Goal: Task Accomplishment & Management: Manage account settings

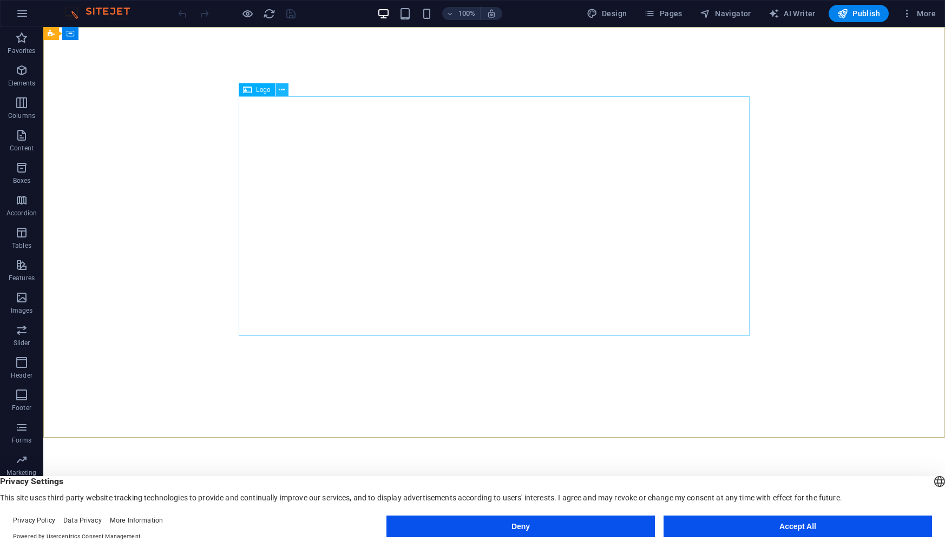
click at [281, 84] on icon at bounding box center [282, 89] width 6 height 11
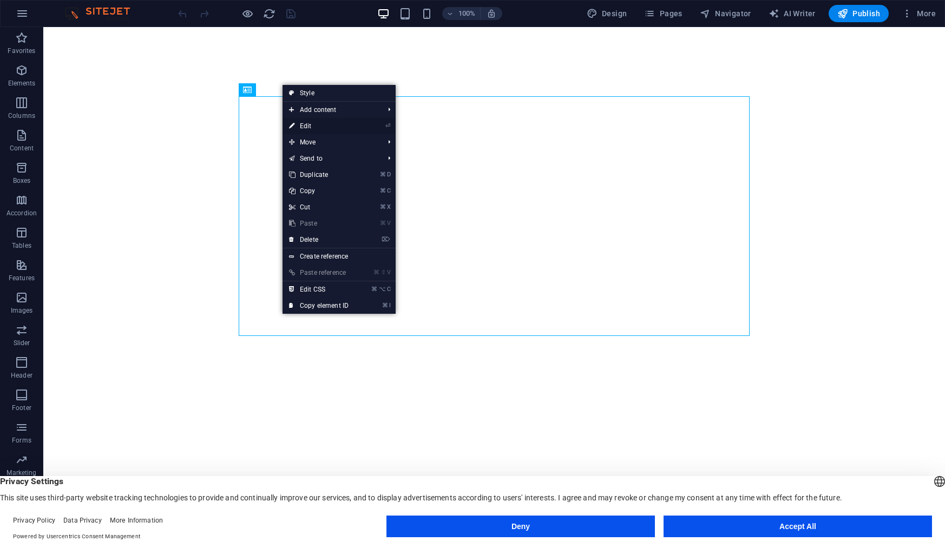
click at [325, 126] on link "⏎ Edit" at bounding box center [318, 126] width 72 height 16
select select "px"
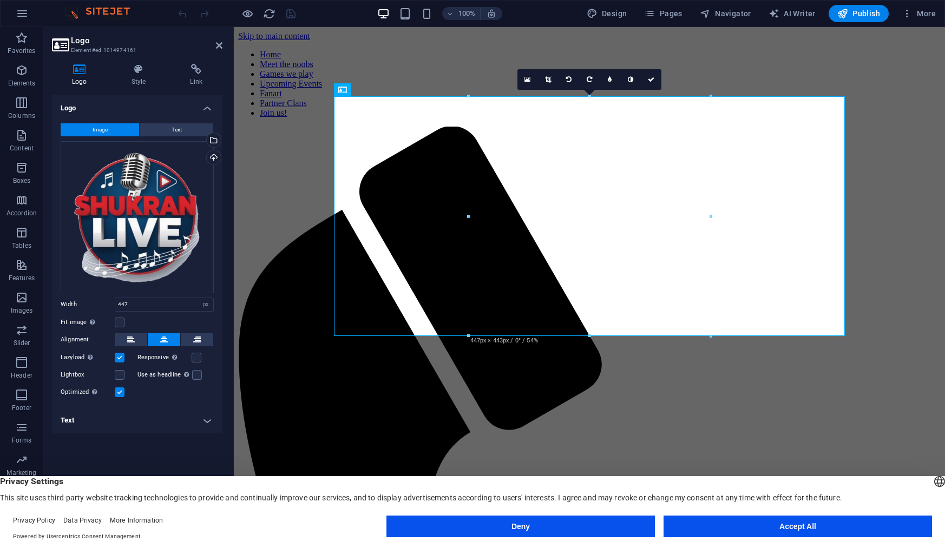
click at [120, 358] on label at bounding box center [120, 358] width 10 height 10
click at [0, 0] on input "Lazyload Loading images after the page loads improves page speed." at bounding box center [0, 0] width 0 height 0
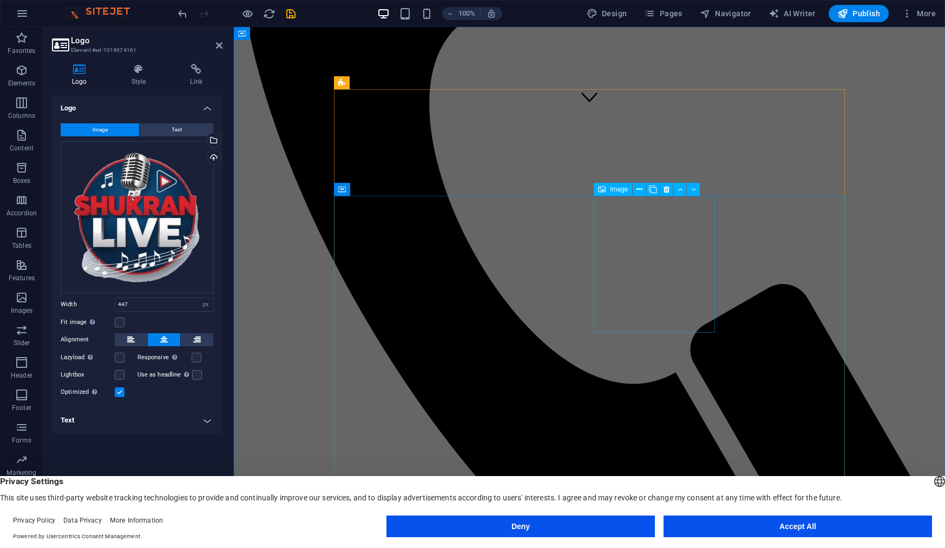
scroll to position [403, 0]
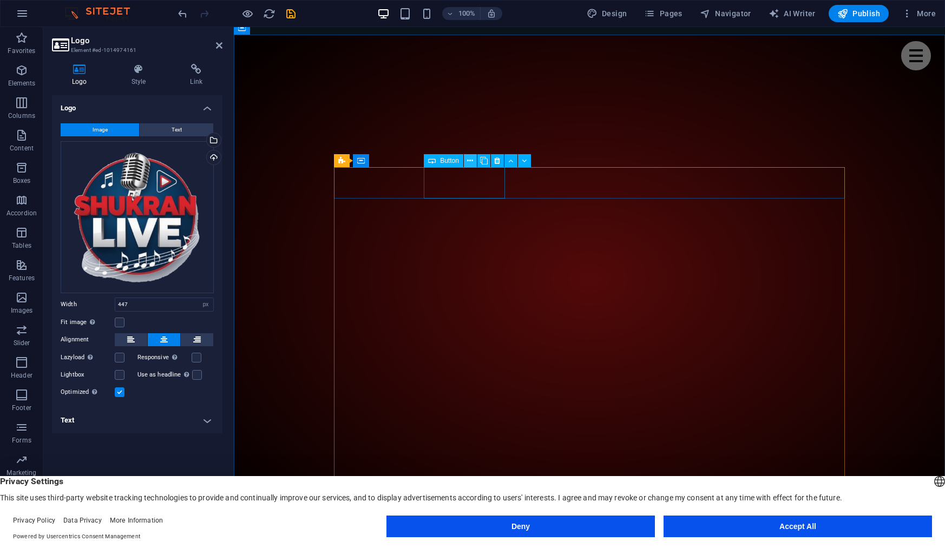
click at [469, 162] on icon at bounding box center [470, 160] width 6 height 11
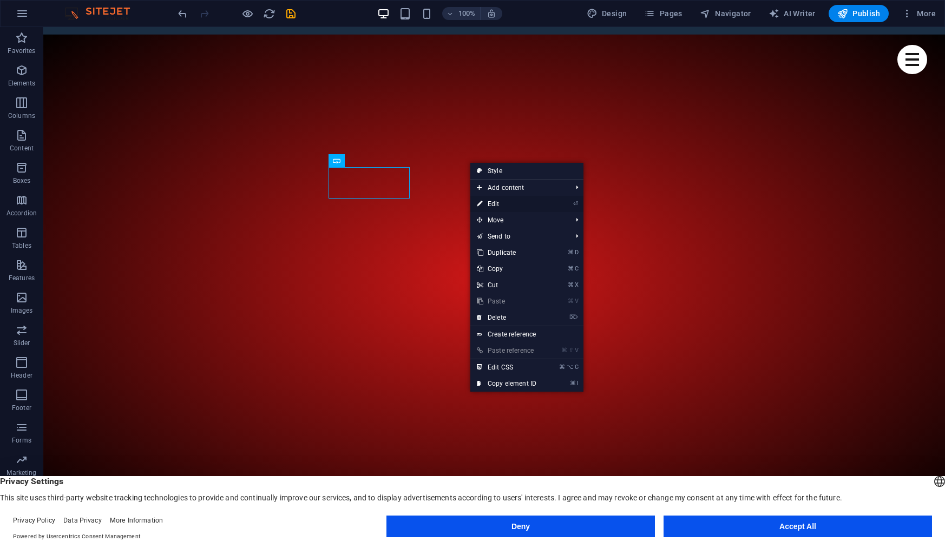
click at [484, 205] on link "⏎ Edit" at bounding box center [506, 204] width 72 height 16
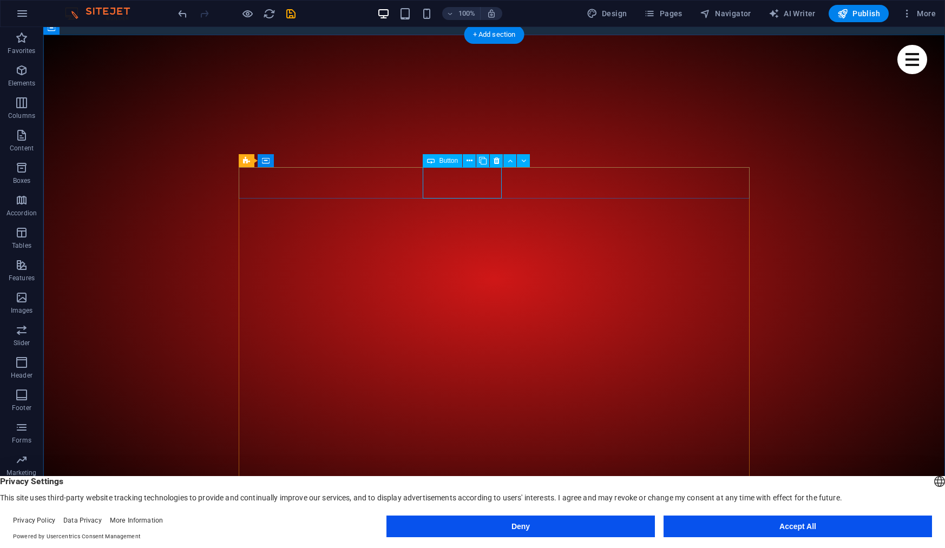
click at [498, 159] on icon at bounding box center [496, 160] width 6 height 11
click at [532, 159] on icon at bounding box center [531, 160] width 6 height 11
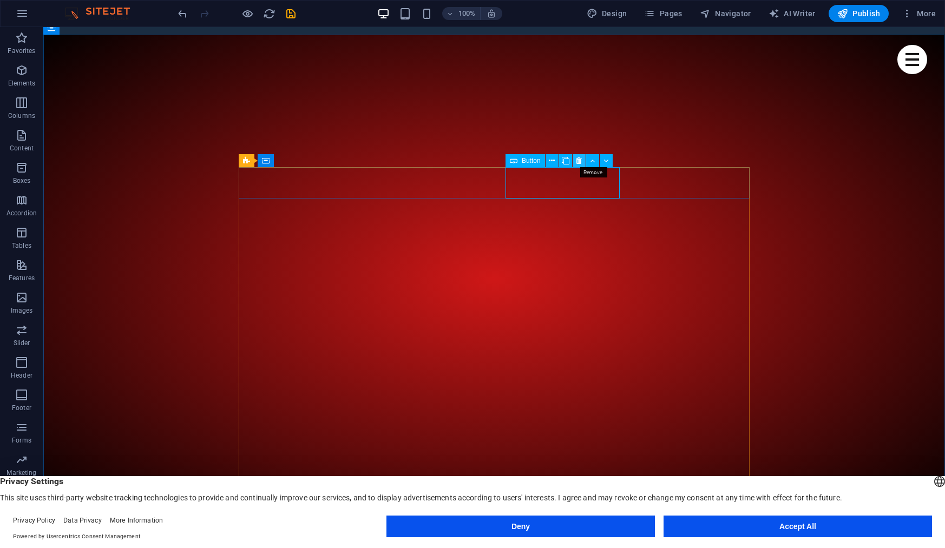
click at [583, 161] on button at bounding box center [578, 160] width 13 height 13
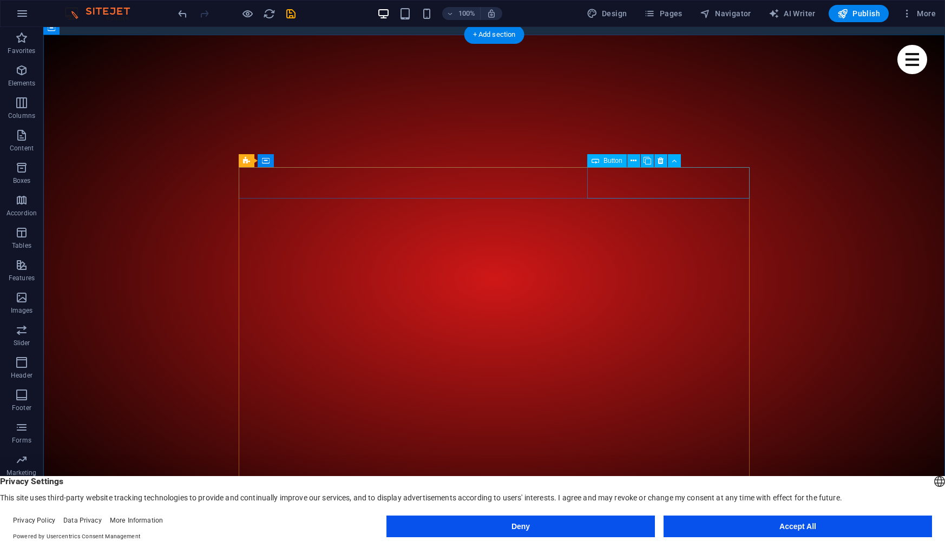
click at [660, 164] on icon at bounding box center [660, 160] width 6 height 11
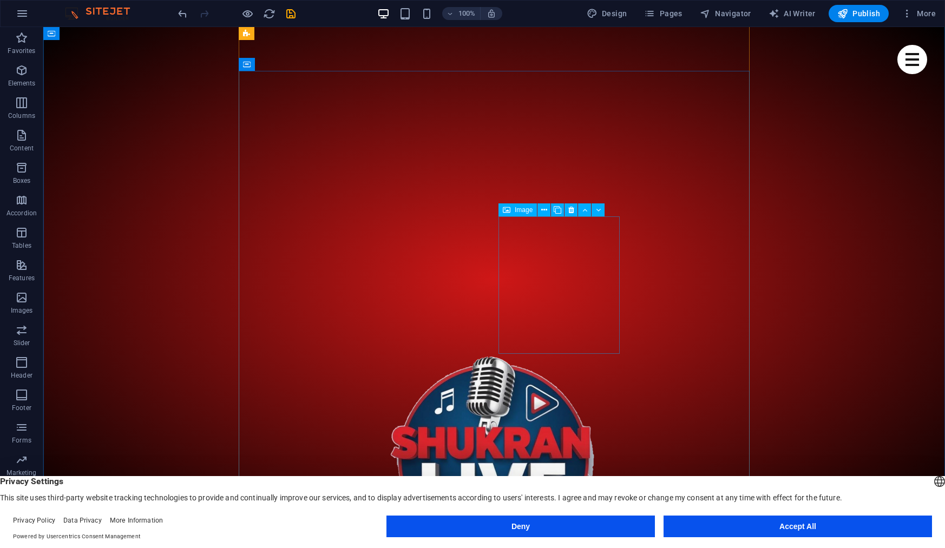
scroll to position [615, 0]
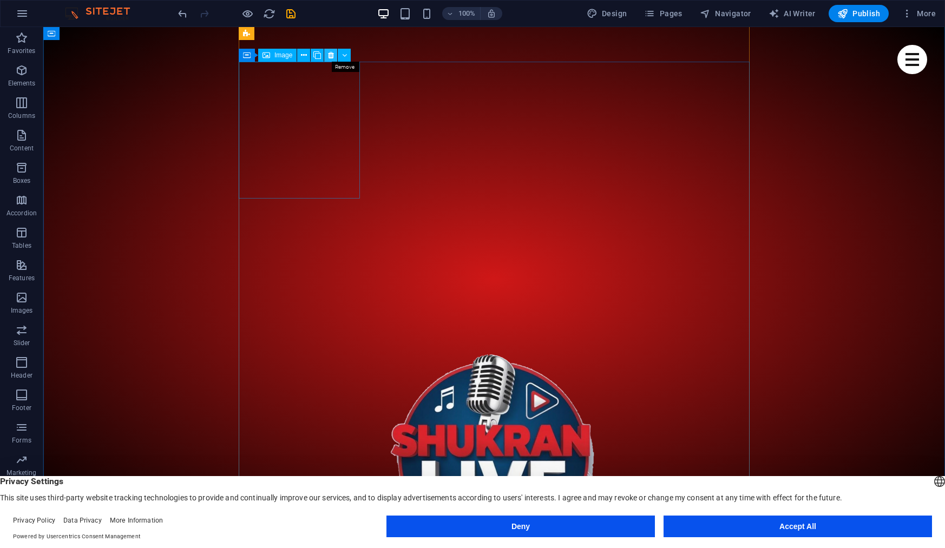
click at [334, 59] on button at bounding box center [330, 55] width 13 height 13
click at [332, 52] on icon at bounding box center [331, 55] width 6 height 11
click at [328, 57] on icon at bounding box center [331, 55] width 6 height 11
click at [330, 56] on icon at bounding box center [331, 55] width 6 height 11
click at [331, 53] on icon at bounding box center [331, 55] width 6 height 11
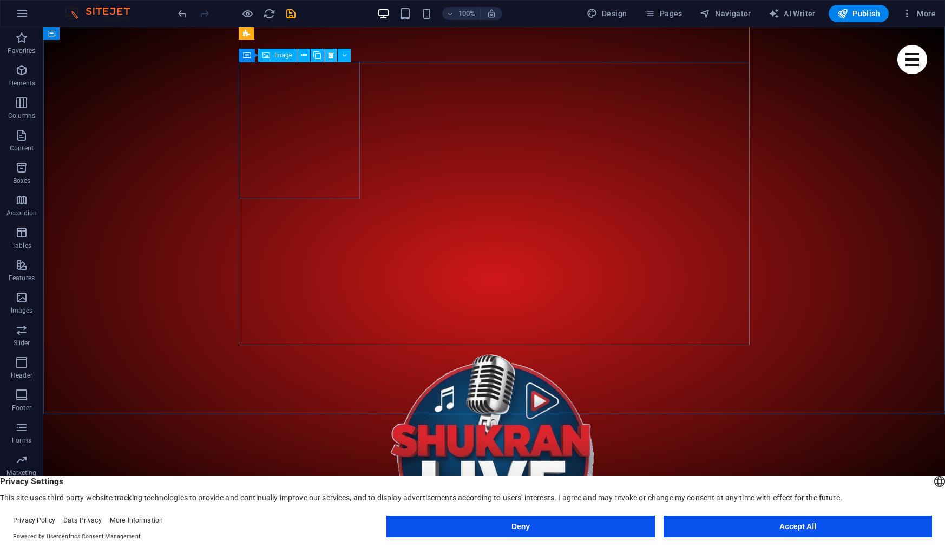
click at [332, 60] on icon at bounding box center [331, 55] width 6 height 11
click at [331, 58] on icon at bounding box center [331, 55] width 6 height 11
drag, startPoint x: 289, startPoint y: 35, endPoint x: 333, endPoint y: 61, distance: 50.7
click at [333, 61] on icon at bounding box center [331, 55] width 6 height 11
click at [331, 57] on icon at bounding box center [331, 55] width 6 height 11
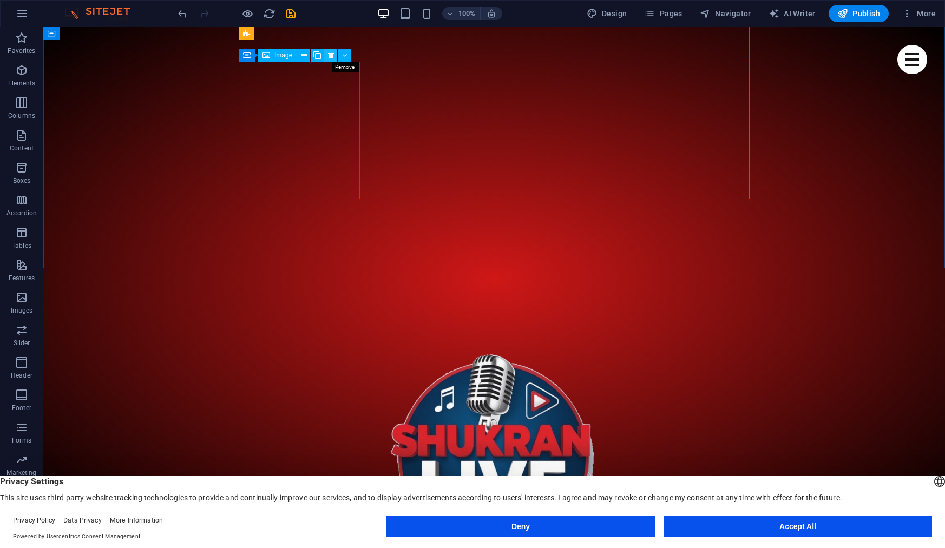
click at [333, 60] on icon at bounding box center [331, 55] width 6 height 11
click at [332, 58] on icon at bounding box center [331, 55] width 6 height 11
click at [332, 57] on icon at bounding box center [331, 55] width 6 height 11
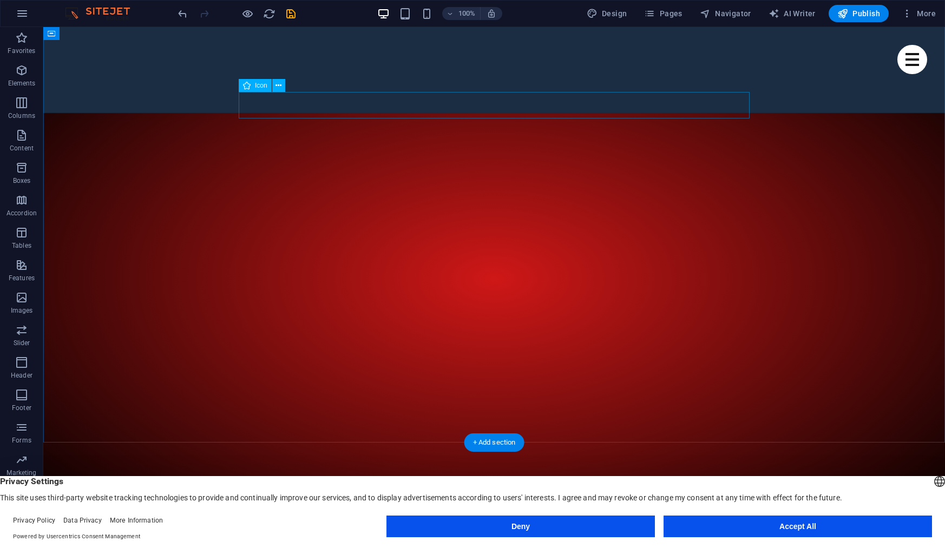
scroll to position [412, 0]
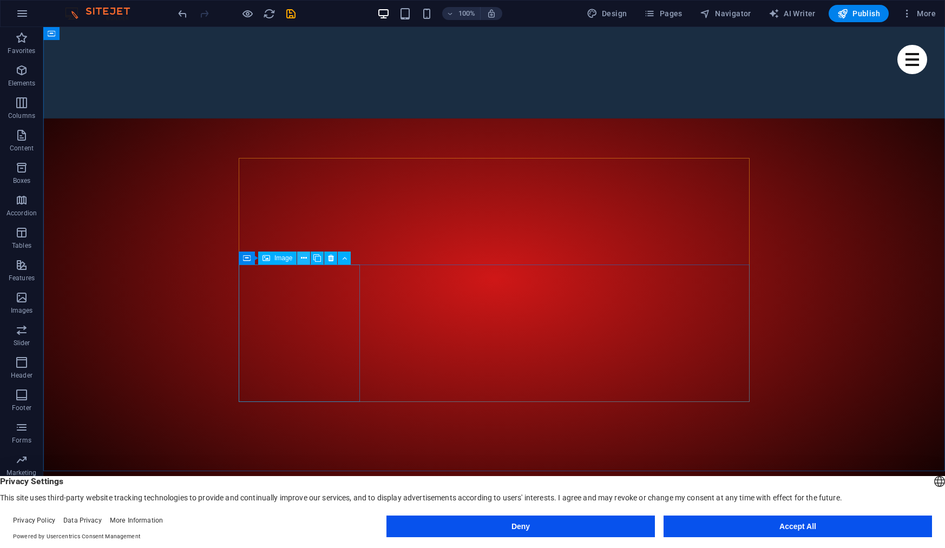
click at [305, 260] on icon at bounding box center [304, 258] width 6 height 11
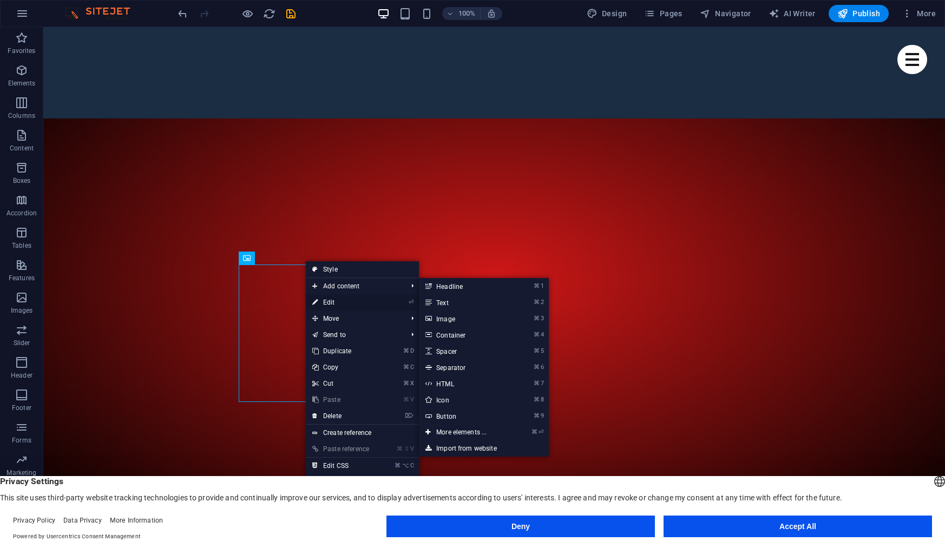
click at [334, 305] on link "⏎ Edit" at bounding box center [342, 302] width 72 height 16
select select "%"
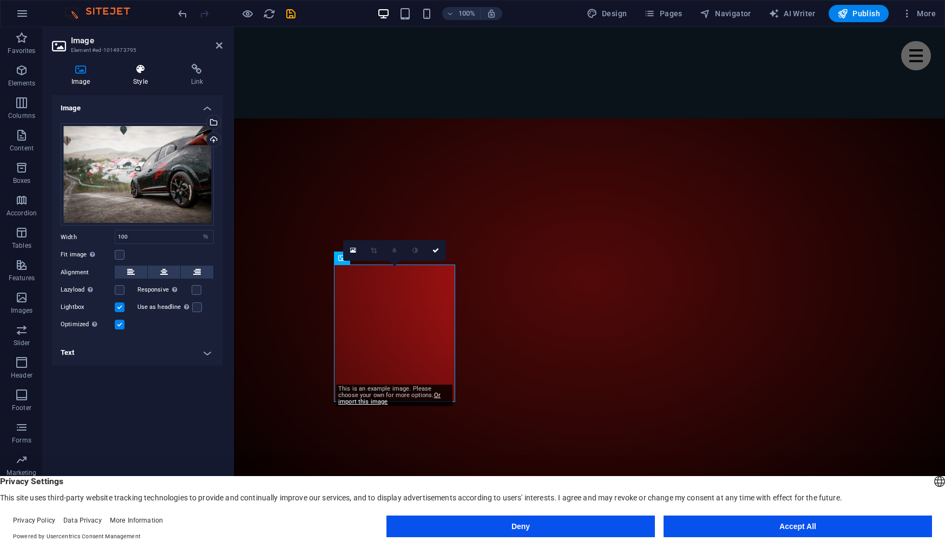
click at [129, 78] on h4 "Style" at bounding box center [142, 75] width 57 height 23
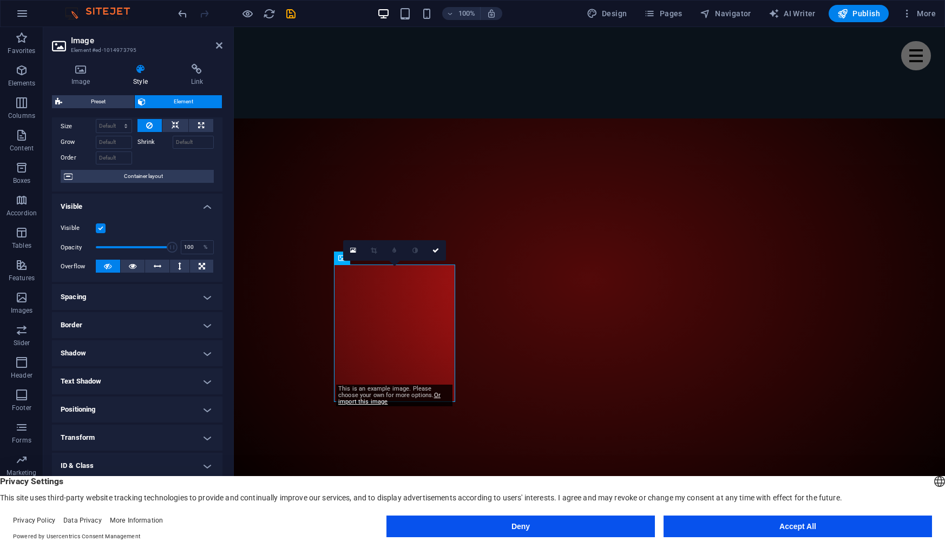
scroll to position [52, 0]
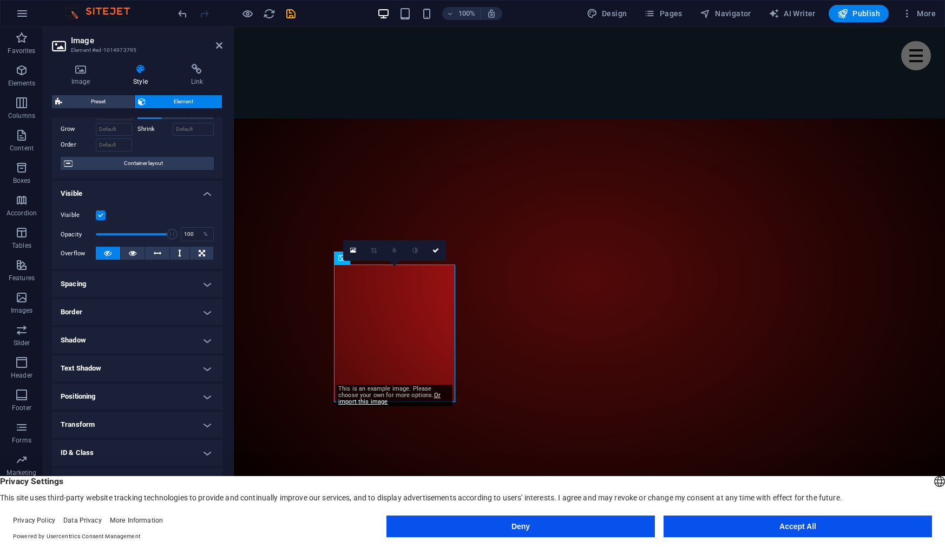
click at [128, 445] on h4 "ID & Class" at bounding box center [137, 453] width 170 height 26
click at [761, 529] on button "Accept All" at bounding box center [797, 527] width 268 height 22
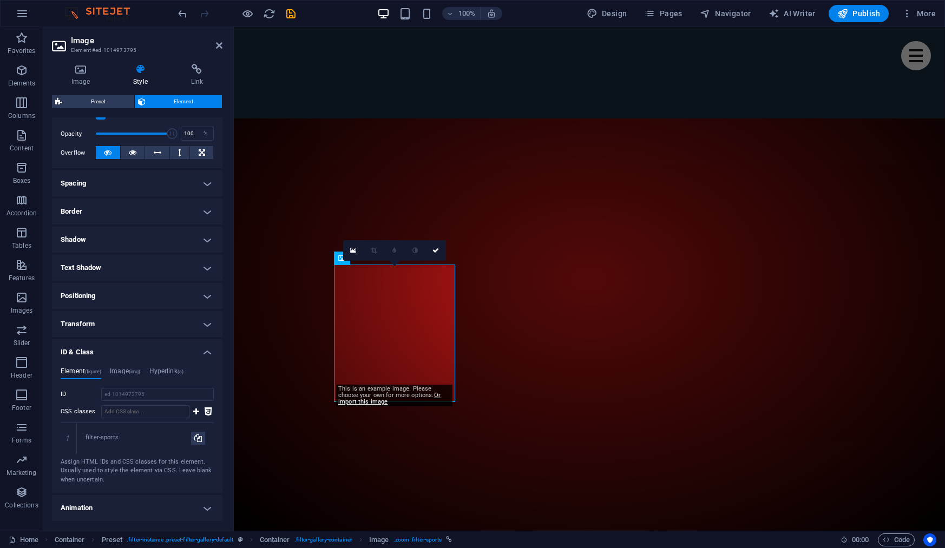
scroll to position [180, 0]
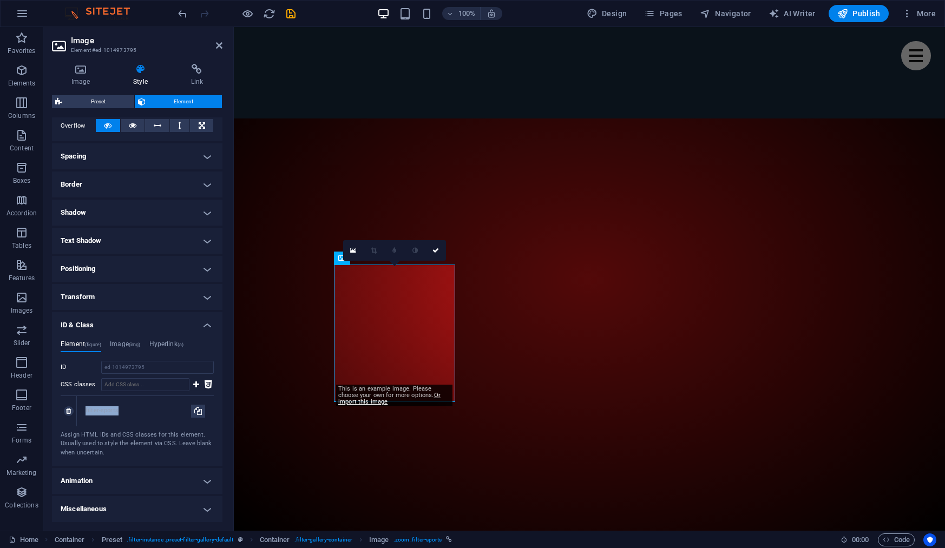
drag, startPoint x: 123, startPoint y: 412, endPoint x: 86, endPoint y: 414, distance: 37.4
click at [86, 414] on div "filter-sports" at bounding box center [138, 410] width 106 height 9
click at [133, 378] on input "CSS classes" at bounding box center [145, 384] width 88 height 13
paste input "75d003"
type input "75d003"
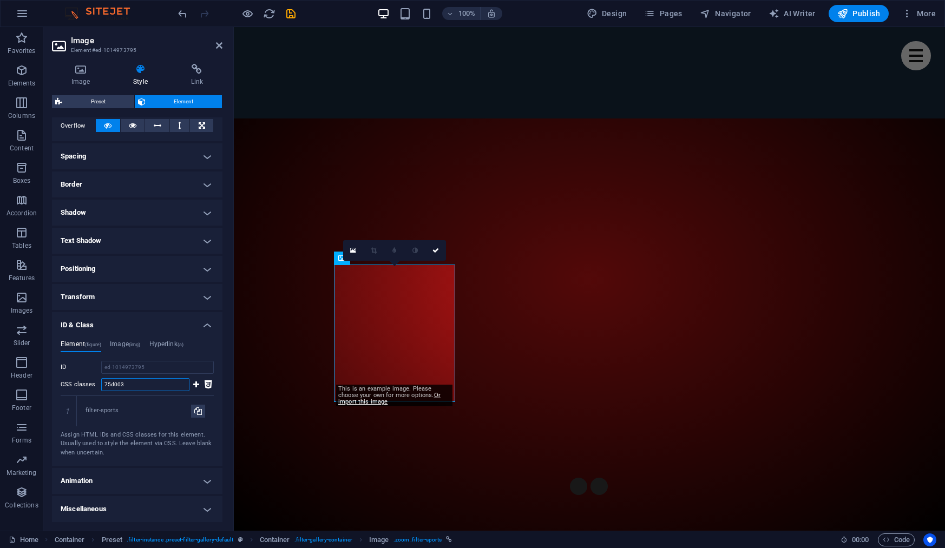
click at [140, 386] on input "75d003" at bounding box center [145, 384] width 88 height 13
drag, startPoint x: 136, startPoint y: 386, endPoint x: 87, endPoint y: 383, distance: 49.3
click at [87, 383] on div "CSS classes 75d003" at bounding box center [125, 384] width 129 height 13
drag, startPoint x: 124, startPoint y: 411, endPoint x: 86, endPoint y: 411, distance: 37.9
click at [86, 411] on div "filter-sports" at bounding box center [138, 410] width 106 height 9
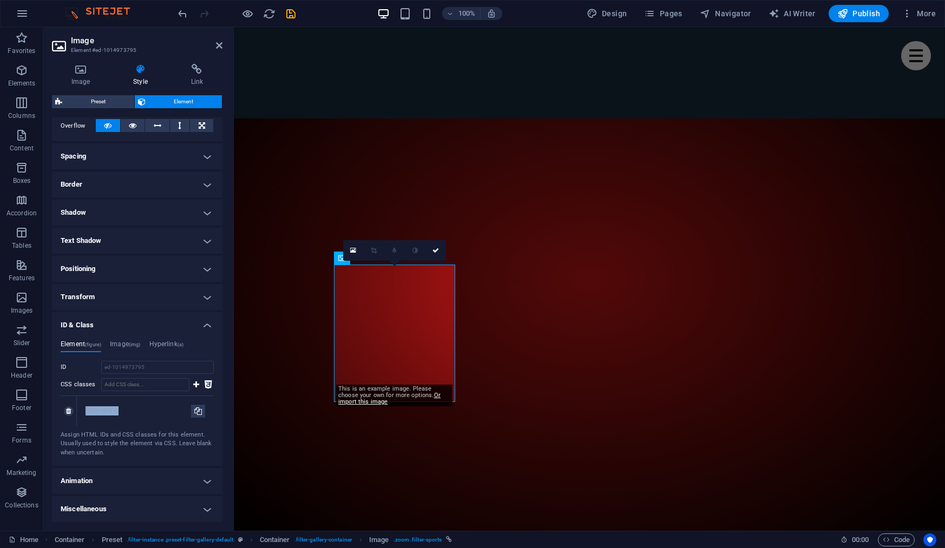
copy div "filter-sports"
click at [116, 387] on input "CSS classes" at bounding box center [145, 384] width 88 height 13
paste input "filter-sports"
type input "filter-videoblog"
click at [193, 385] on icon at bounding box center [196, 384] width 6 height 13
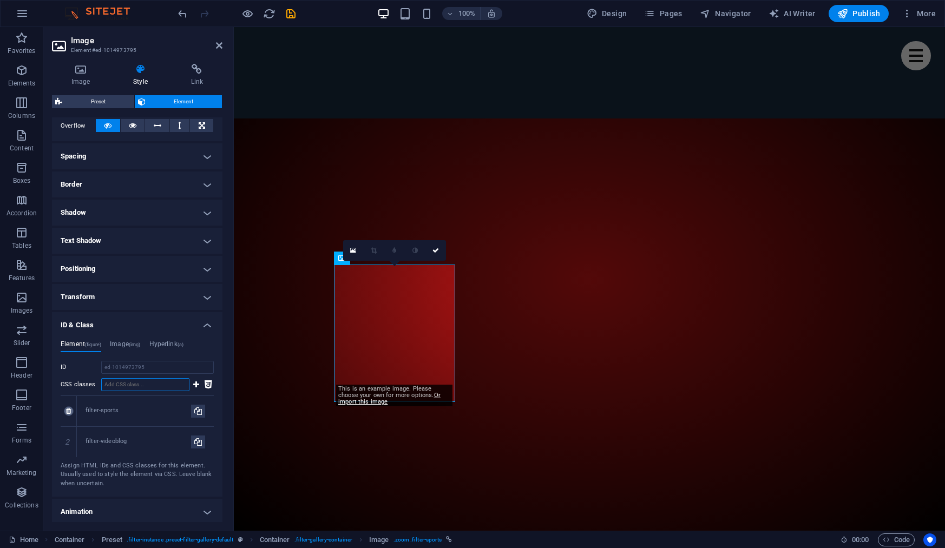
click at [70, 412] on icon at bounding box center [68, 411] width 5 height 6
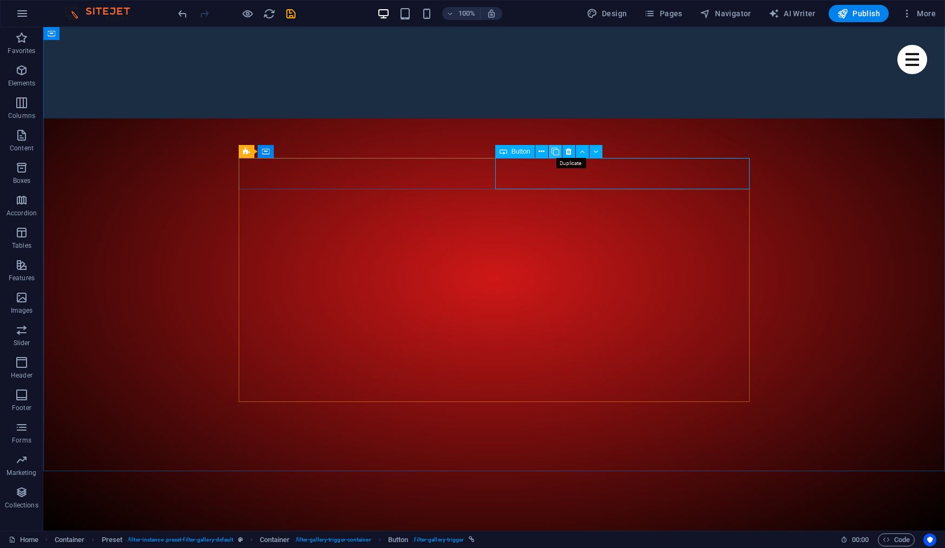
click at [555, 150] on icon at bounding box center [555, 151] width 8 height 11
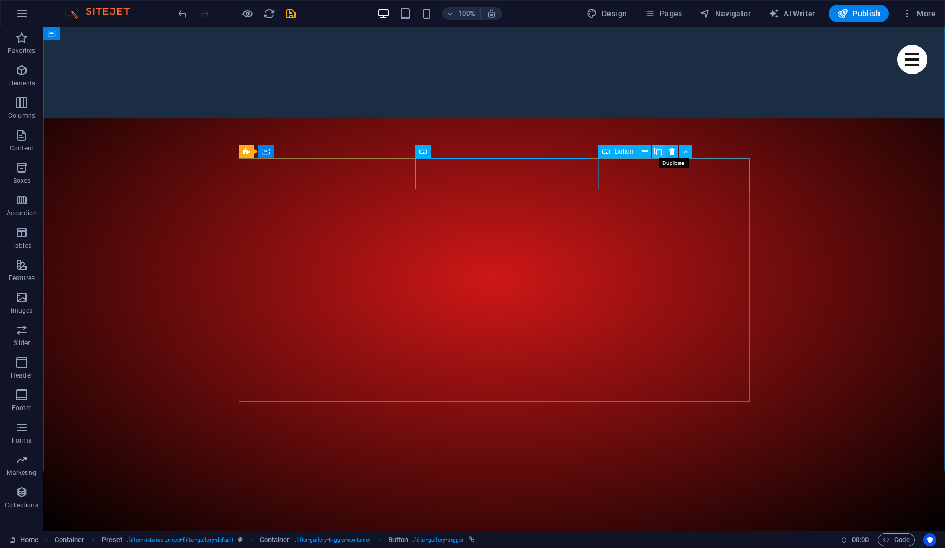
click at [660, 151] on icon at bounding box center [658, 151] width 8 height 11
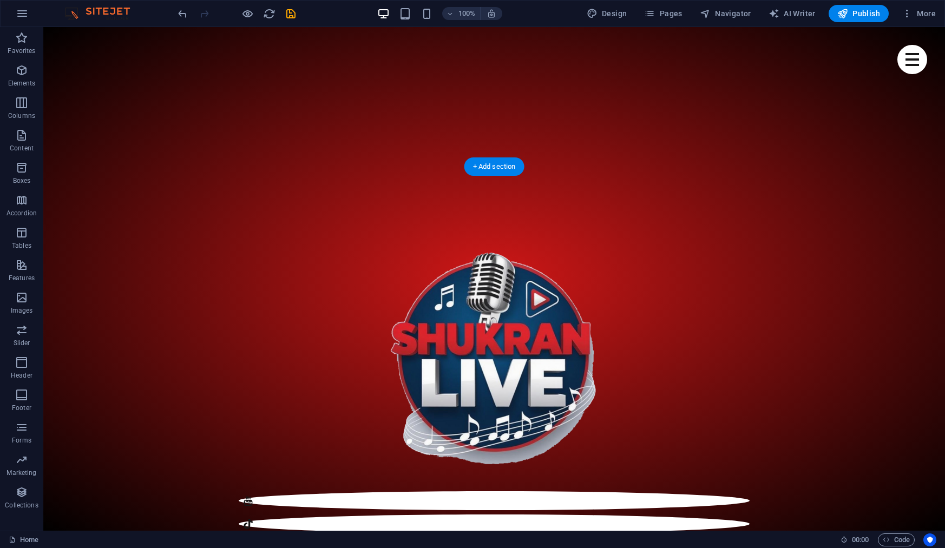
scroll to position [697, 0]
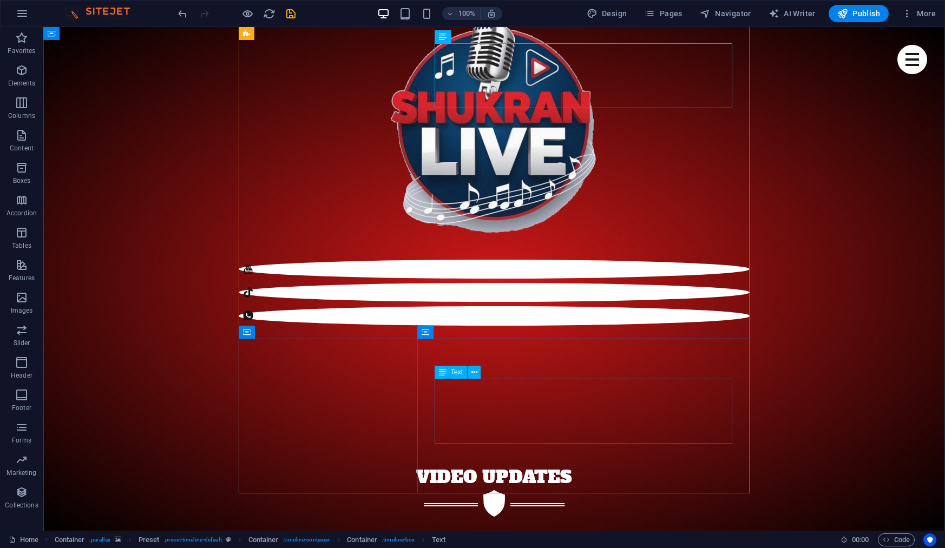
scroll to position [952, 0]
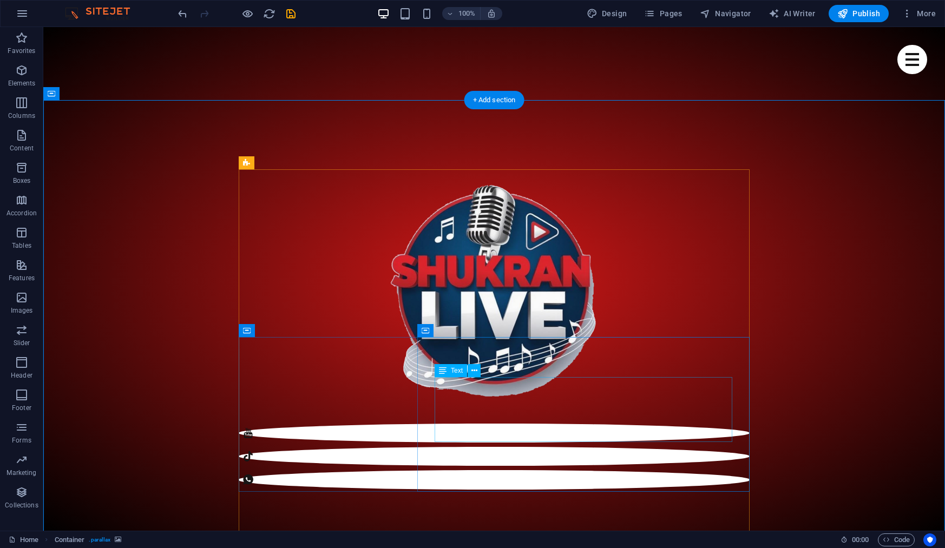
scroll to position [775, 0]
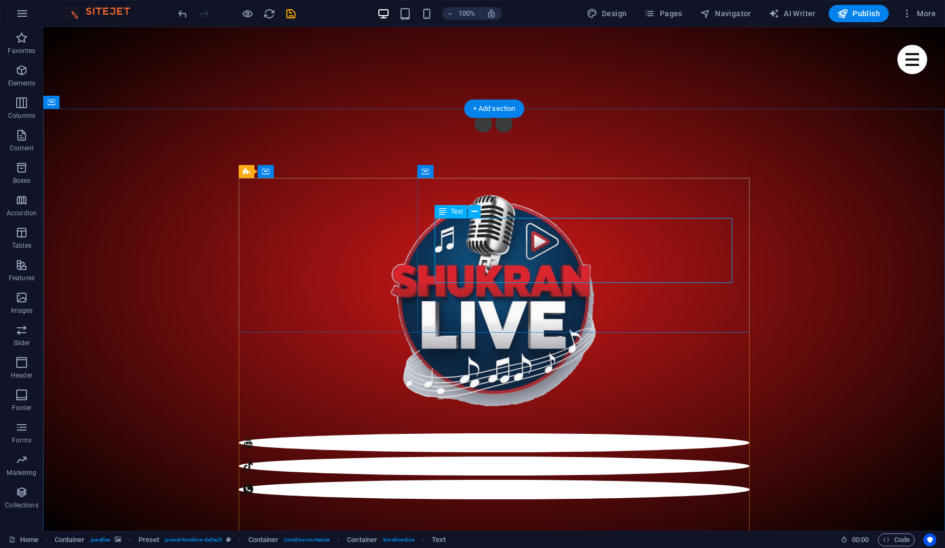
drag, startPoint x: 484, startPoint y: 277, endPoint x: 440, endPoint y: 239, distance: 58.3
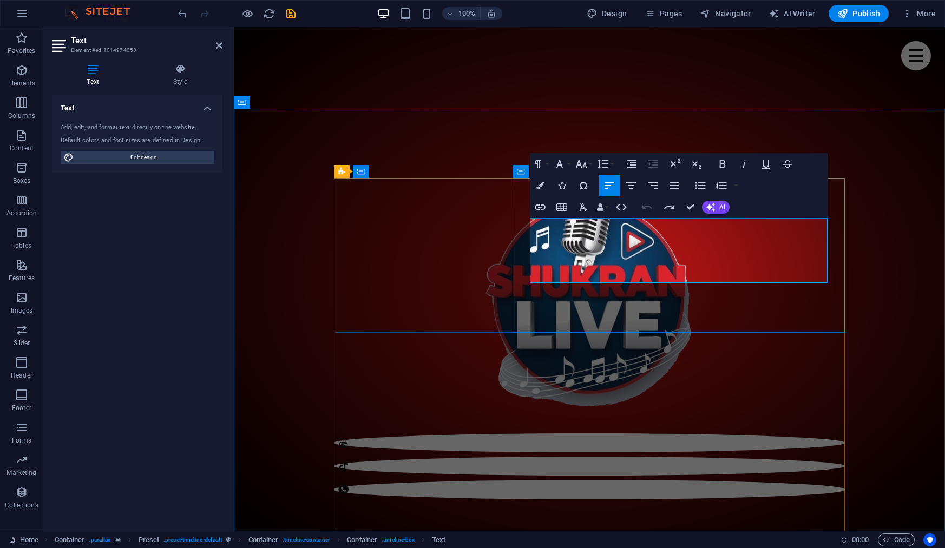
drag, startPoint x: 578, startPoint y: 273, endPoint x: 522, endPoint y: 227, distance: 71.9
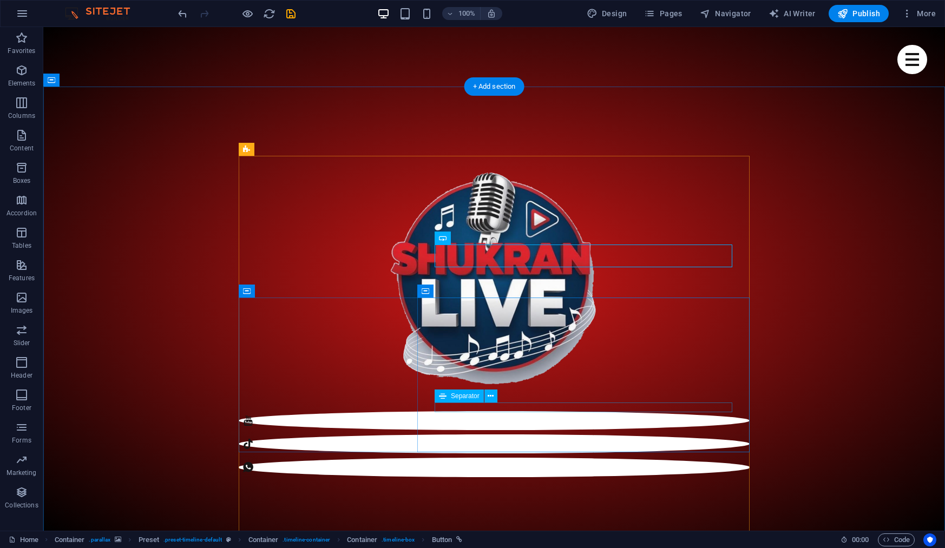
scroll to position [798, 0]
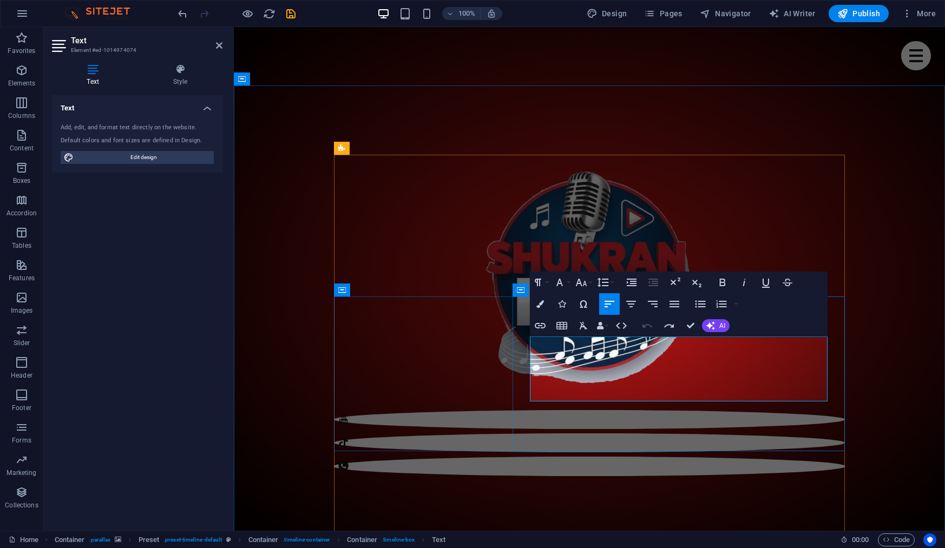
drag, startPoint x: 574, startPoint y: 392, endPoint x: 521, endPoint y: 344, distance: 72.0
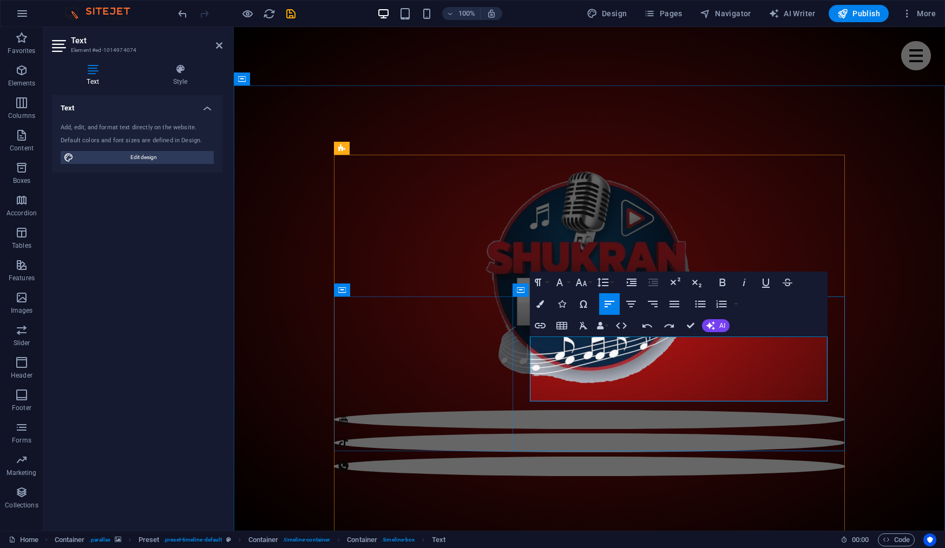
drag, startPoint x: 577, startPoint y: 395, endPoint x: 530, endPoint y: 347, distance: 67.7
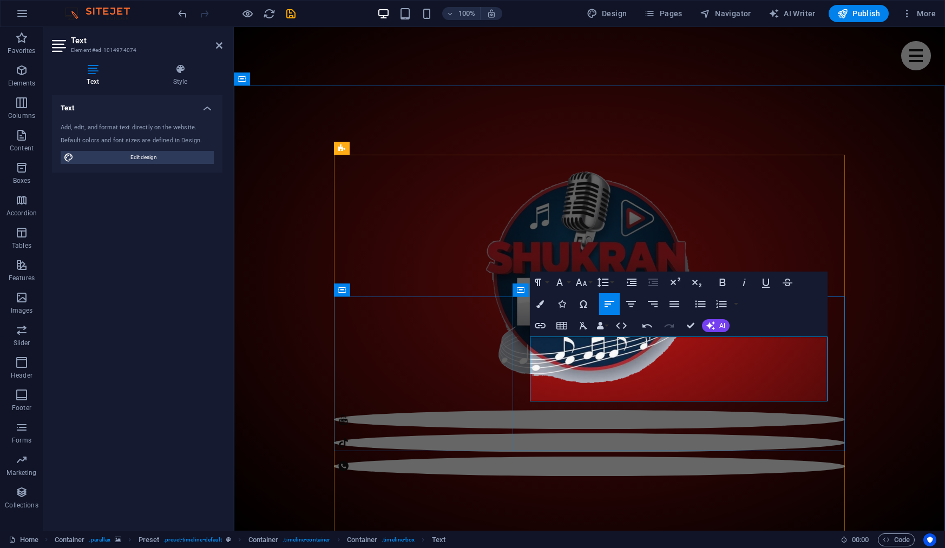
drag, startPoint x: 569, startPoint y: 357, endPoint x: 548, endPoint y: 347, distance: 23.5
drag, startPoint x: 800, startPoint y: 394, endPoint x: 566, endPoint y: 396, distance: 233.7
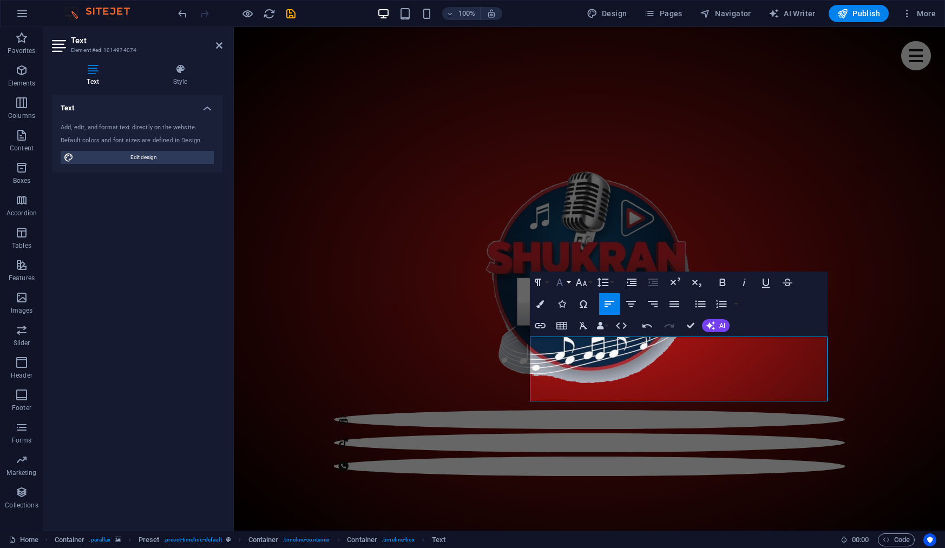
click at [563, 285] on icon "button" at bounding box center [559, 282] width 13 height 13
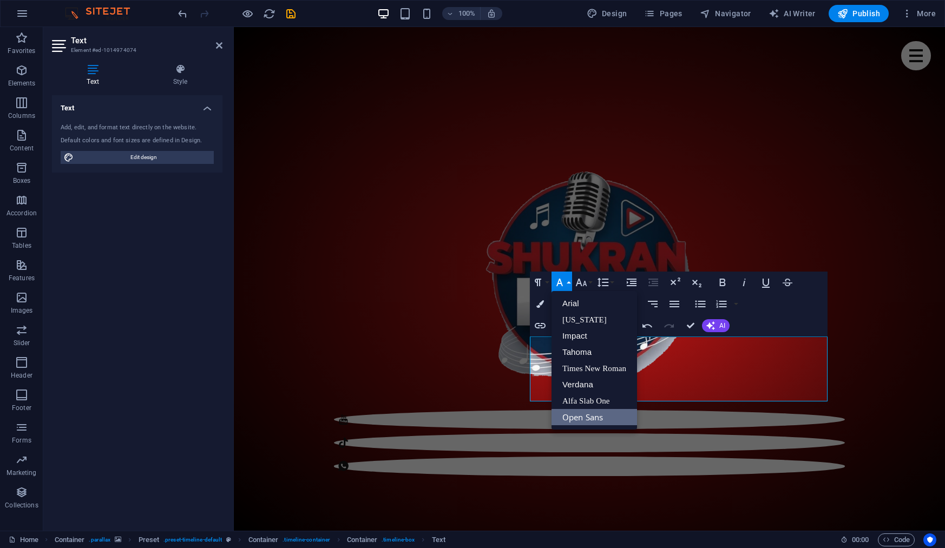
scroll to position [0, 0]
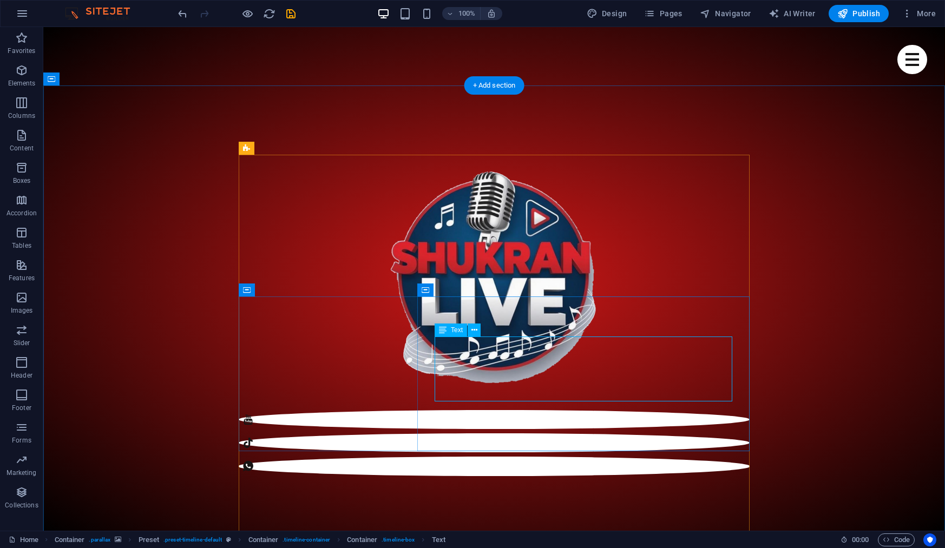
click at [443, 333] on icon at bounding box center [443, 330] width 8 height 13
click at [473, 331] on icon at bounding box center [474, 330] width 6 height 11
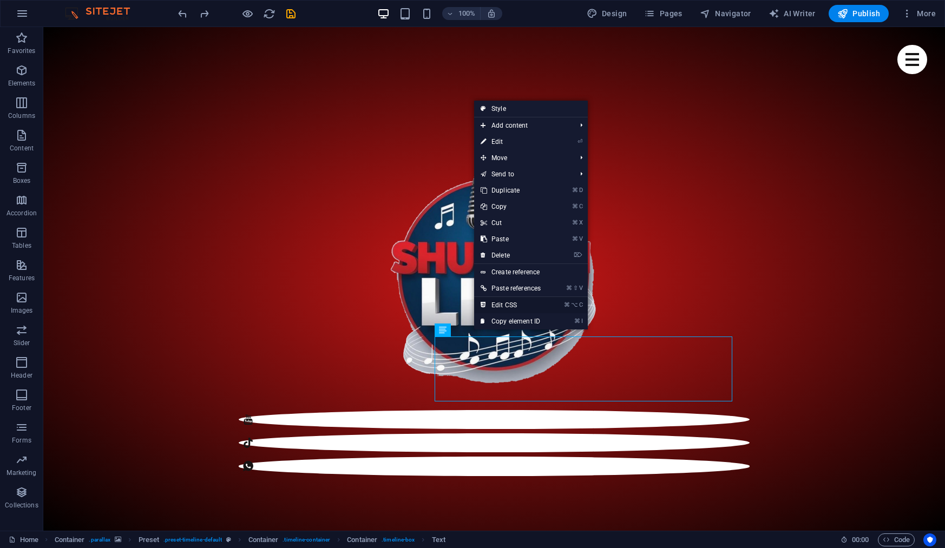
click at [503, 302] on link "⌘ ⌥ C Edit CSS" at bounding box center [510, 305] width 73 height 16
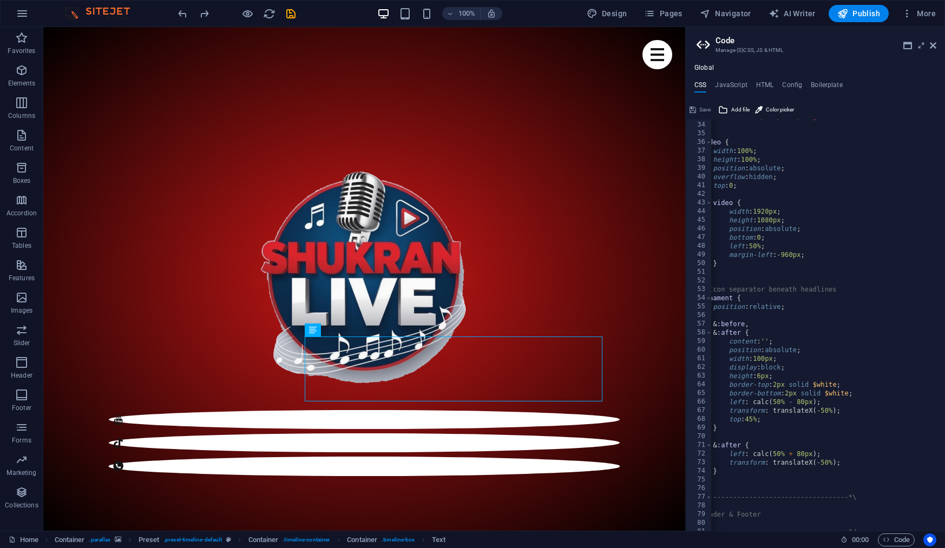
scroll to position [645, 0]
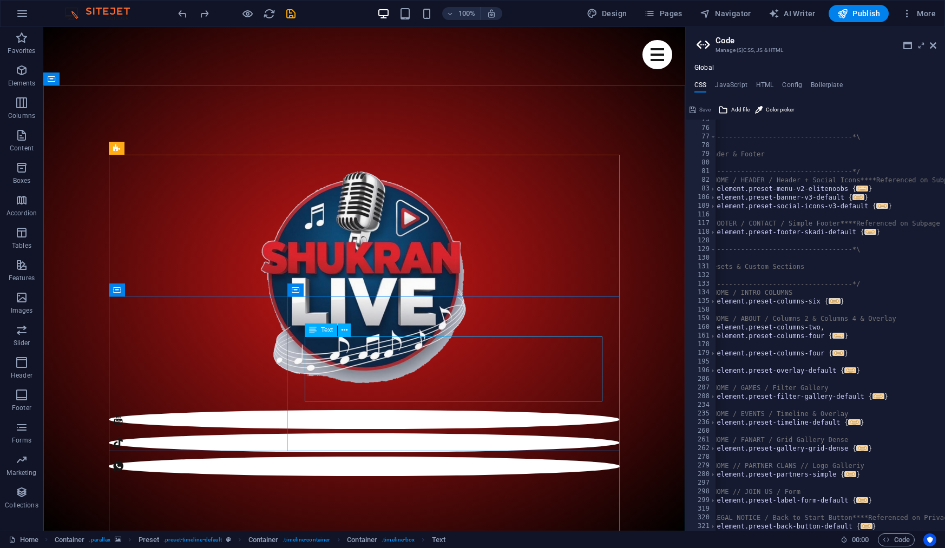
click at [315, 332] on icon at bounding box center [313, 330] width 8 height 13
click at [345, 332] on icon at bounding box center [344, 330] width 6 height 11
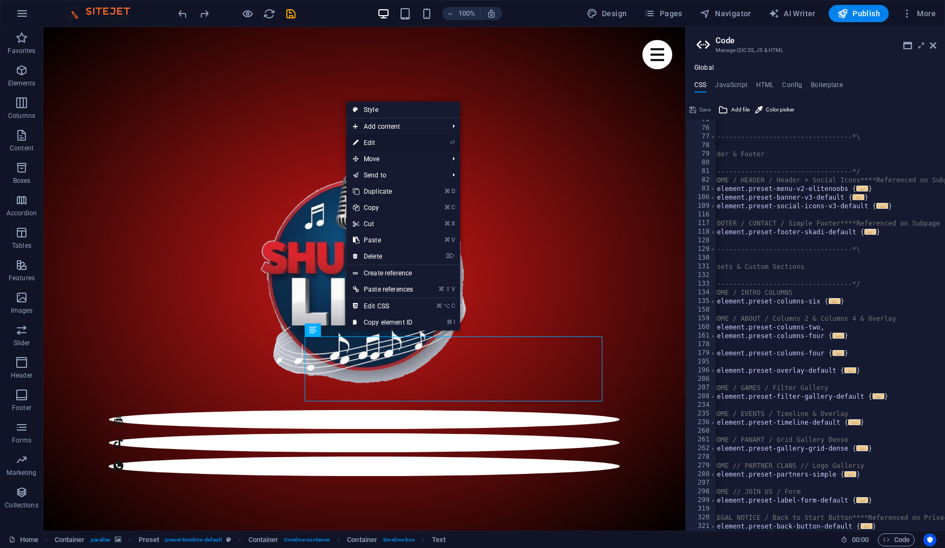
click at [393, 141] on link "⏎ Edit" at bounding box center [382, 143] width 73 height 16
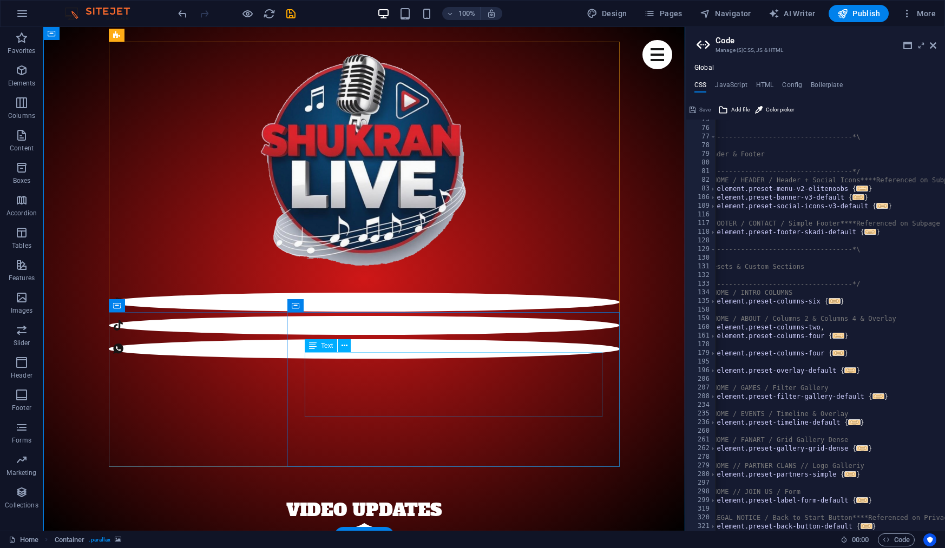
scroll to position [916, 0]
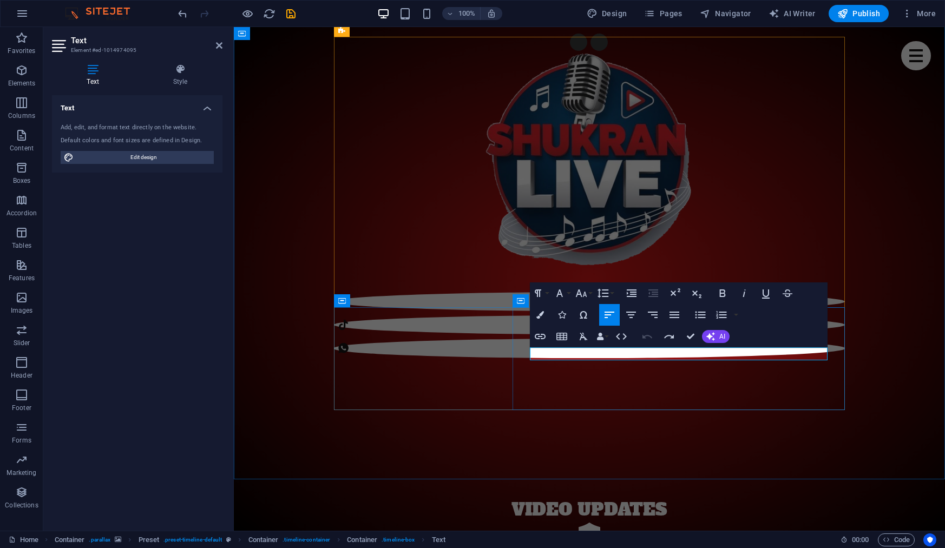
drag, startPoint x: 667, startPoint y: 359, endPoint x: 513, endPoint y: 352, distance: 153.8
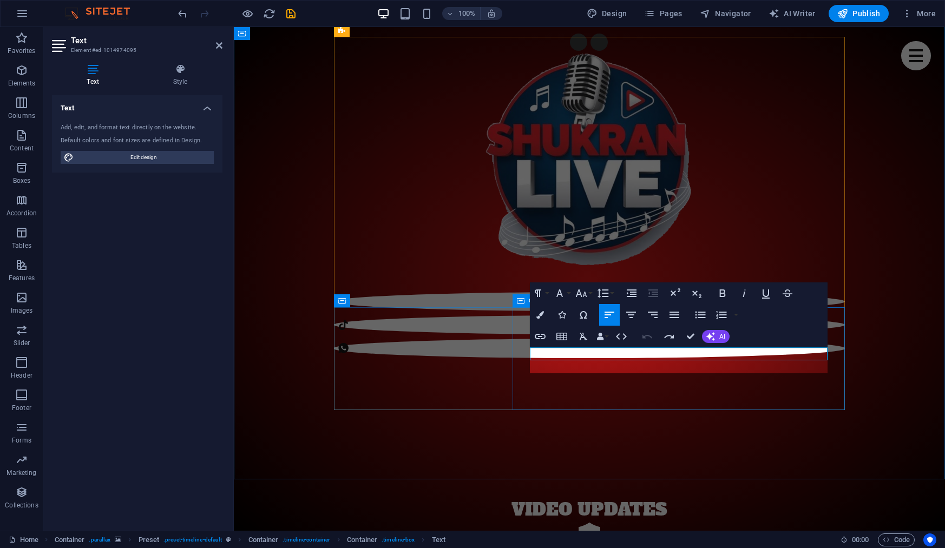
scroll to position [696, 2]
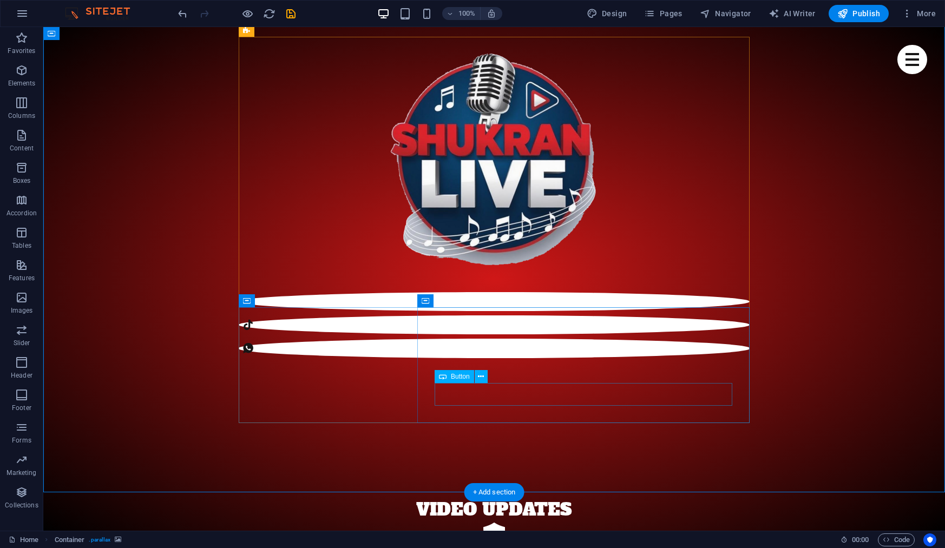
click at [480, 374] on icon at bounding box center [481, 376] width 6 height 11
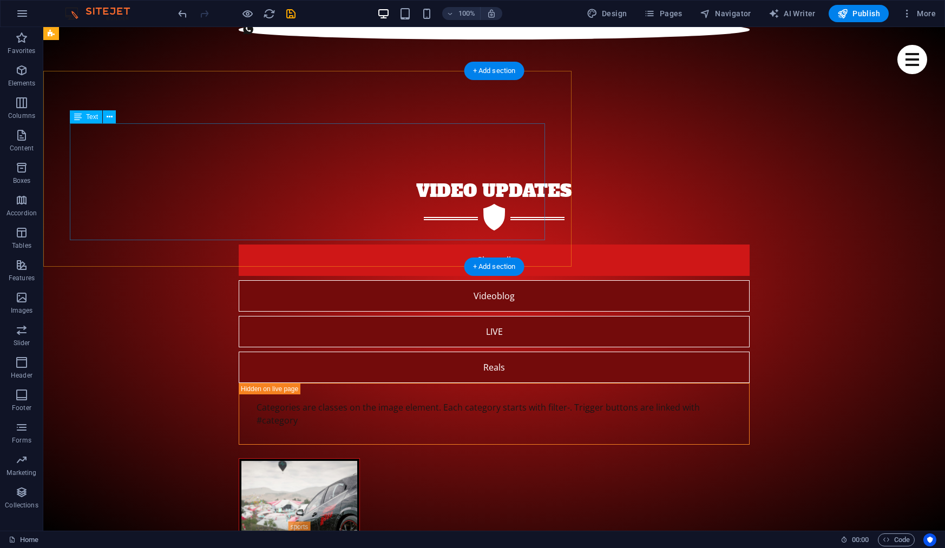
scroll to position [1208, 0]
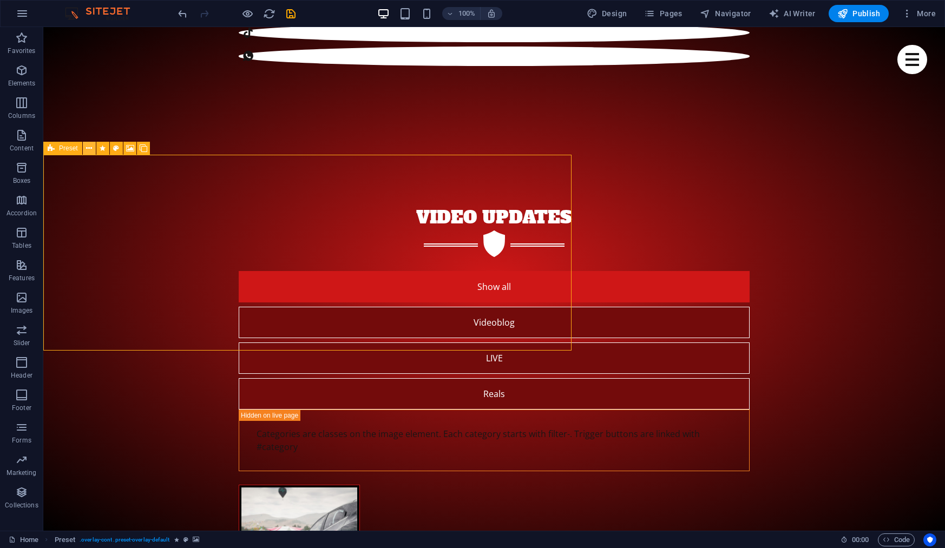
click at [88, 149] on icon at bounding box center [89, 148] width 6 height 11
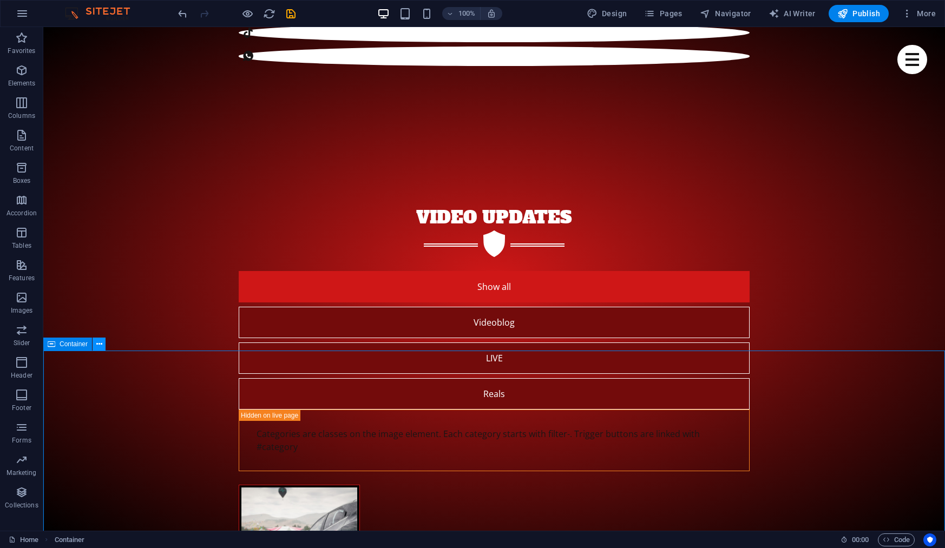
click at [103, 345] on button at bounding box center [99, 344] width 13 height 13
click at [98, 346] on icon at bounding box center [99, 344] width 6 height 11
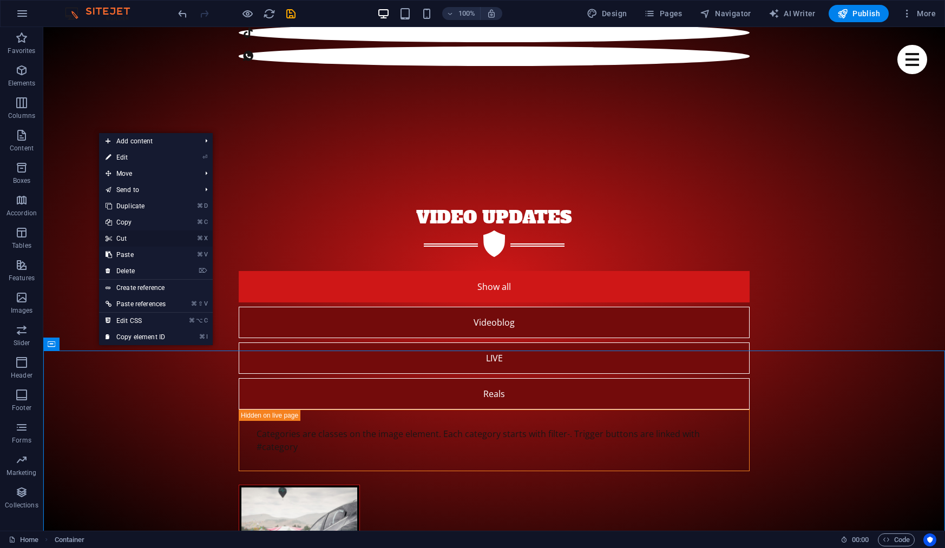
click at [147, 238] on link "⌘ X Cut" at bounding box center [135, 238] width 73 height 16
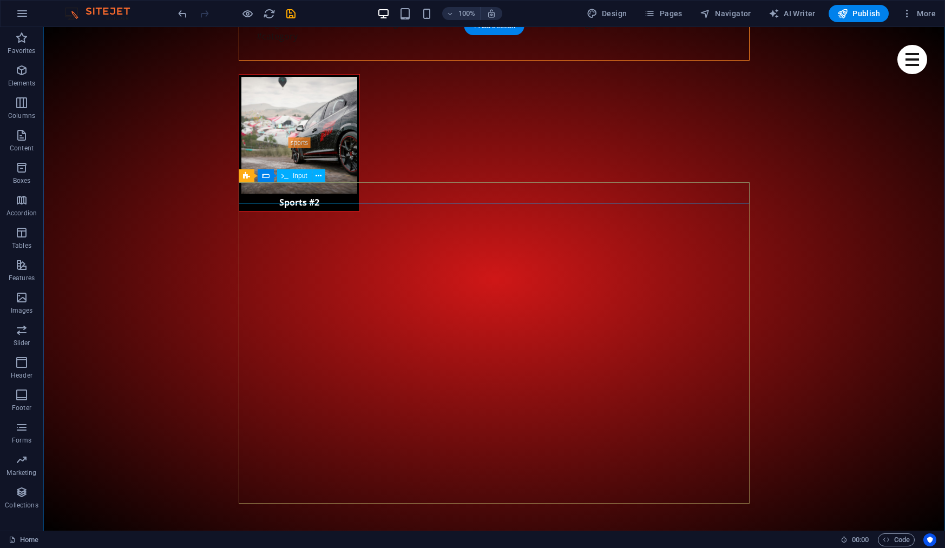
scroll to position [1652, 0]
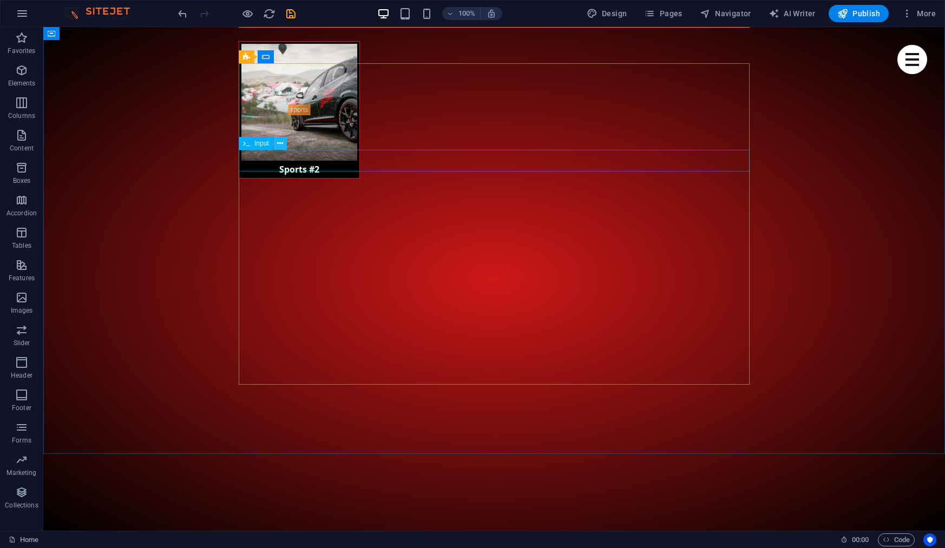
click at [282, 143] on icon at bounding box center [280, 143] width 6 height 11
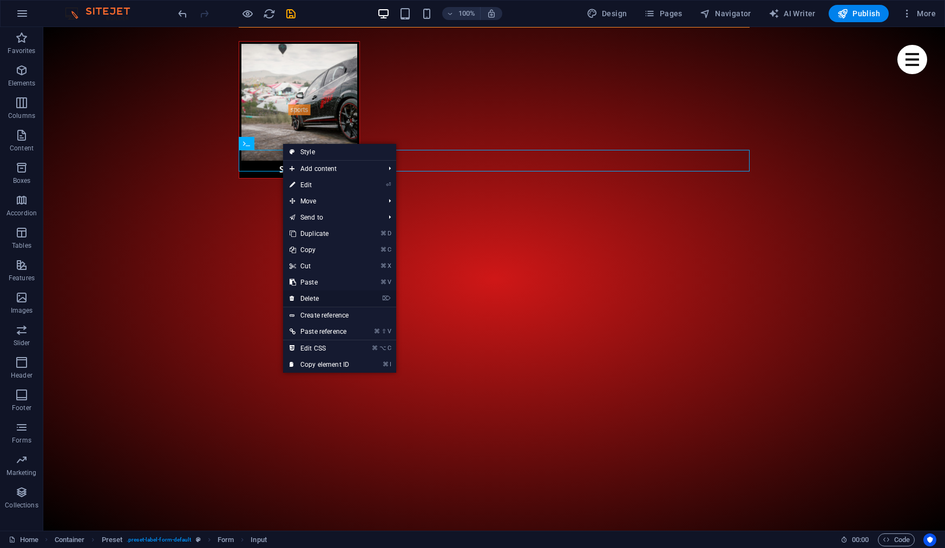
click at [333, 299] on link "⌦ Delete" at bounding box center [319, 299] width 72 height 16
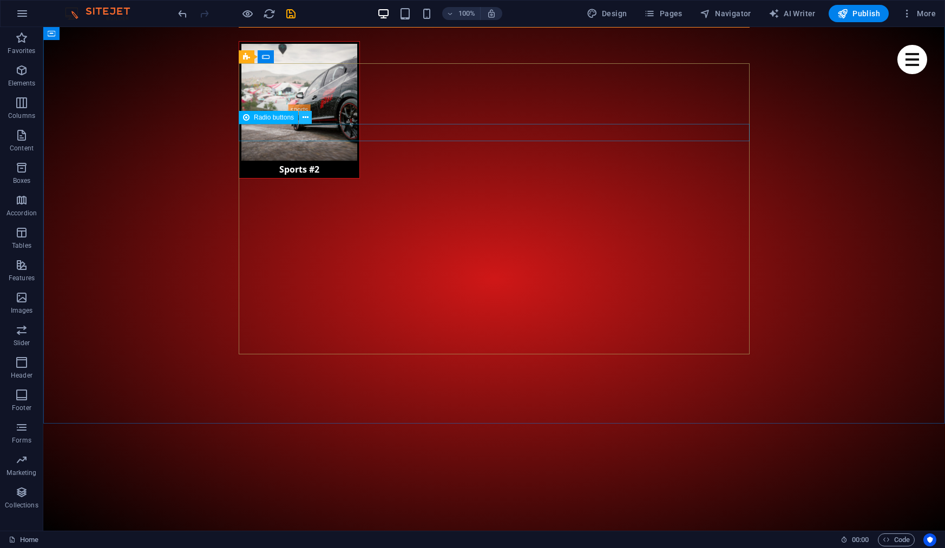
click at [308, 122] on icon at bounding box center [305, 117] width 6 height 11
click at [287, 90] on icon at bounding box center [286, 87] width 6 height 11
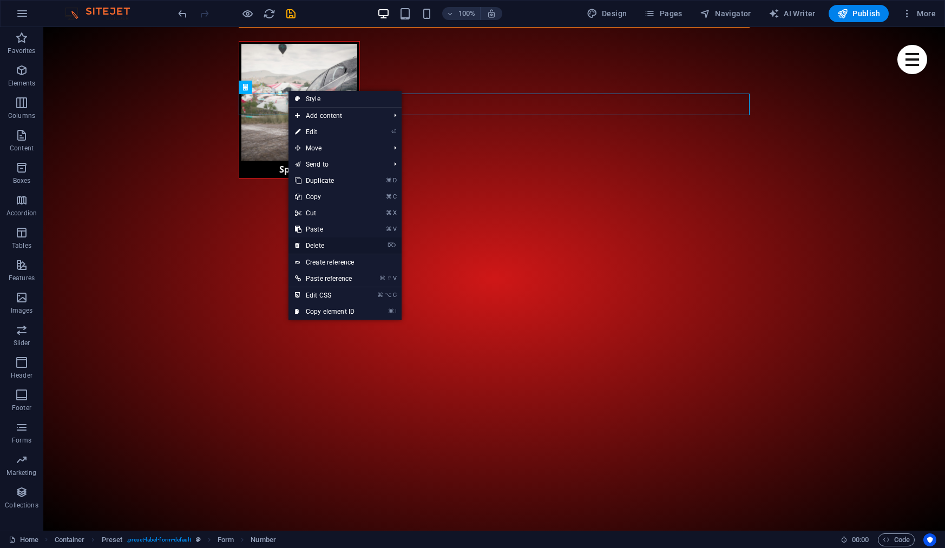
click at [343, 247] on link "⌦ Delete" at bounding box center [324, 246] width 72 height 16
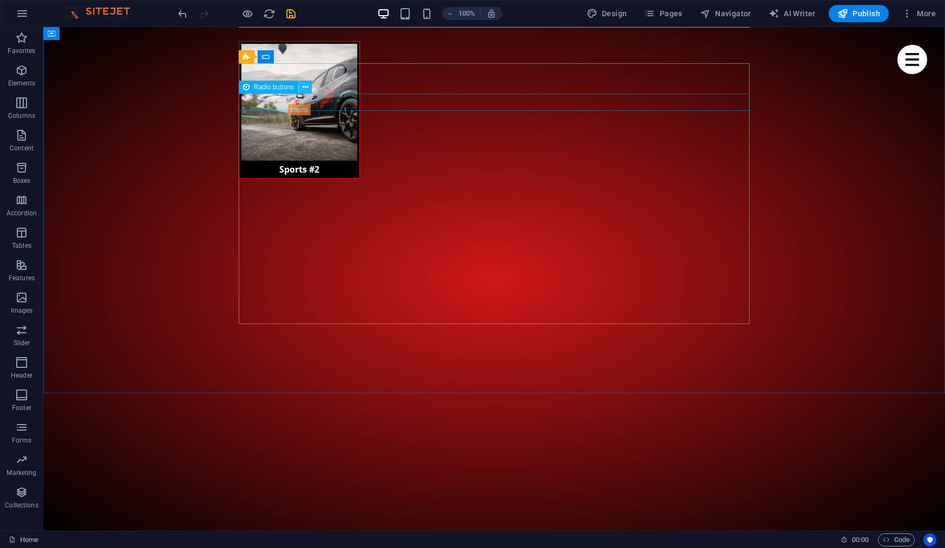
click at [307, 89] on icon at bounding box center [305, 87] width 6 height 11
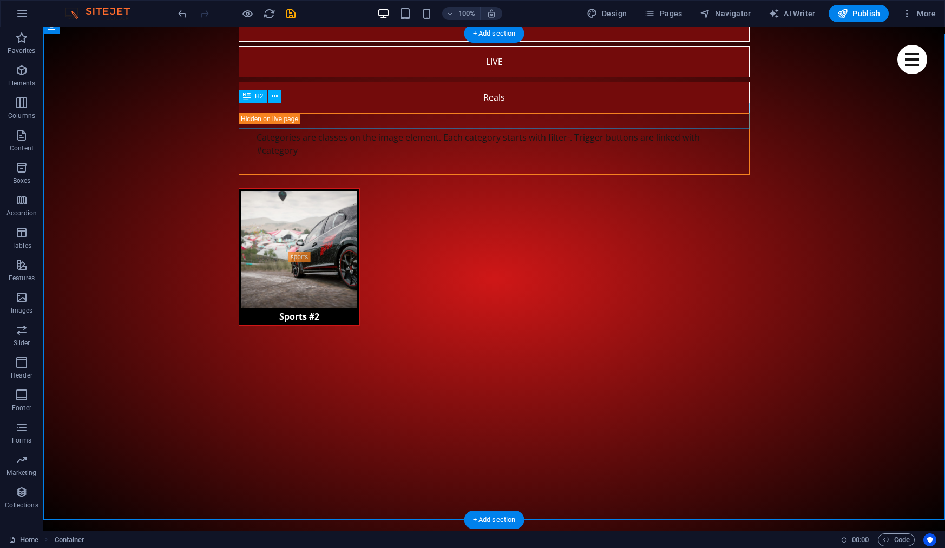
scroll to position [1493, 0]
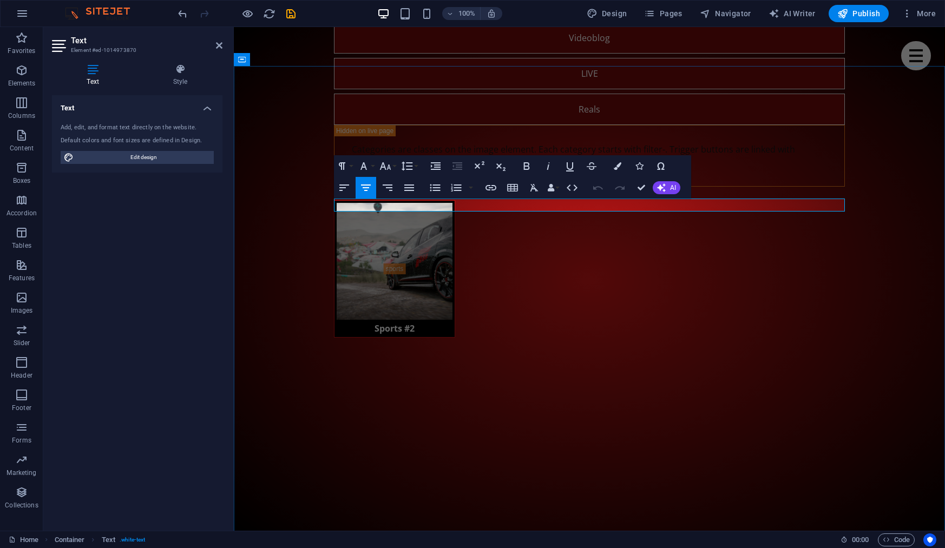
drag, startPoint x: 737, startPoint y: 208, endPoint x: 436, endPoint y: 202, distance: 301.4
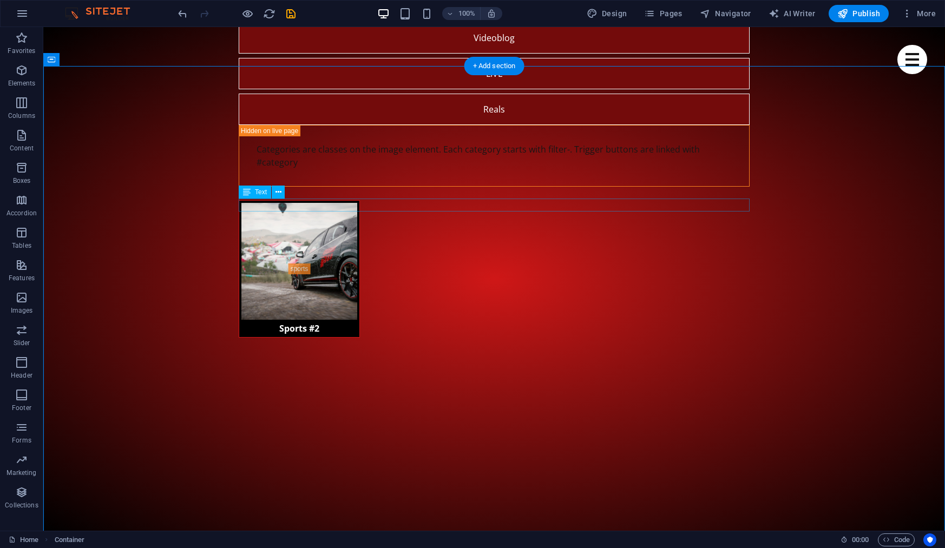
click at [248, 193] on icon at bounding box center [247, 192] width 8 height 13
click at [276, 193] on icon at bounding box center [278, 192] width 6 height 11
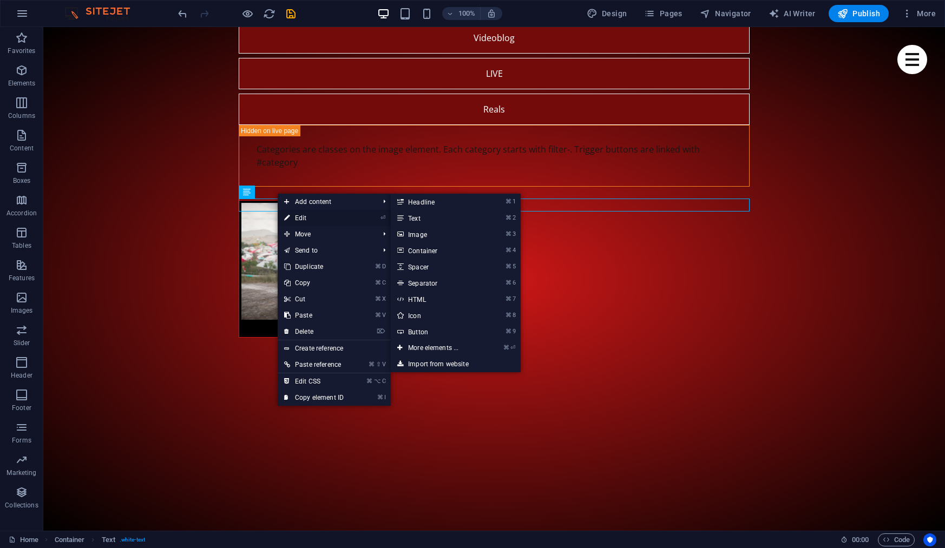
click at [299, 217] on link "⏎ Edit" at bounding box center [314, 218] width 72 height 16
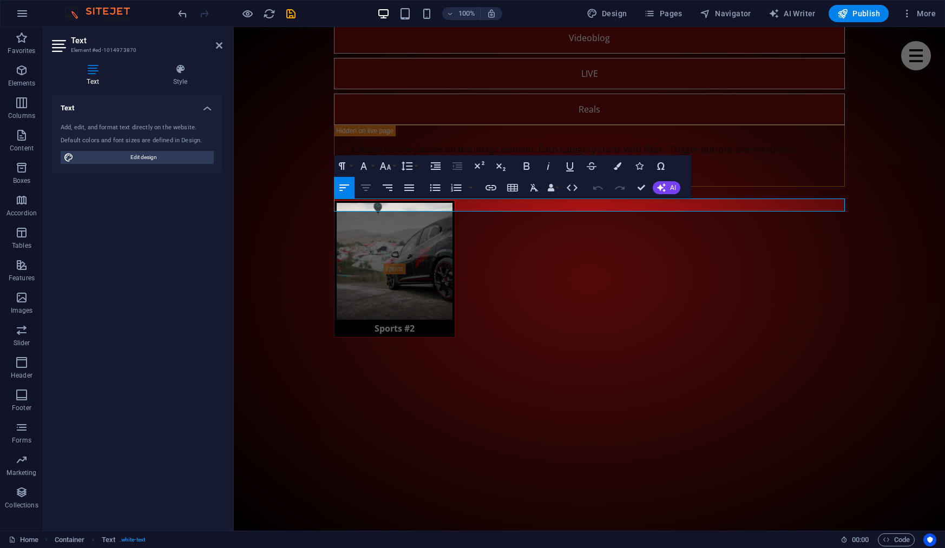
click at [367, 188] on icon "button" at bounding box center [366, 187] width 10 height 6
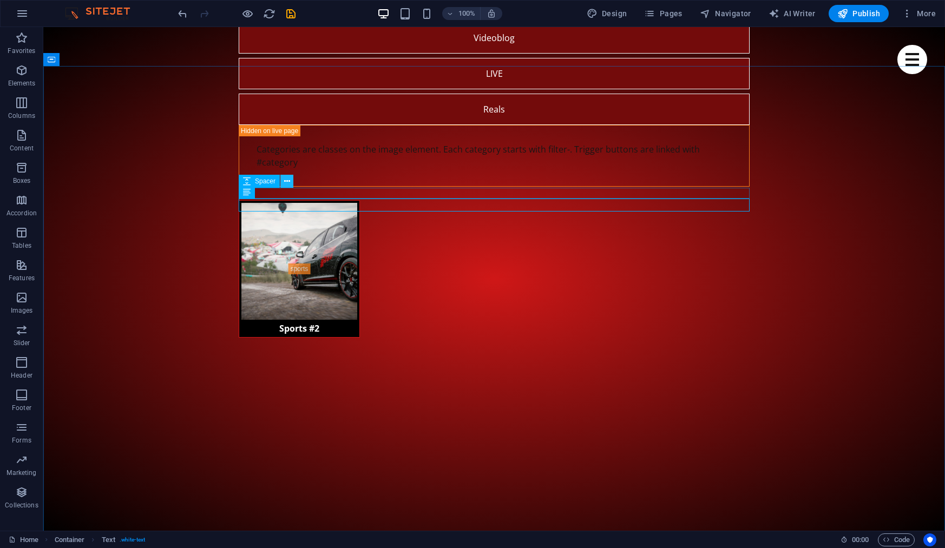
click at [288, 183] on icon at bounding box center [287, 181] width 6 height 11
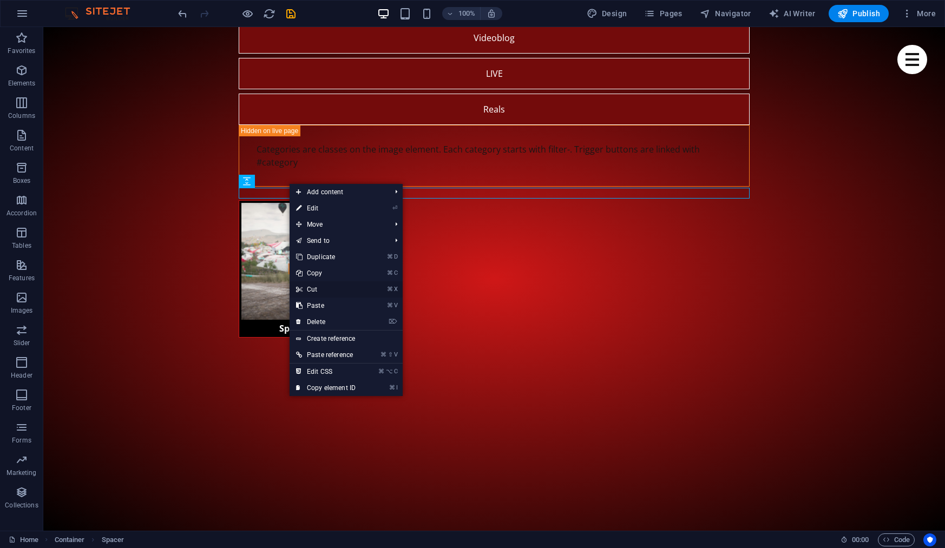
click at [331, 292] on link "⌘ X Cut" at bounding box center [325, 289] width 72 height 16
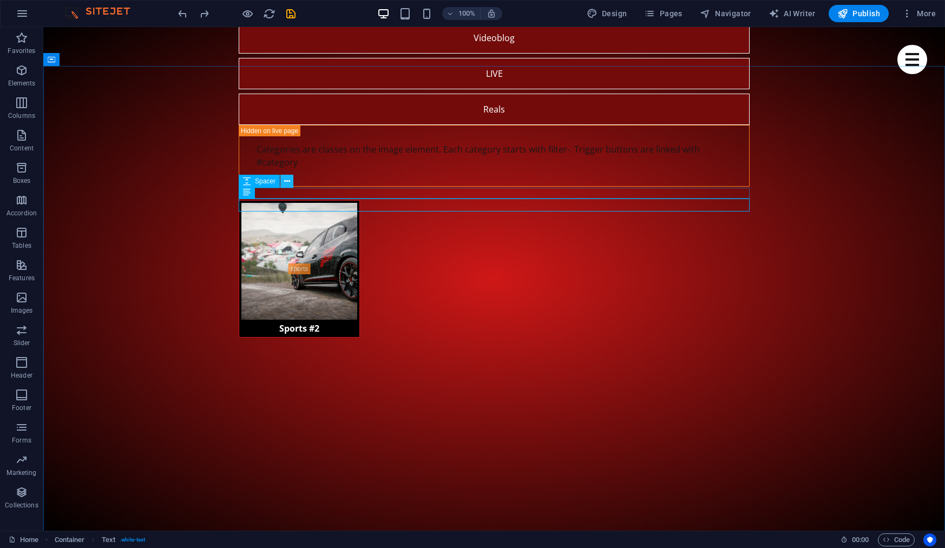
click at [285, 179] on icon at bounding box center [287, 181] width 6 height 11
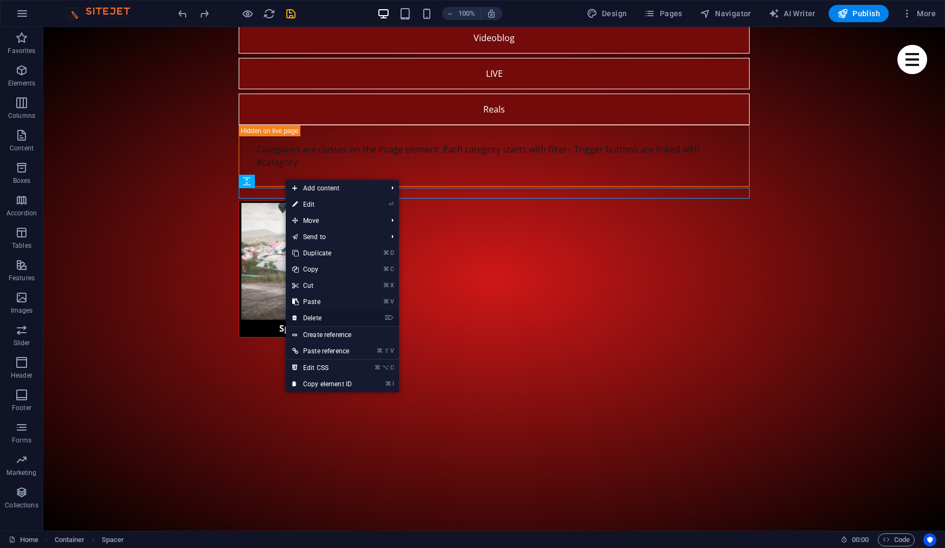
click at [317, 318] on link "⌦ Delete" at bounding box center [322, 318] width 72 height 16
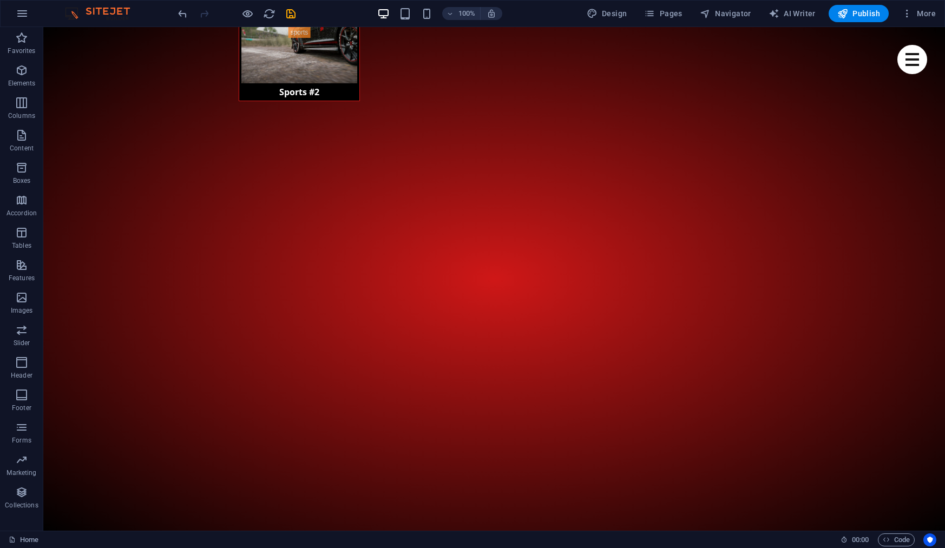
scroll to position [1735, 0]
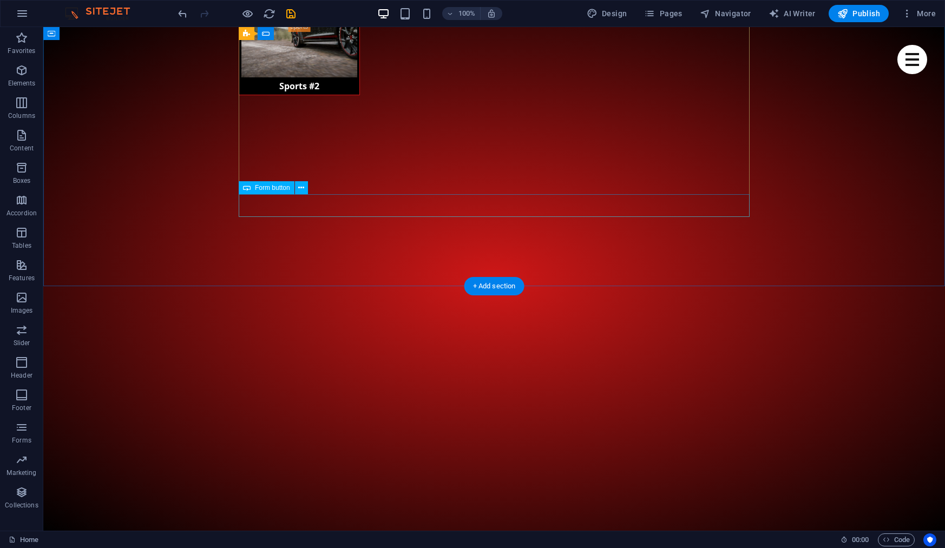
click at [297, 187] on button at bounding box center [301, 187] width 13 height 13
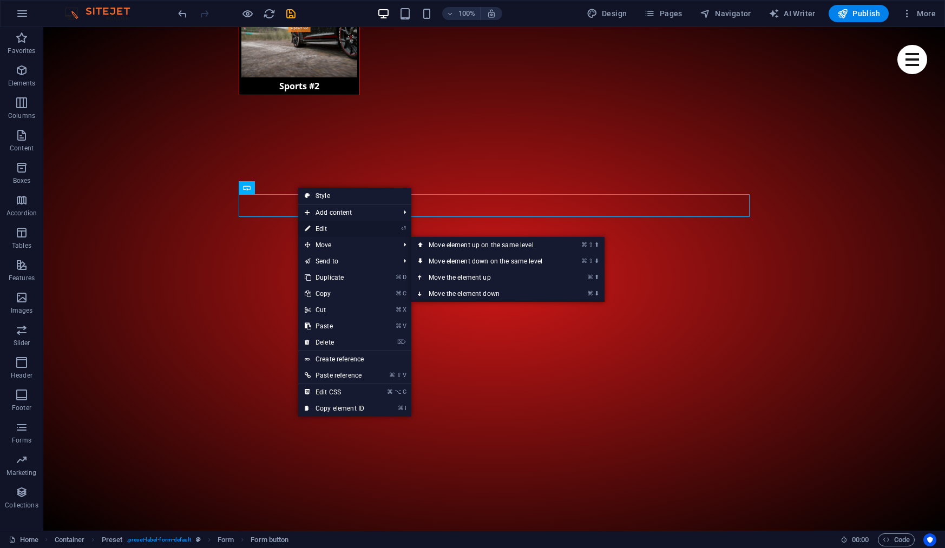
click at [340, 229] on link "⏎ Edit" at bounding box center [334, 229] width 72 height 16
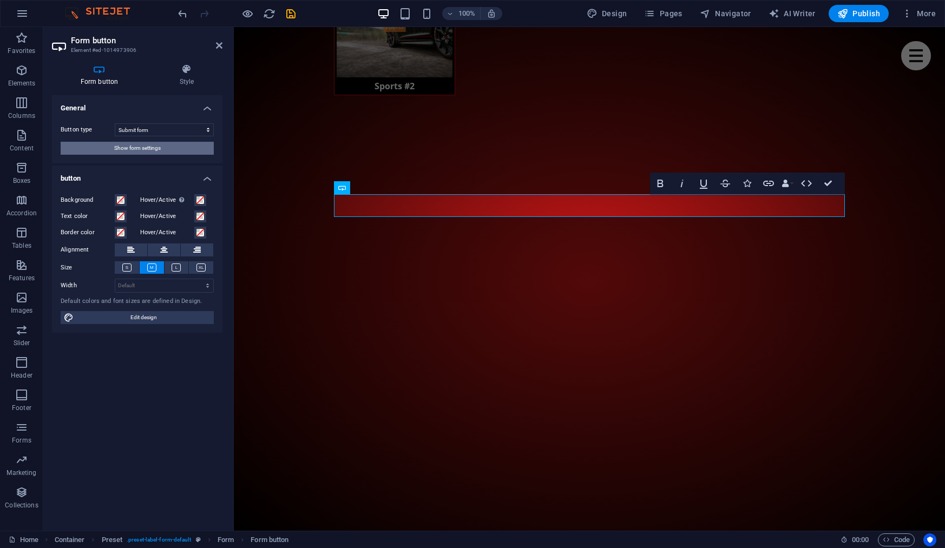
click at [110, 146] on button "Show form settings" at bounding box center [137, 148] width 153 height 13
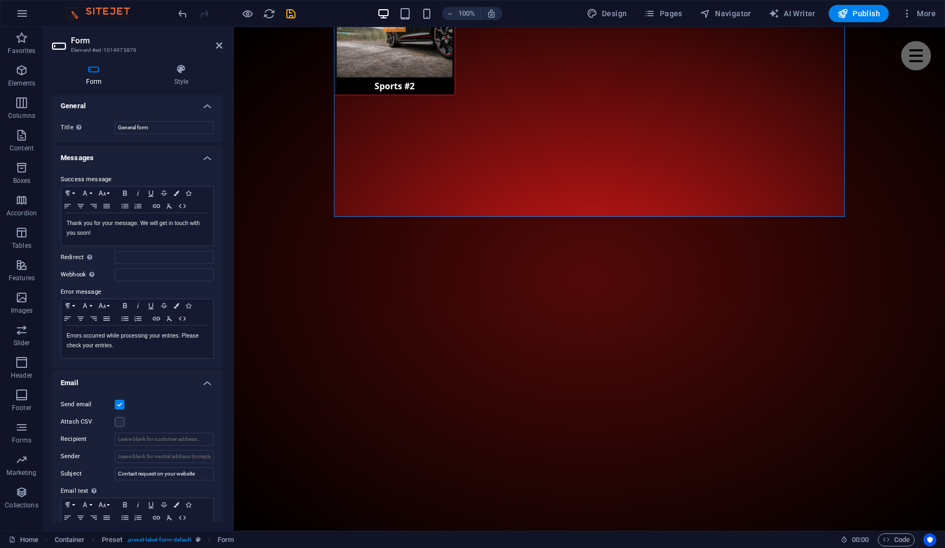
scroll to position [0, 0]
click at [204, 109] on h4 "General" at bounding box center [137, 104] width 170 height 19
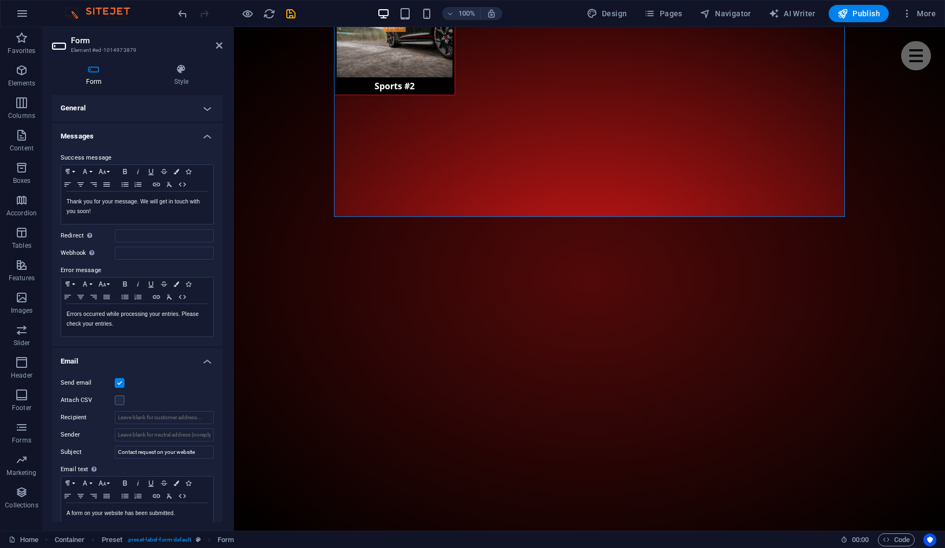
click at [202, 132] on h4 "Messages" at bounding box center [137, 132] width 170 height 19
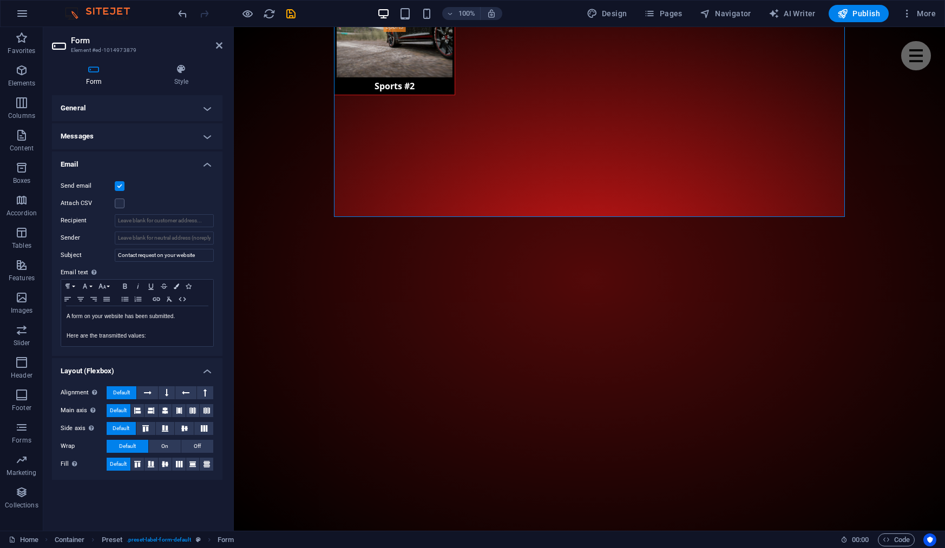
click at [203, 164] on h4 "Email" at bounding box center [137, 160] width 170 height 19
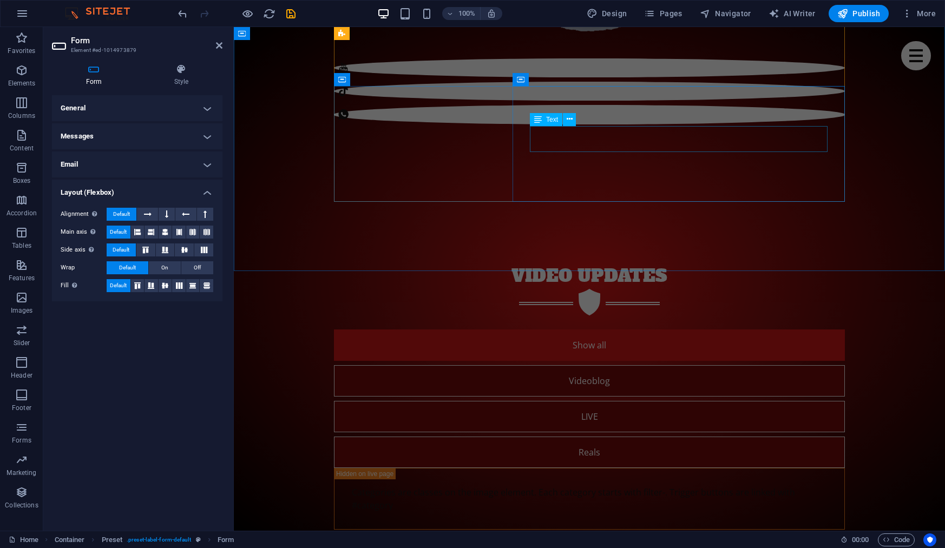
scroll to position [1212, 0]
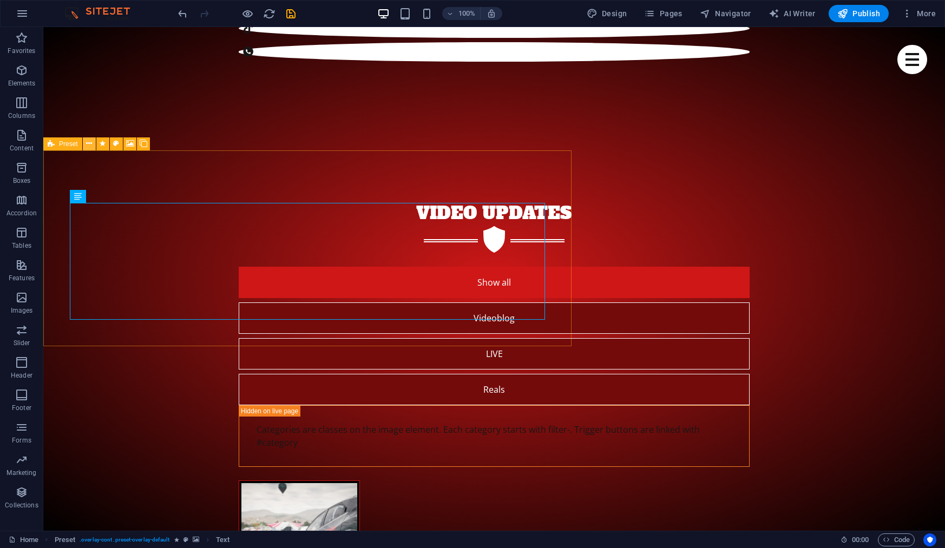
click at [85, 143] on button at bounding box center [89, 143] width 13 height 13
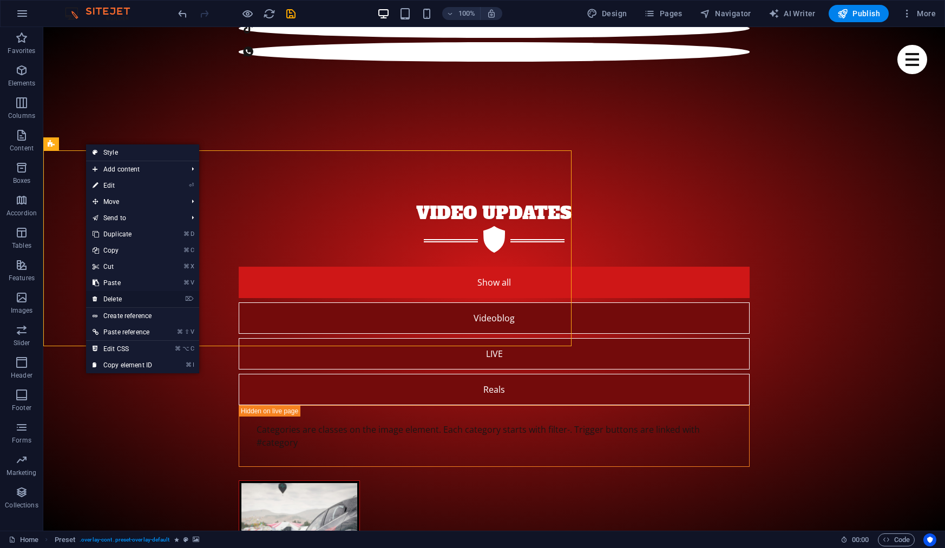
click at [120, 299] on link "⌦ Delete" at bounding box center [122, 299] width 72 height 16
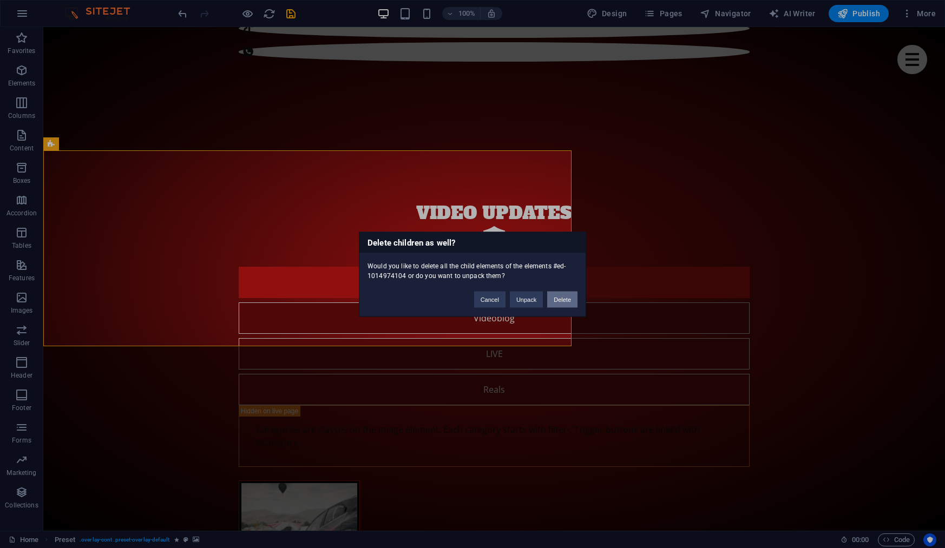
click at [559, 297] on button "Delete" at bounding box center [562, 299] width 30 height 16
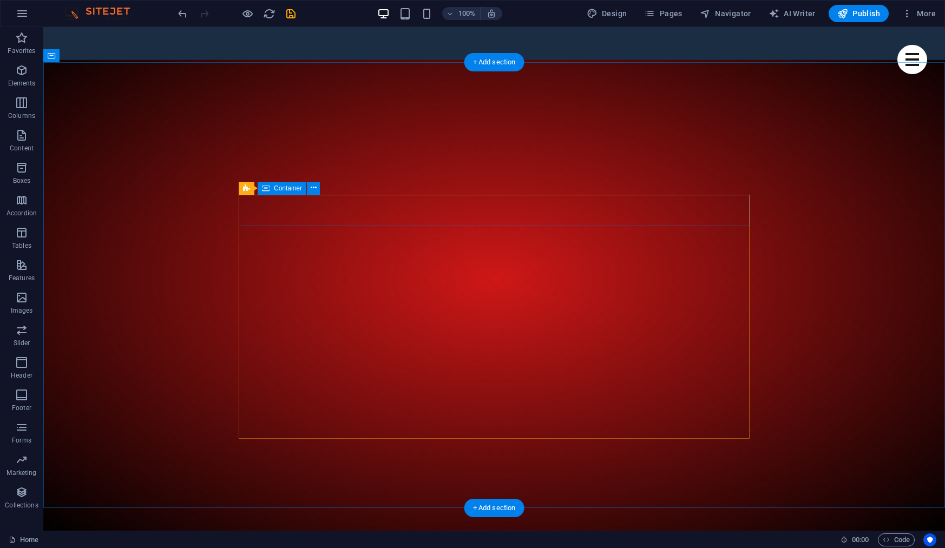
scroll to position [371, 0]
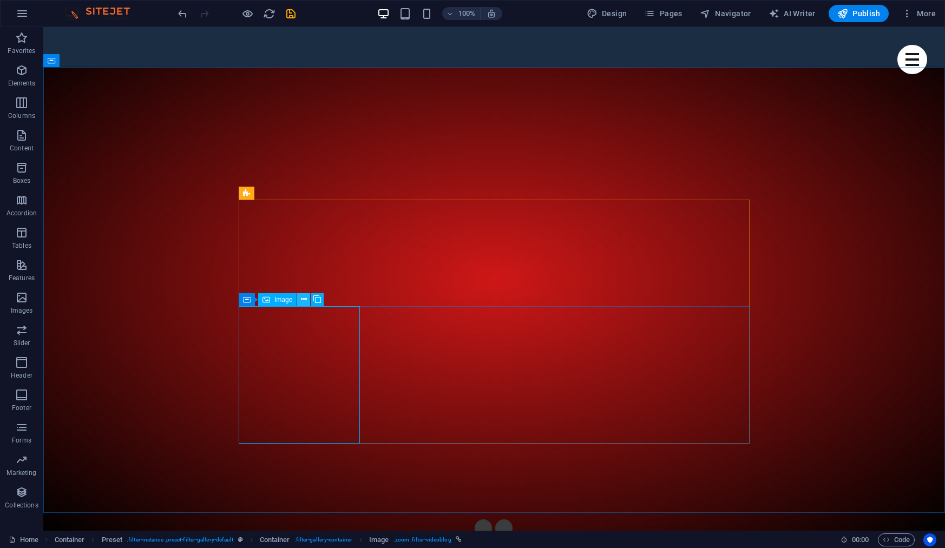
click at [304, 301] on icon at bounding box center [304, 299] width 6 height 11
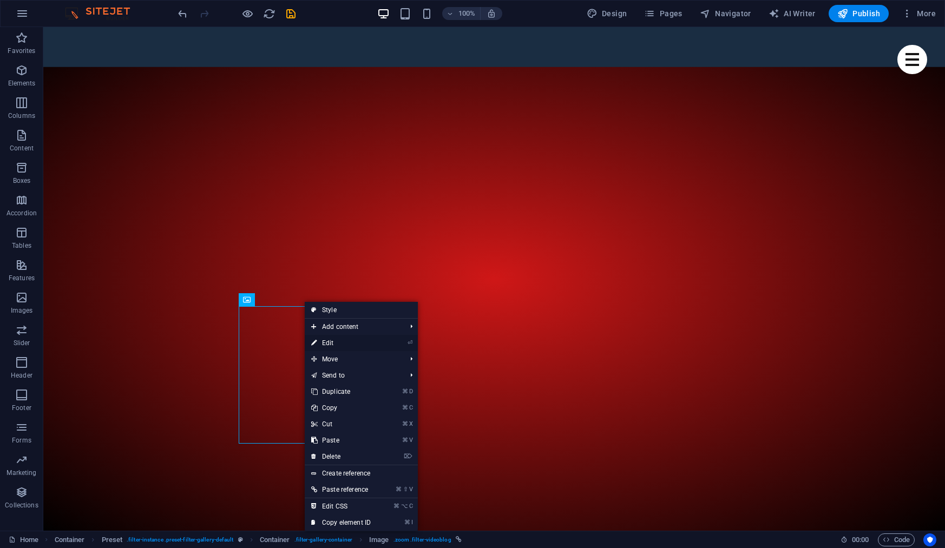
click at [340, 346] on link "⏎ Edit" at bounding box center [341, 343] width 72 height 16
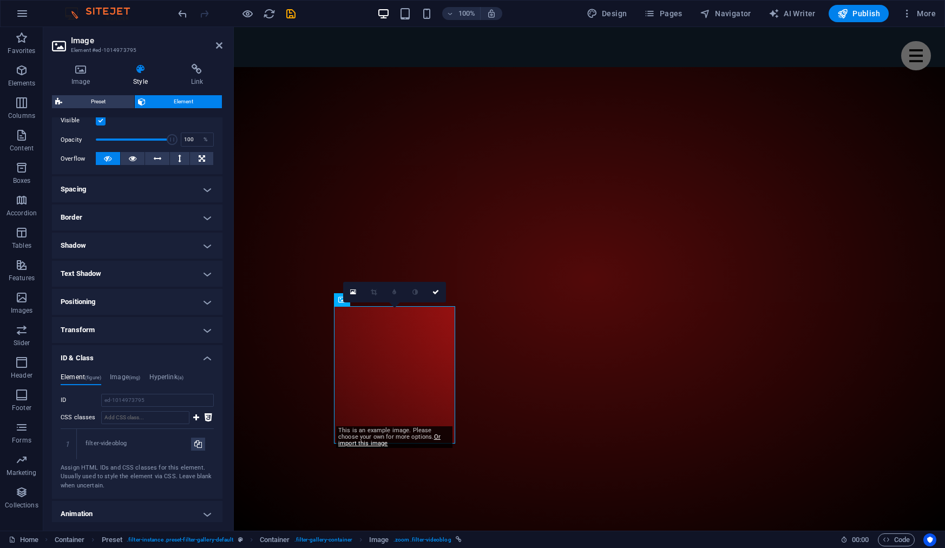
scroll to position [180, 0]
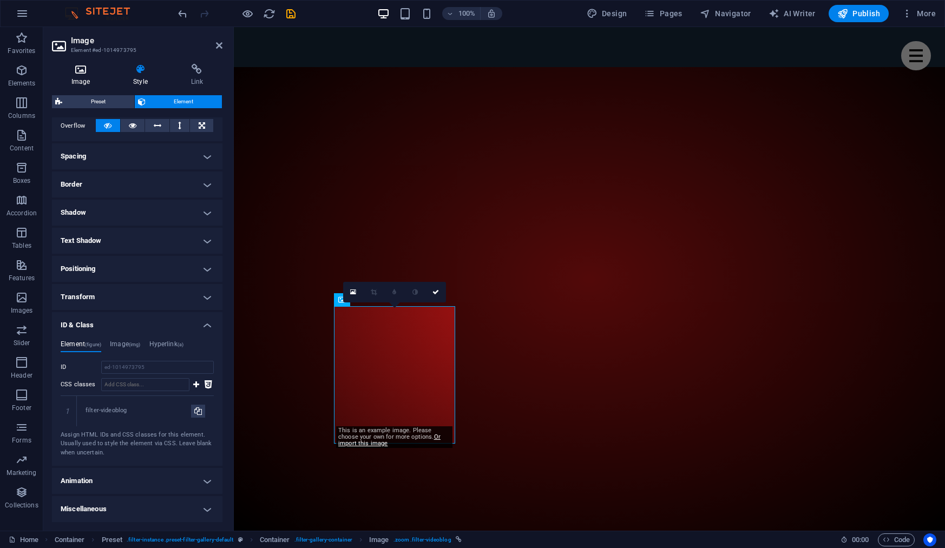
click at [81, 70] on icon at bounding box center [80, 69] width 57 height 11
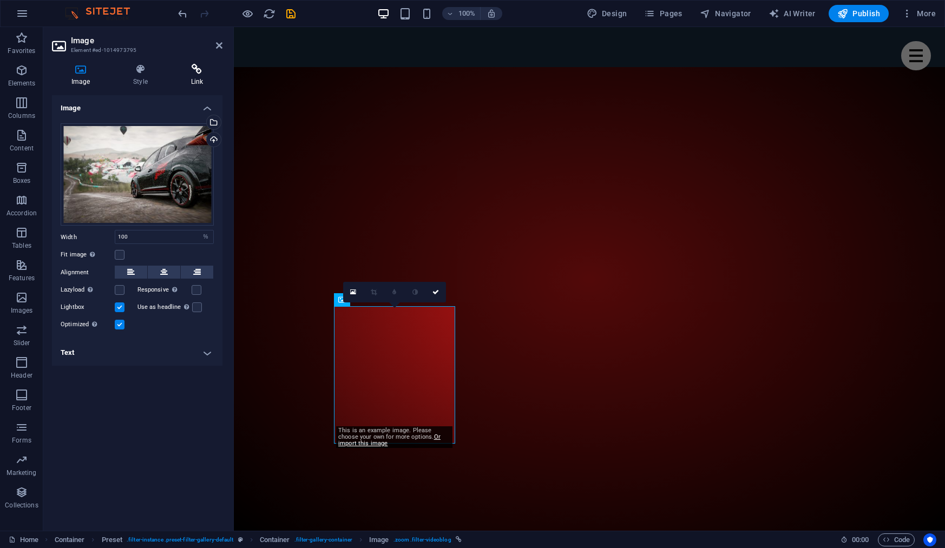
click at [188, 78] on h4 "Link" at bounding box center [197, 75] width 51 height 23
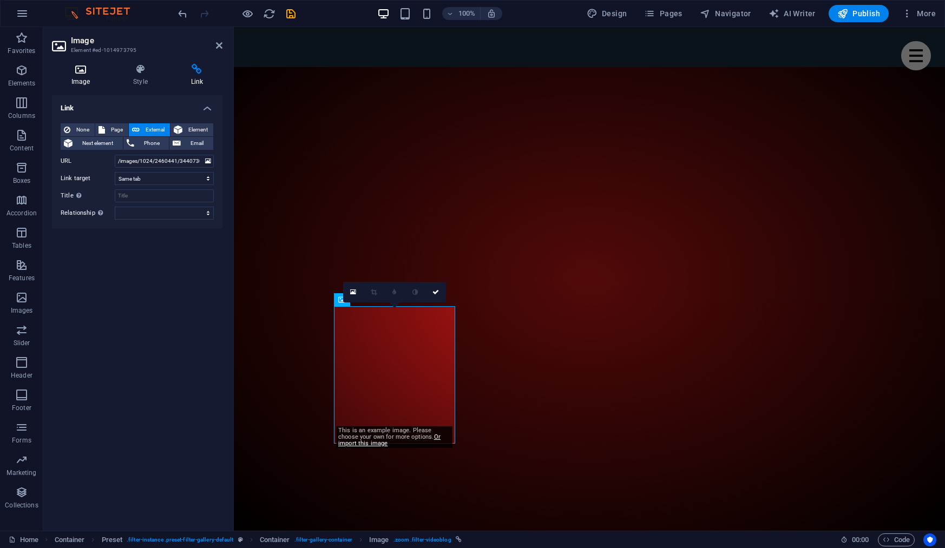
click at [76, 78] on h4 "Image" at bounding box center [83, 75] width 62 height 23
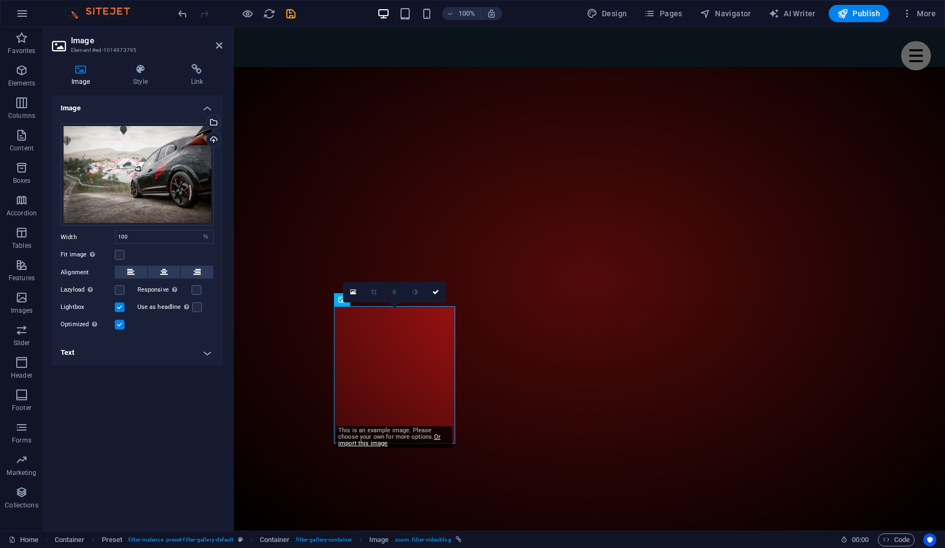
click at [113, 353] on h4 "Text" at bounding box center [137, 353] width 170 height 26
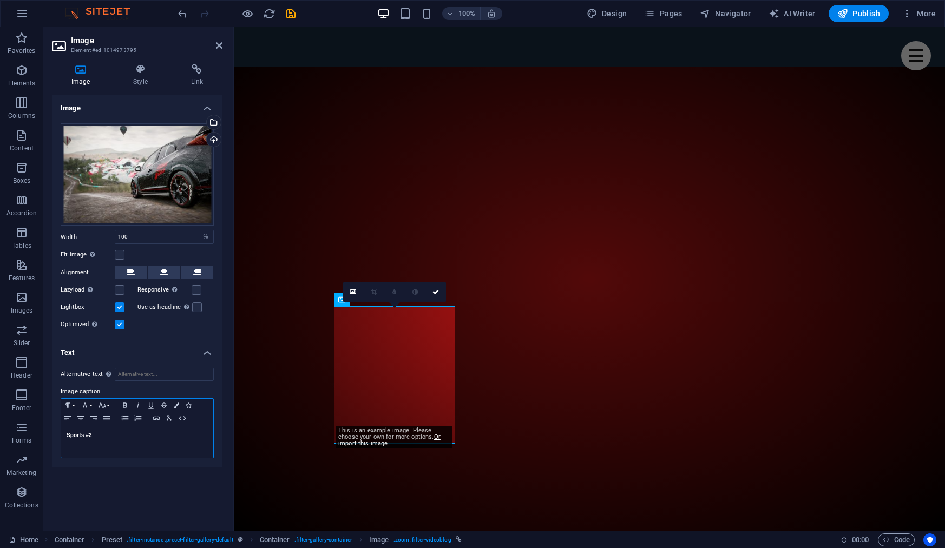
click at [107, 434] on p "Sports #2" at bounding box center [137, 436] width 141 height 10
drag, startPoint x: 95, startPoint y: 436, endPoint x: 34, endPoint y: 435, distance: 60.6
click at [34, 435] on section "Favorites Elements Columns Content Boxes Accordion Tables Features Images Slide…" at bounding box center [472, 279] width 945 height 504
click at [195, 484] on div "Image Drag files here, click to choose files or select files from Files or our …" at bounding box center [137, 308] width 170 height 427
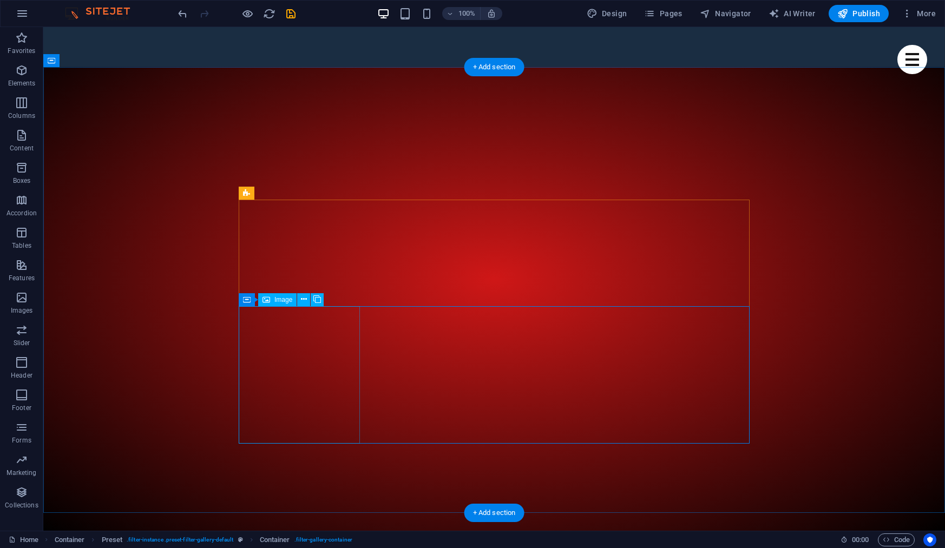
click at [289, 300] on span "Image" at bounding box center [283, 299] width 18 height 6
click at [275, 300] on span "Image" at bounding box center [283, 299] width 18 height 6
click at [303, 301] on icon at bounding box center [304, 299] width 6 height 11
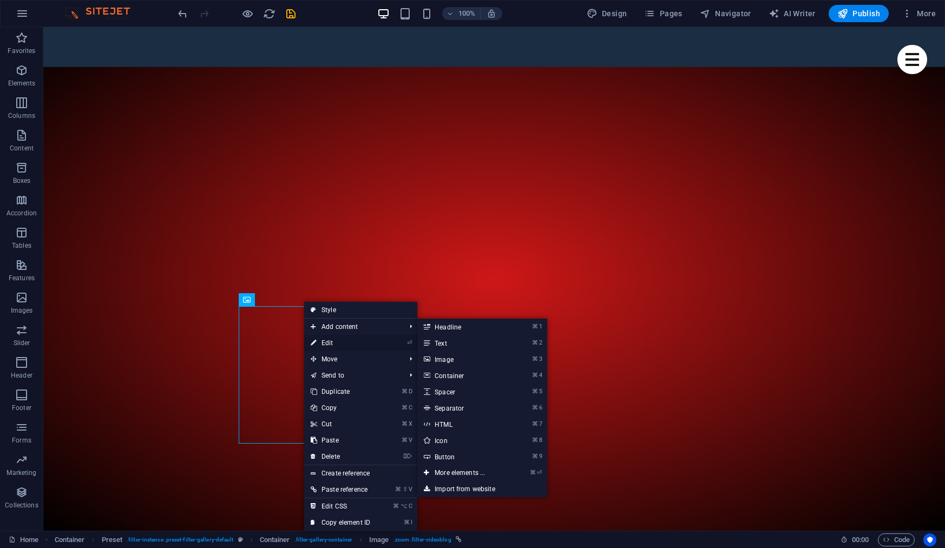
click at [325, 342] on link "⏎ Edit" at bounding box center [340, 343] width 72 height 16
select select "%"
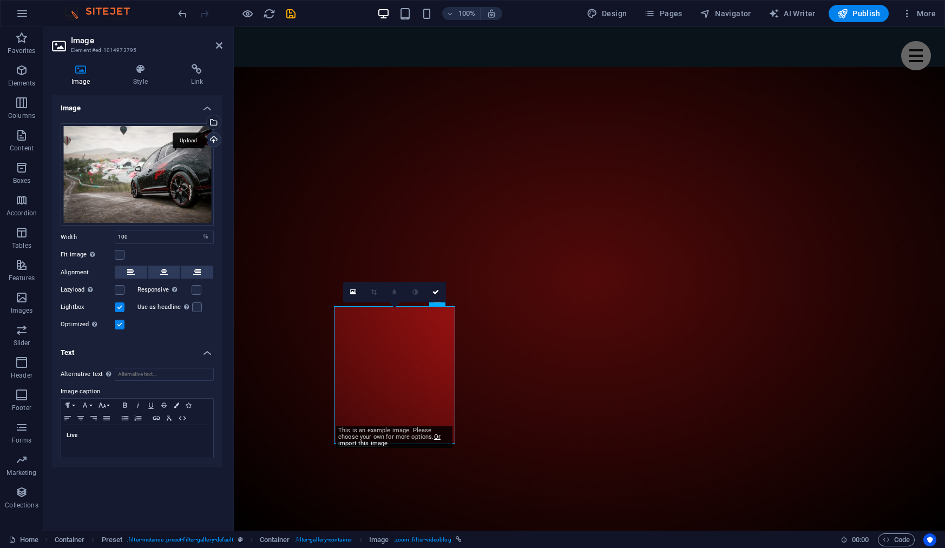
click at [212, 138] on div "Upload" at bounding box center [213, 141] width 16 height 16
click at [214, 120] on div "Select files from the file manager, stock photos, or upload file(s)" at bounding box center [213, 123] width 16 height 16
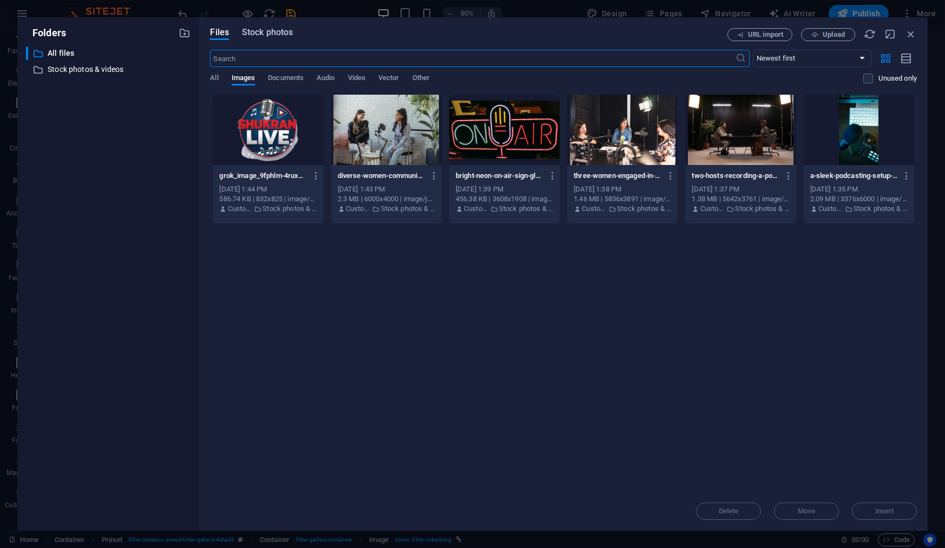
click at [279, 30] on span "Stock photos" at bounding box center [267, 32] width 51 height 13
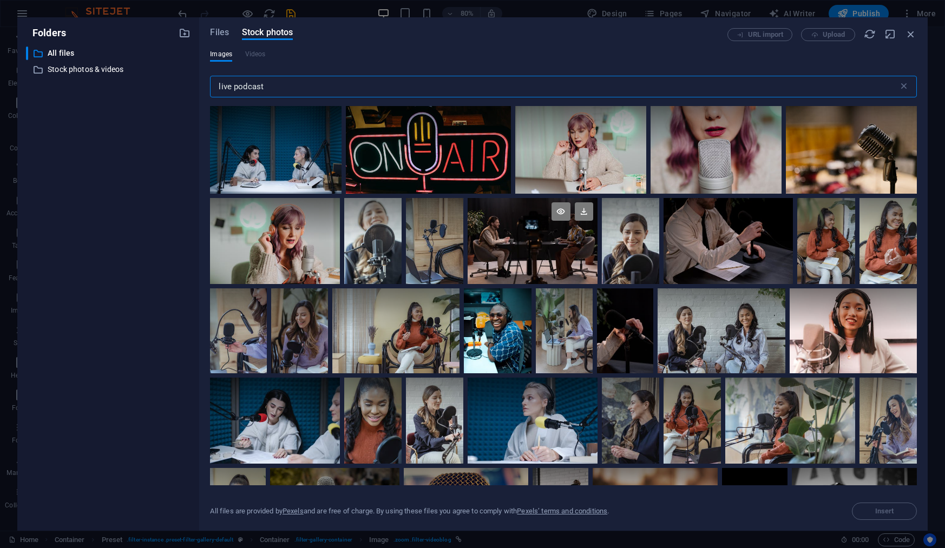
type input "live podcast"
click at [552, 253] on div at bounding box center [531, 241] width 129 height 87
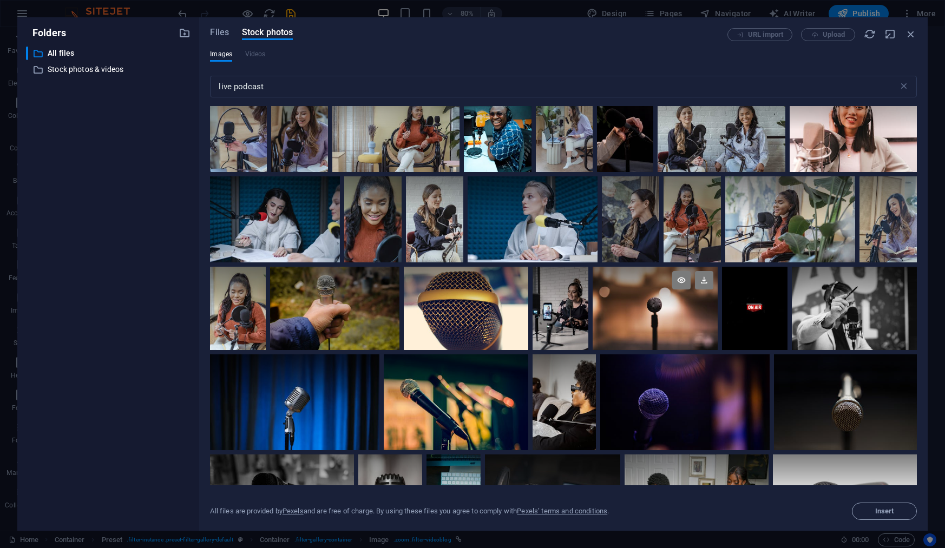
scroll to position [260, 0]
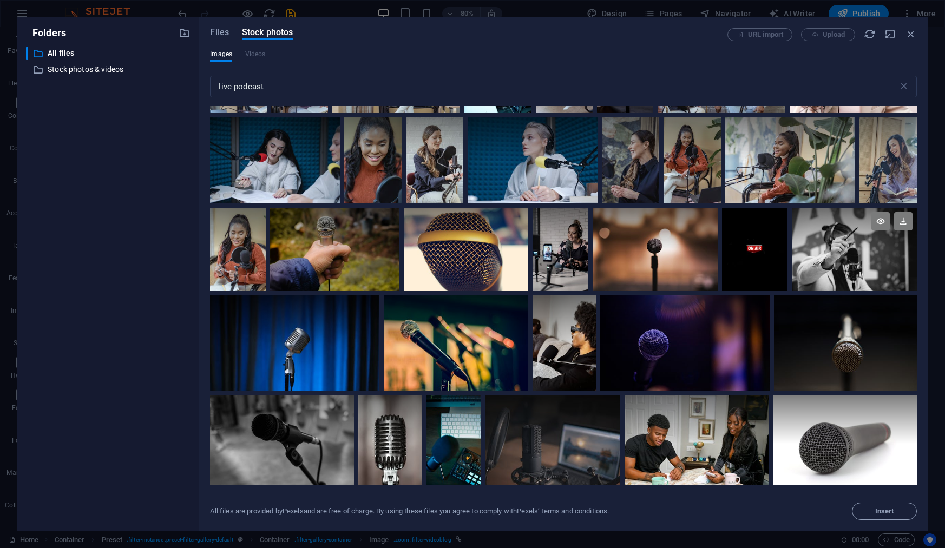
click at [855, 265] on div at bounding box center [854, 249] width 125 height 83
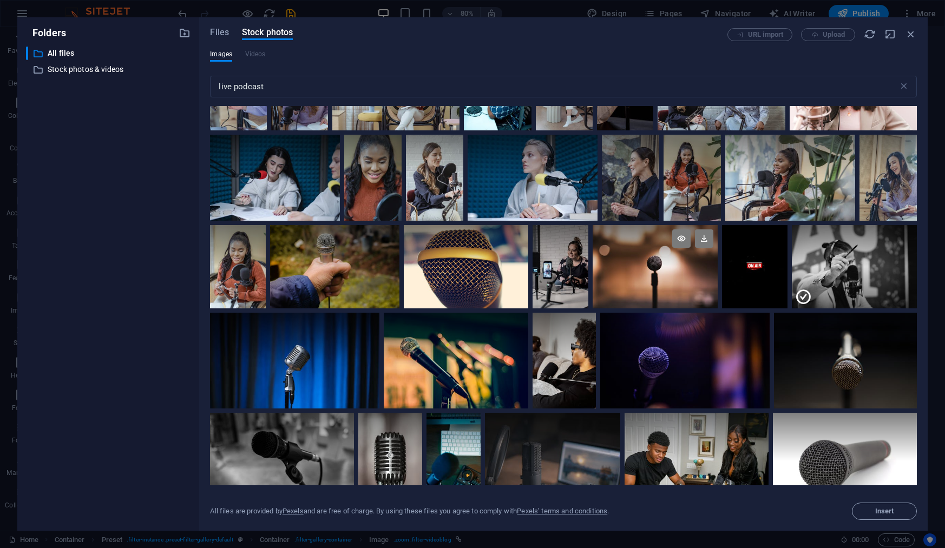
scroll to position [308, 0]
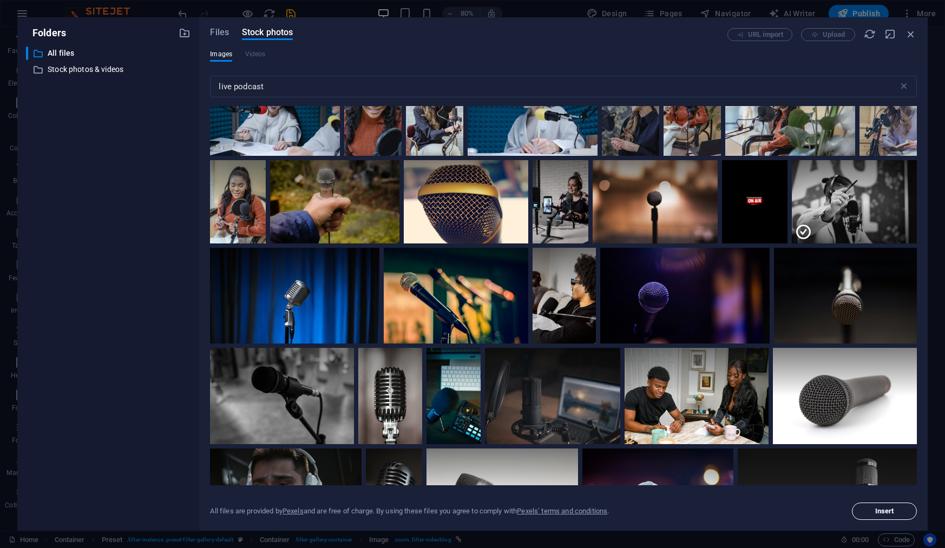
click at [906, 511] on span "Insert" at bounding box center [883, 511] width 55 height 6
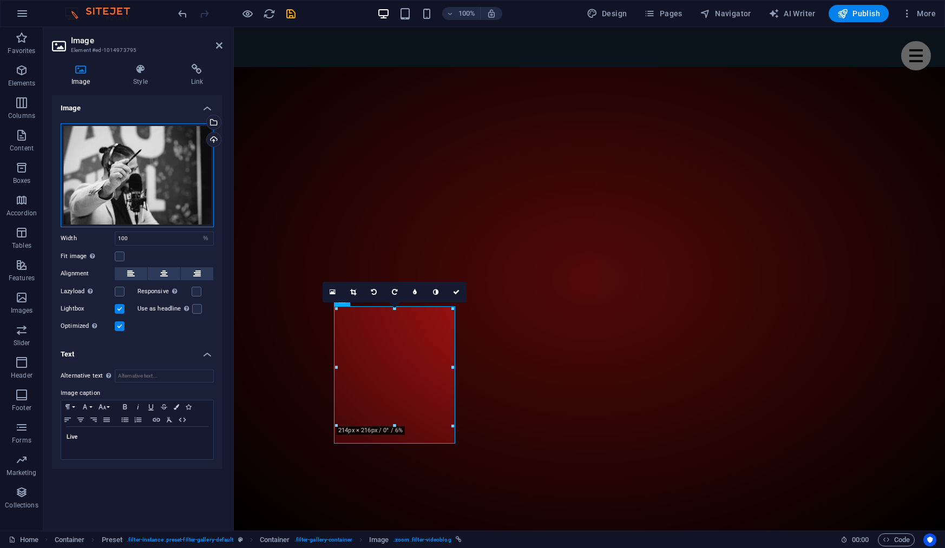
click at [140, 160] on div "Drag files here, click to choose files or select files from Files or our free s…" at bounding box center [137, 175] width 153 height 104
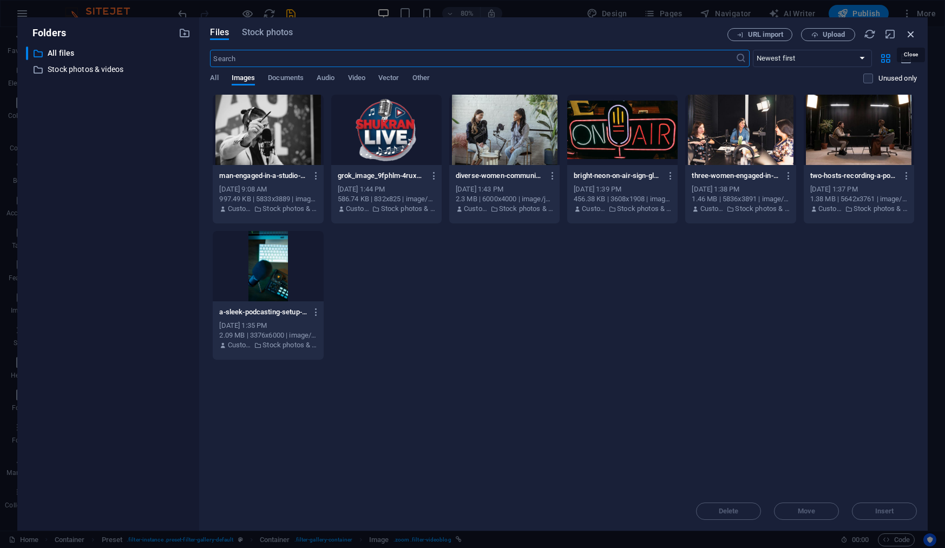
click at [910, 34] on icon "button" at bounding box center [911, 34] width 12 height 12
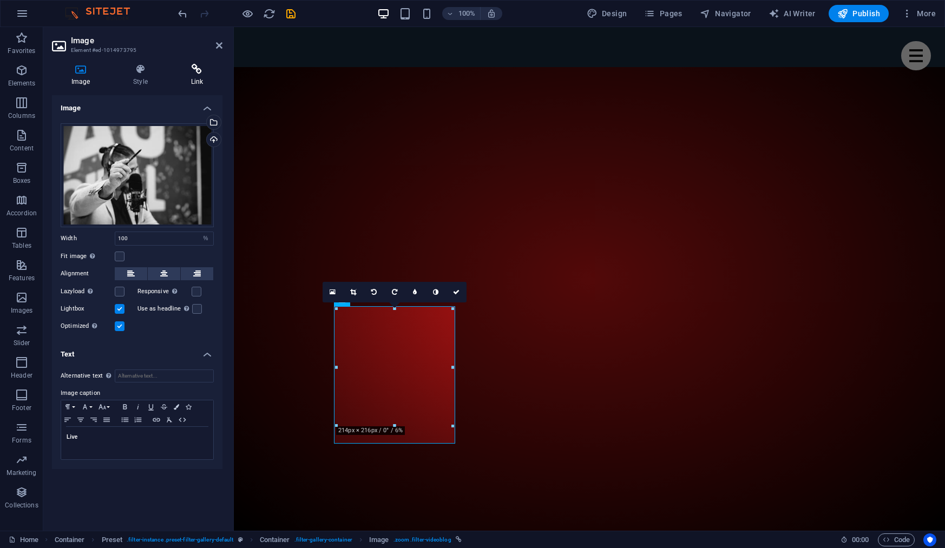
click at [198, 69] on icon at bounding box center [197, 69] width 51 height 11
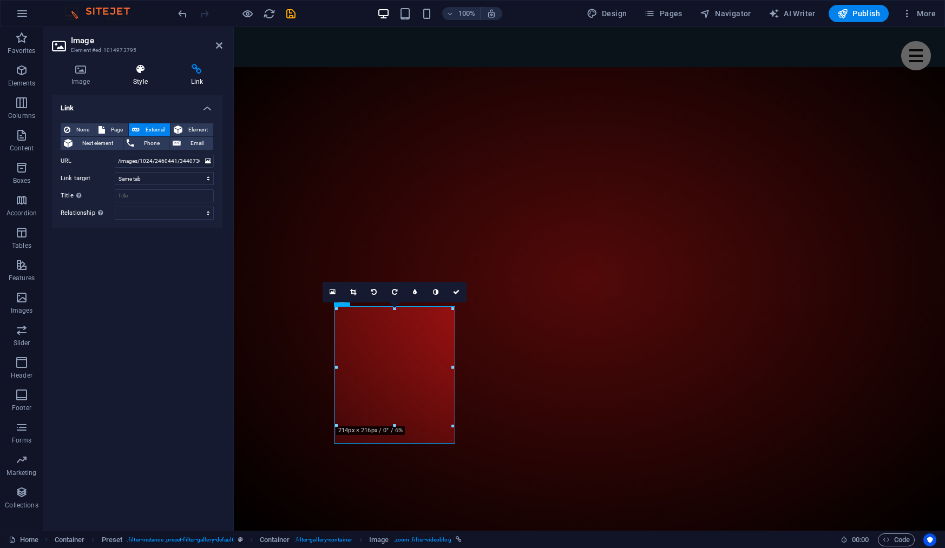
click at [141, 78] on h4 "Style" at bounding box center [142, 75] width 57 height 23
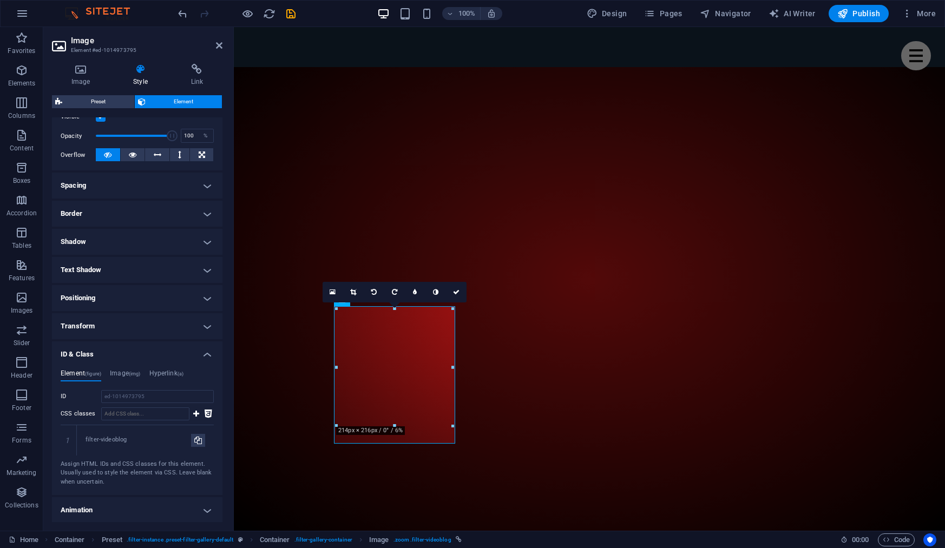
scroll to position [180, 0]
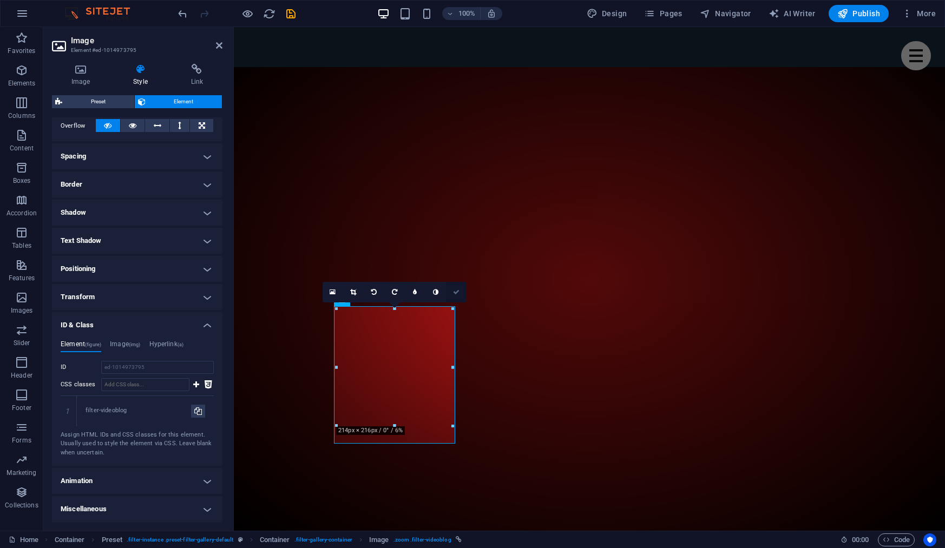
click at [456, 289] on icon at bounding box center [456, 292] width 6 height 6
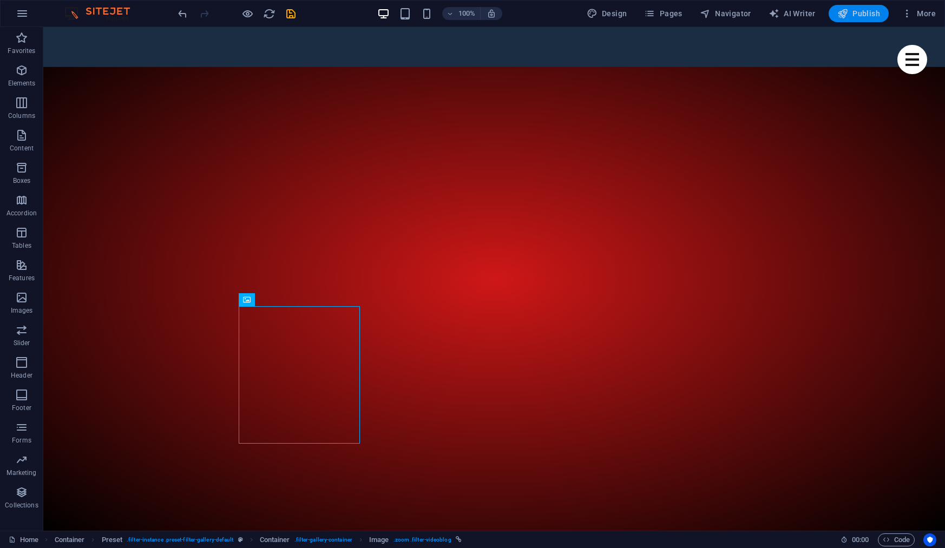
click at [860, 16] on span "Publish" at bounding box center [858, 13] width 43 height 11
checkbox input "false"
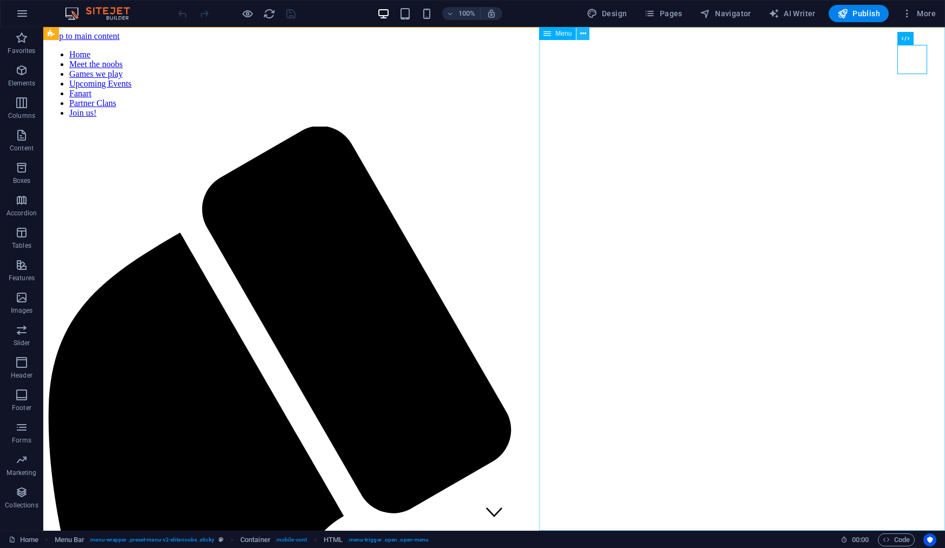
click at [581, 32] on icon at bounding box center [583, 33] width 6 height 11
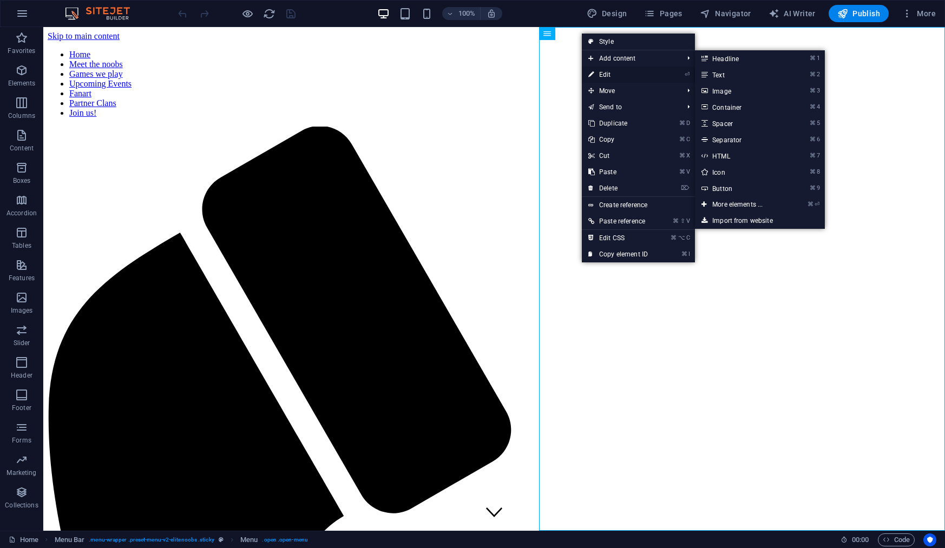
click at [600, 74] on link "⏎ Edit" at bounding box center [618, 75] width 72 height 16
select select
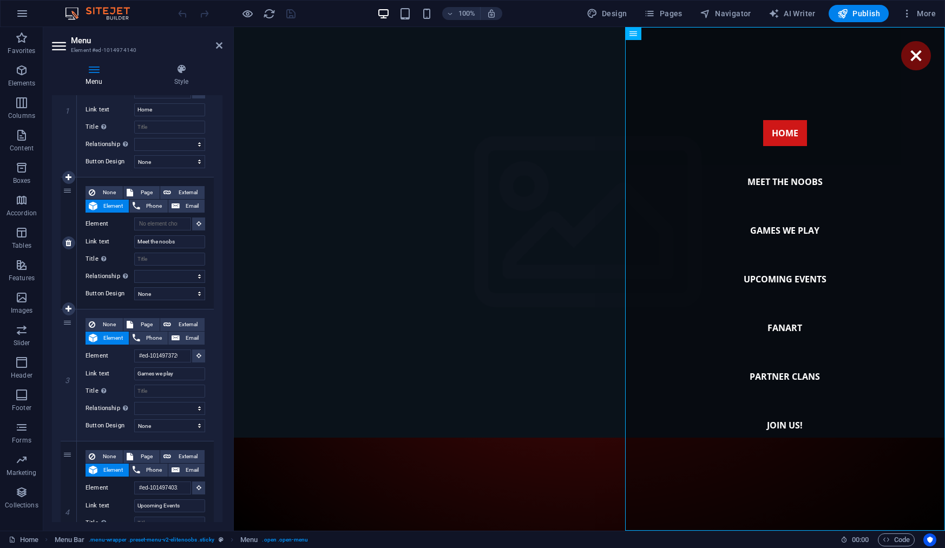
scroll to position [157, 0]
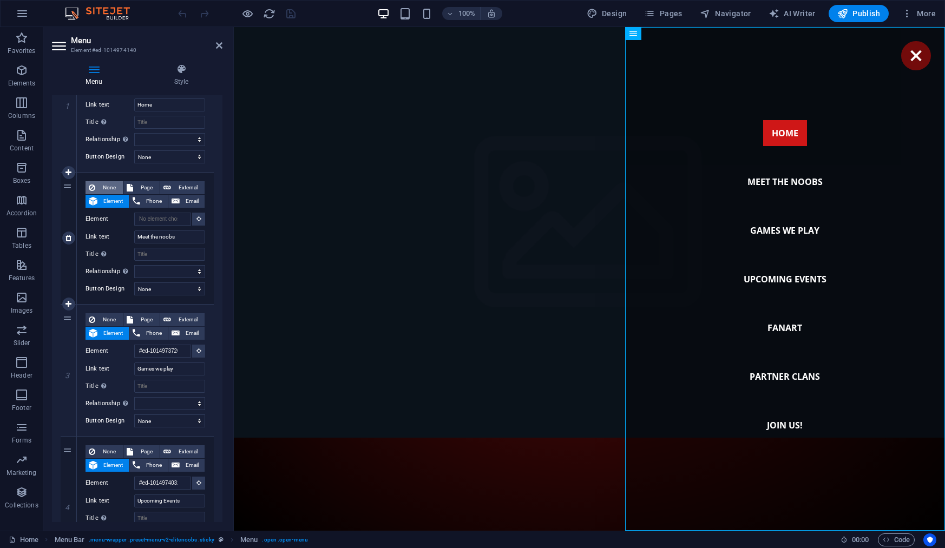
click at [106, 187] on span "None" at bounding box center [108, 187] width 21 height 13
select select
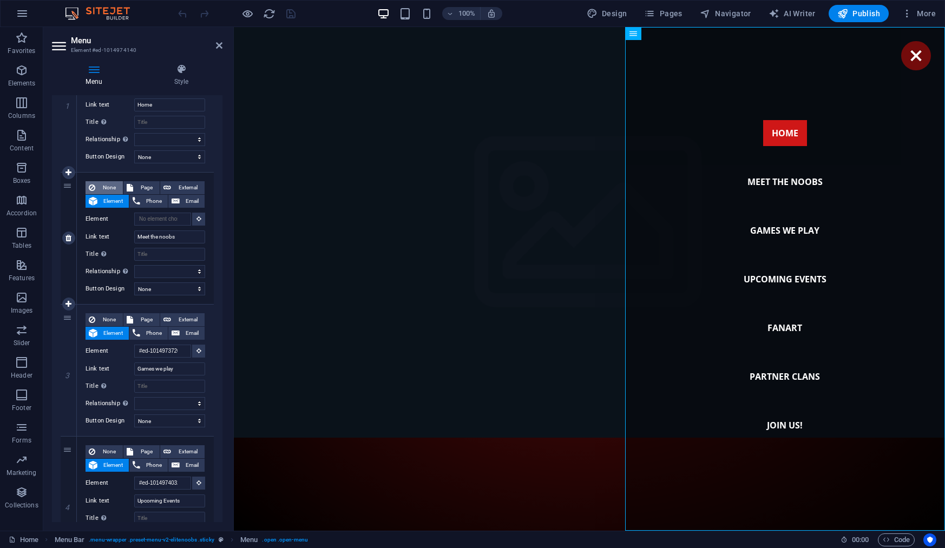
select select
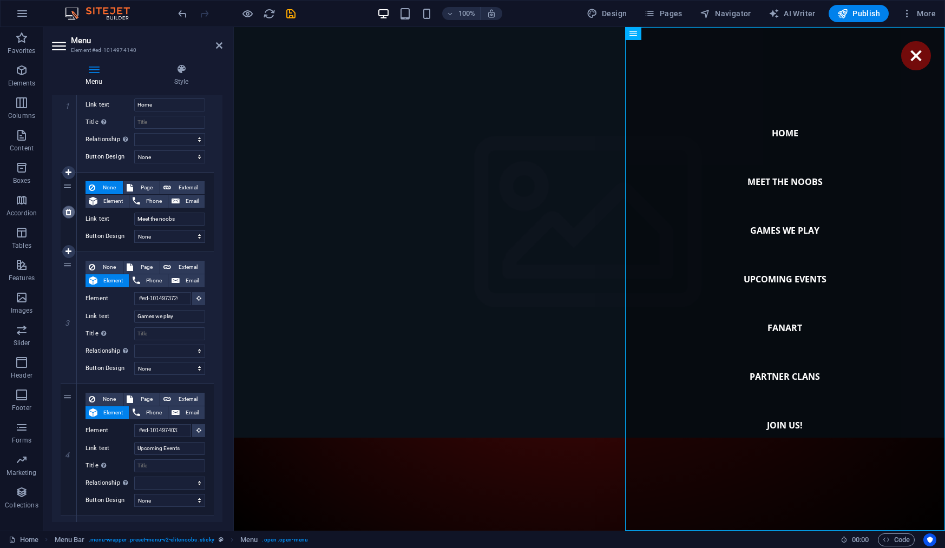
click at [68, 214] on icon at bounding box center [68, 212] width 6 height 8
select select
type input "#ed-1014973720"
type input "Games we play"
select select
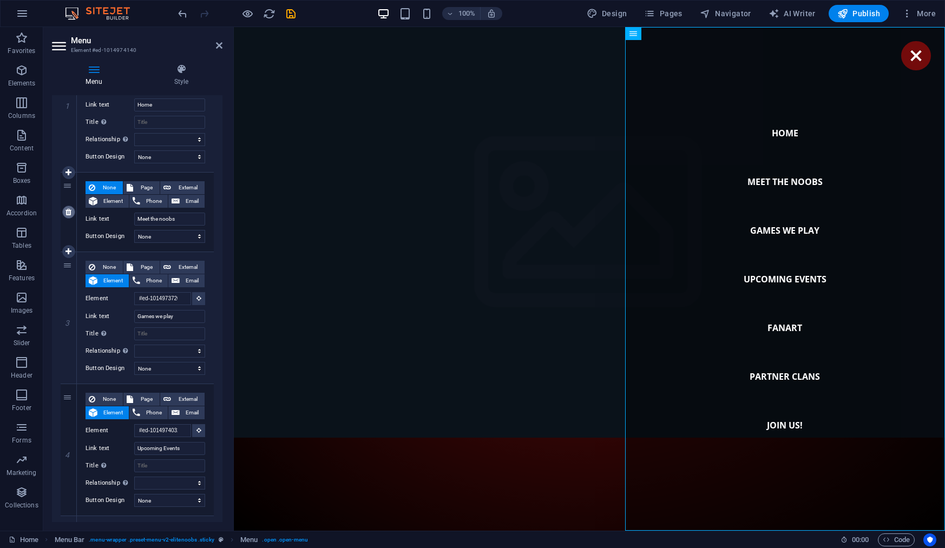
type input "#ed-1014974032"
type input "Upcoming Events"
select select
type input "Fanart"
select select
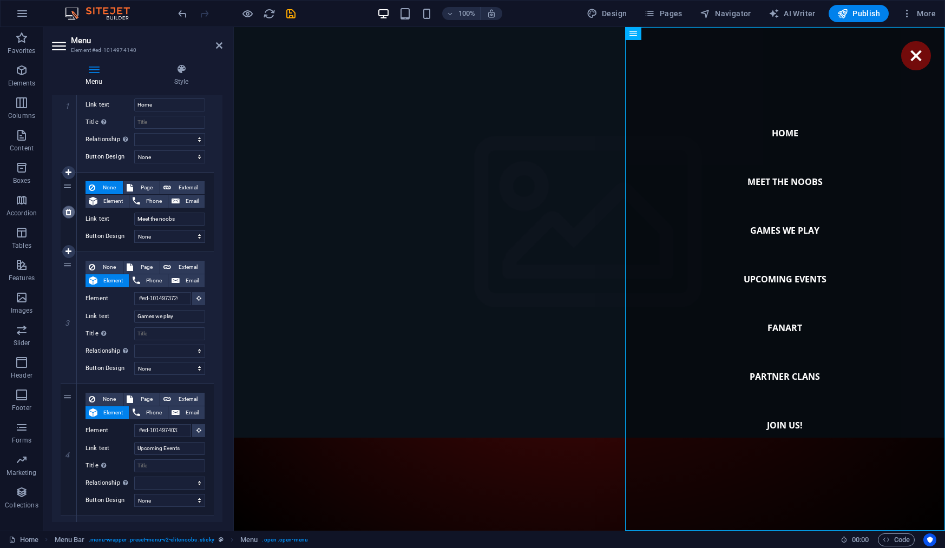
type input "Partner Clans"
select select
type input "#ed-1014973858"
type input "Join us!"
select select
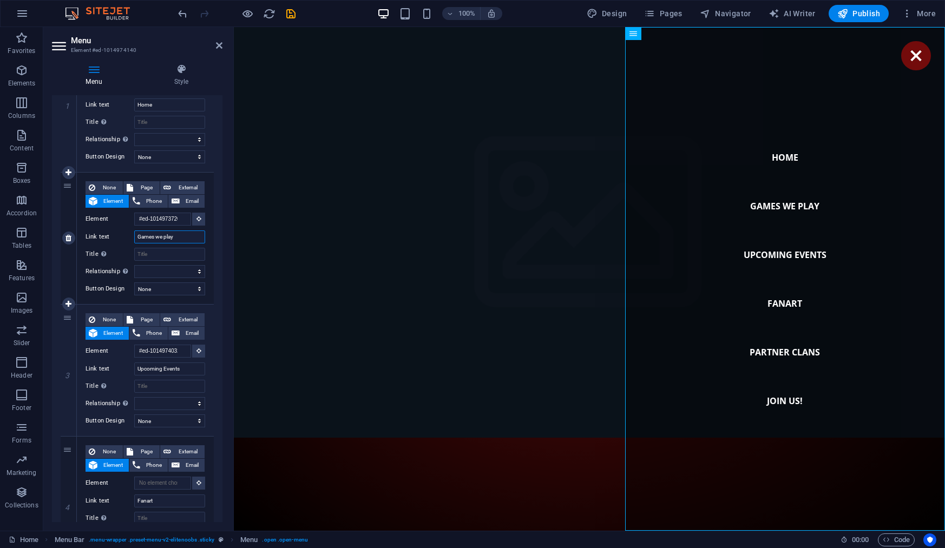
drag, startPoint x: 178, startPoint y: 241, endPoint x: 136, endPoint y: 240, distance: 42.2
click at [136, 240] on input "Games we play" at bounding box center [169, 236] width 71 height 13
type input "V"
select select
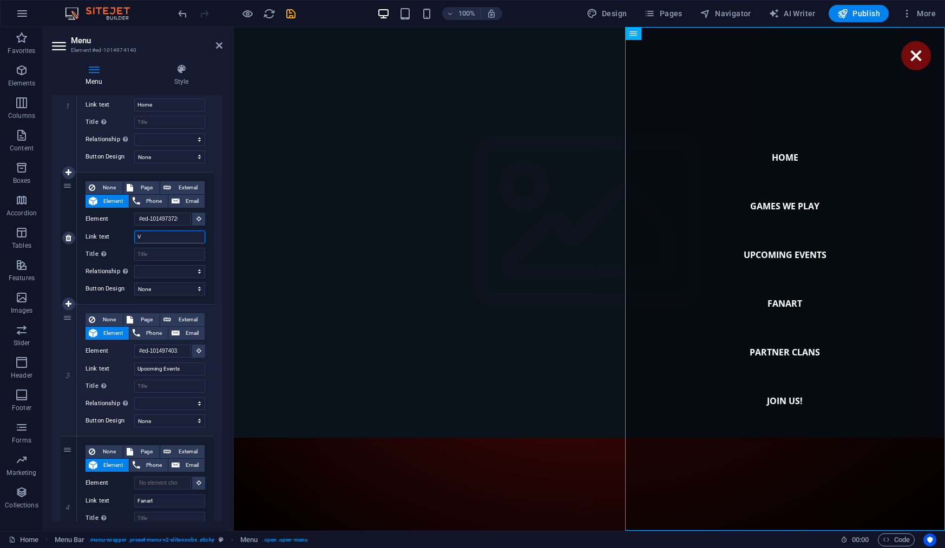
select select
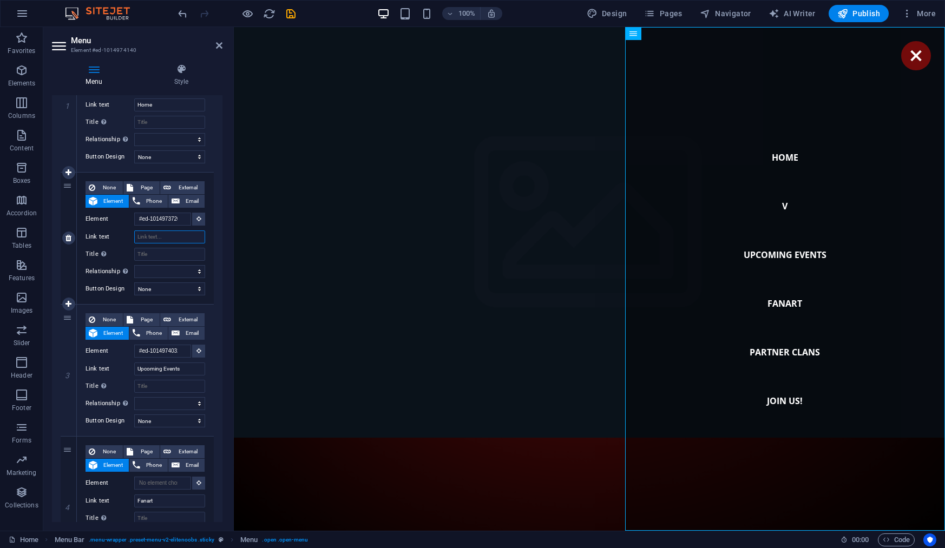
select select
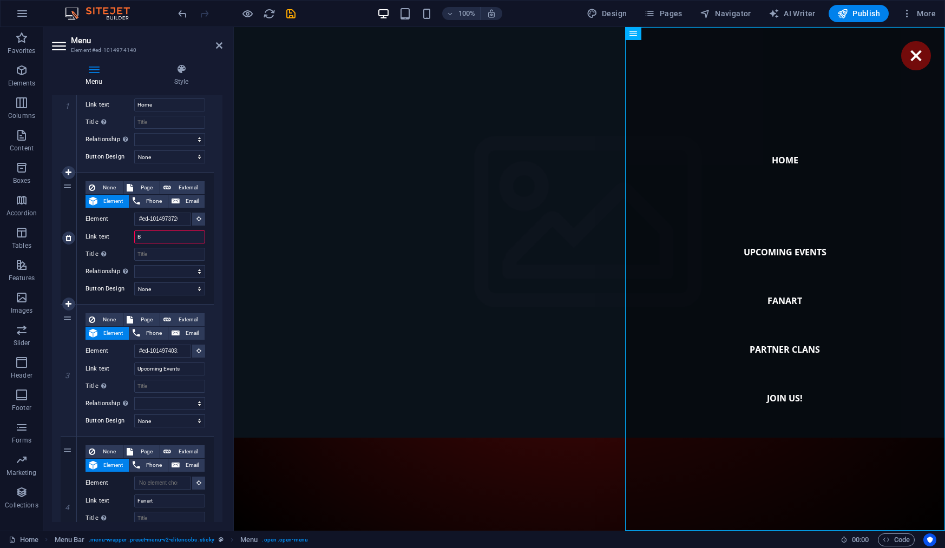
type input "Bl"
select select
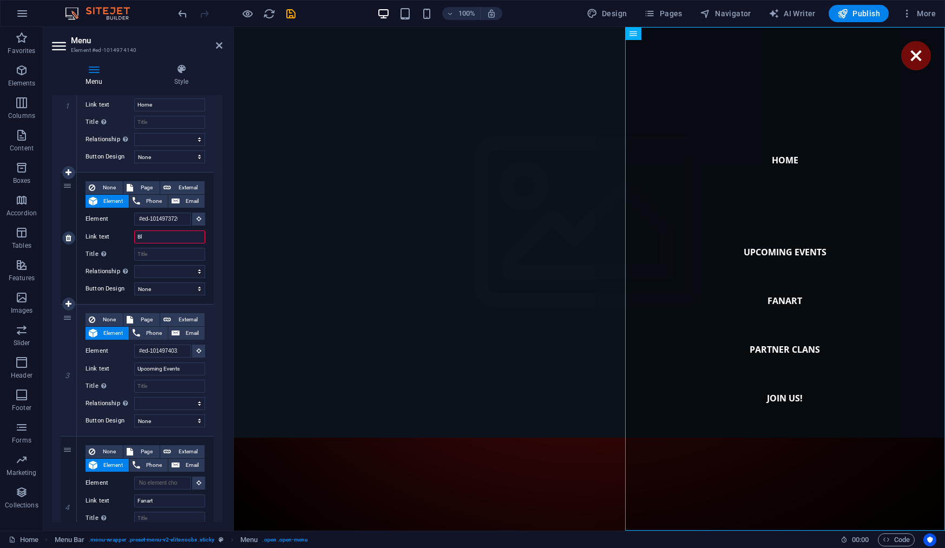
select select
type input "Blog"
select select
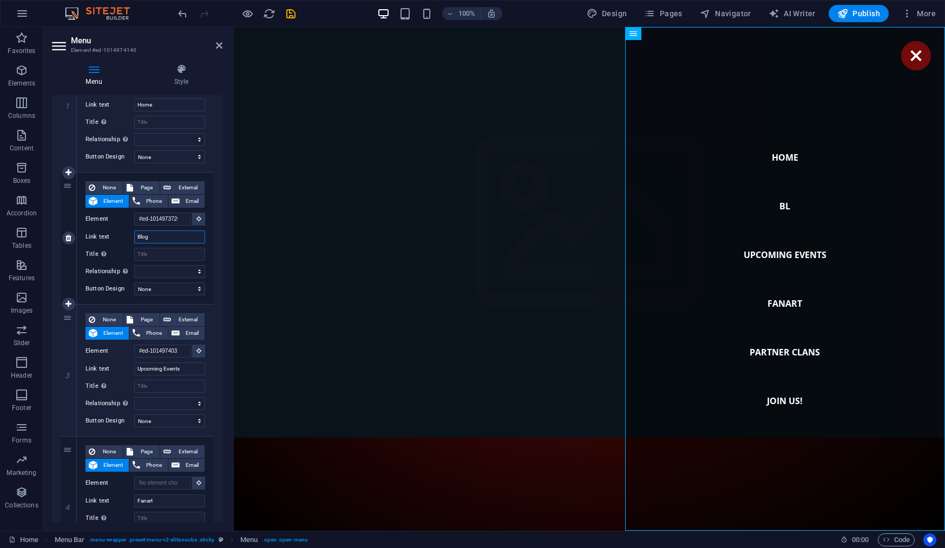
select select
click at [136, 238] on input "Blog" at bounding box center [169, 236] width 71 height 13
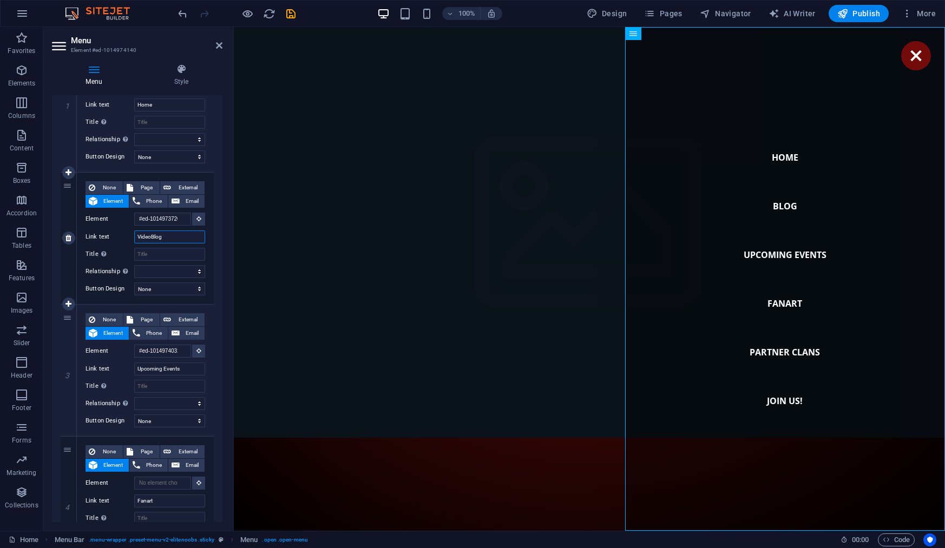
type input "Video Blog"
select select
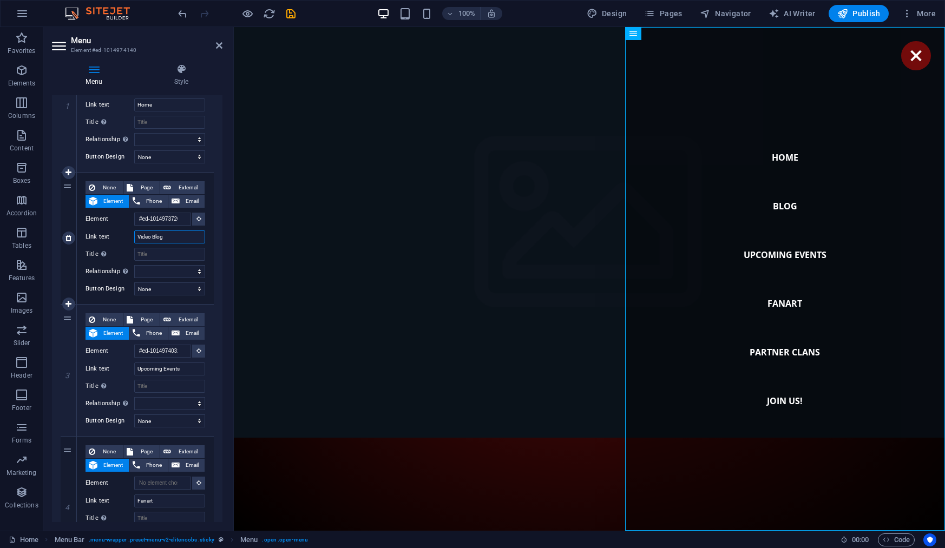
select select
type input "Video Blog"
click at [69, 370] on icon at bounding box center [68, 370] width 6 height 8
select select
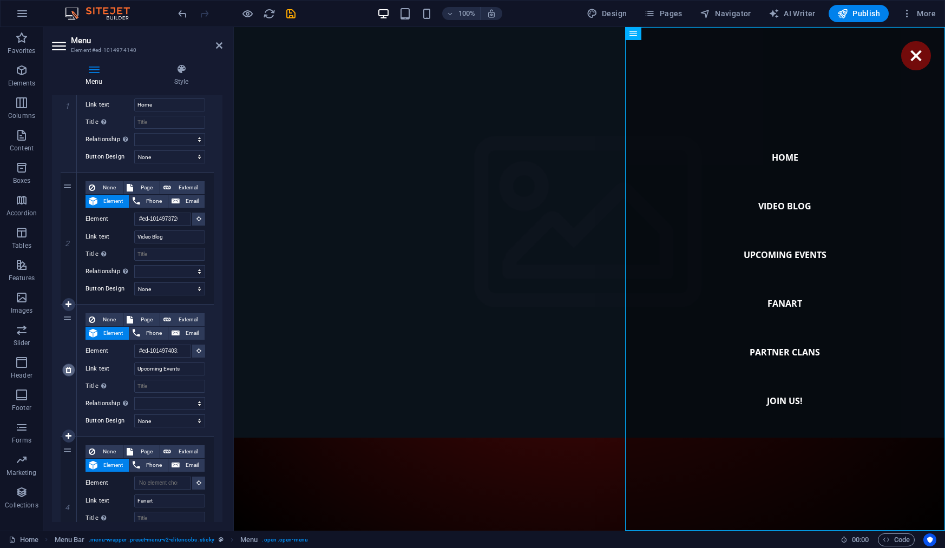
select select
type input "Fanart"
select select
type input "Partner Clans"
select select
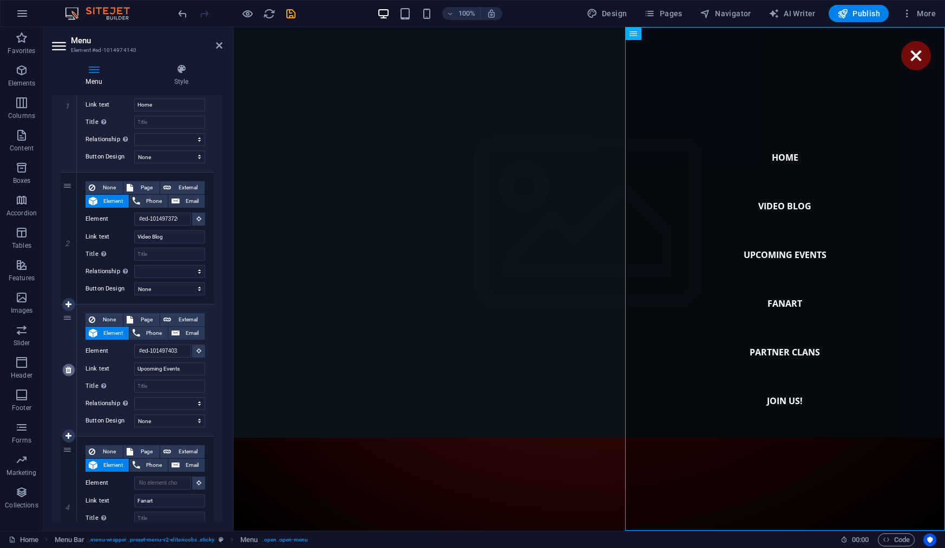
type input "#ed-1014973858"
type input "Join us!"
select select
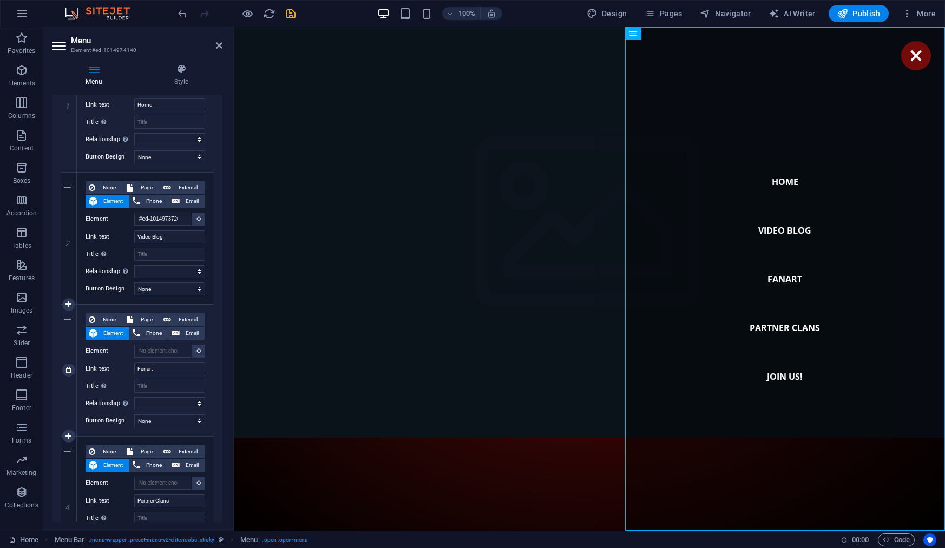
select select
type input "#ed-1014974032"
type input "Upcoming Events"
select select
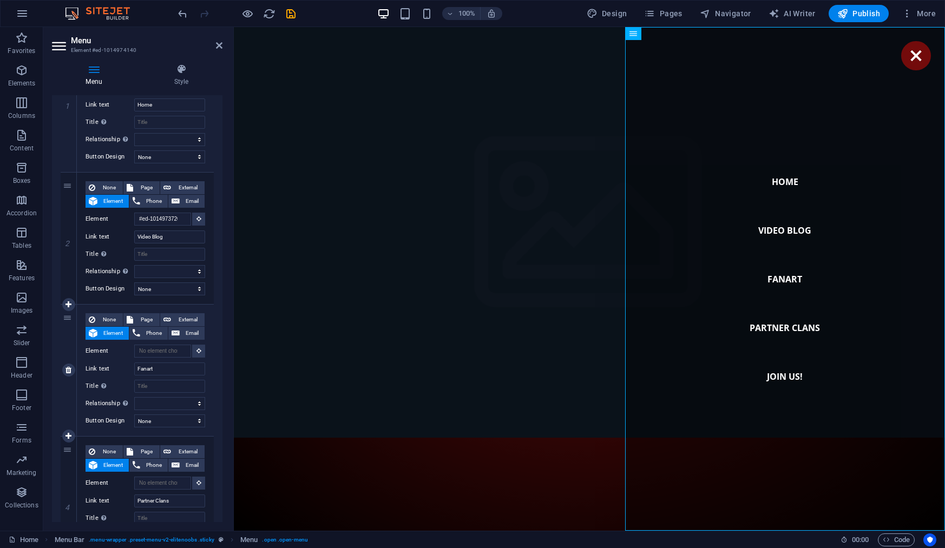
type input "Fanart"
select select
type input "Partner Clans"
select select
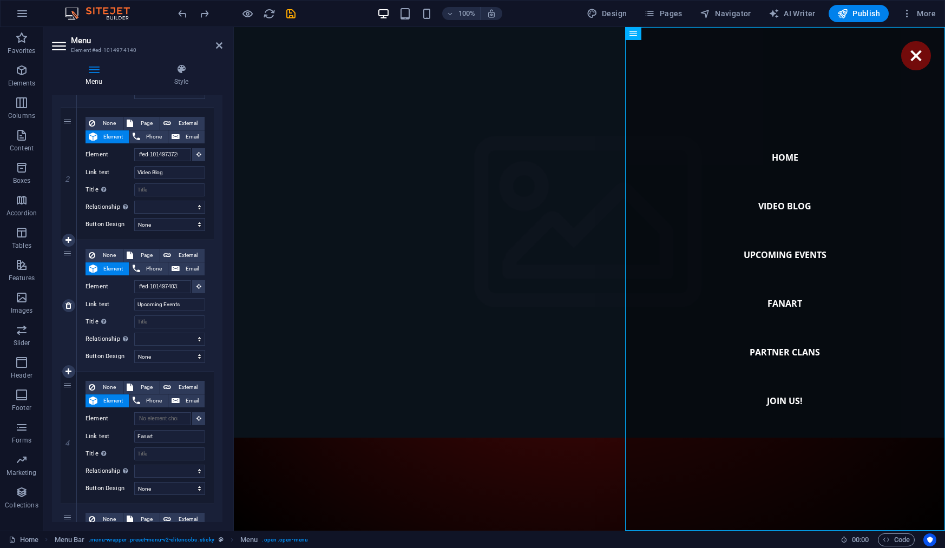
scroll to position [234, 0]
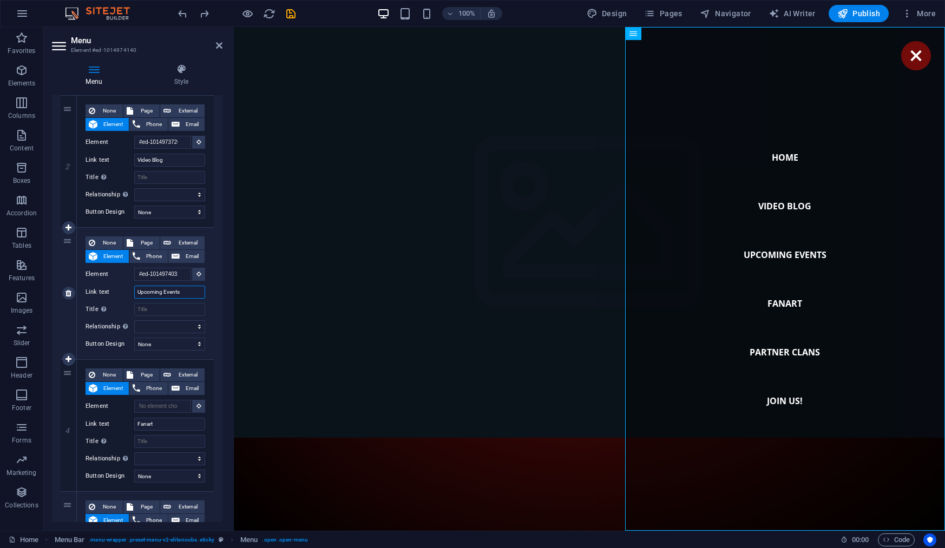
drag, startPoint x: 183, startPoint y: 293, endPoint x: 129, endPoint y: 293, distance: 53.6
click at [129, 293] on div "Link text Upcoming Events" at bounding box center [145, 292] width 120 height 13
click at [190, 290] on input "Upcoming Events" at bounding box center [169, 292] width 71 height 13
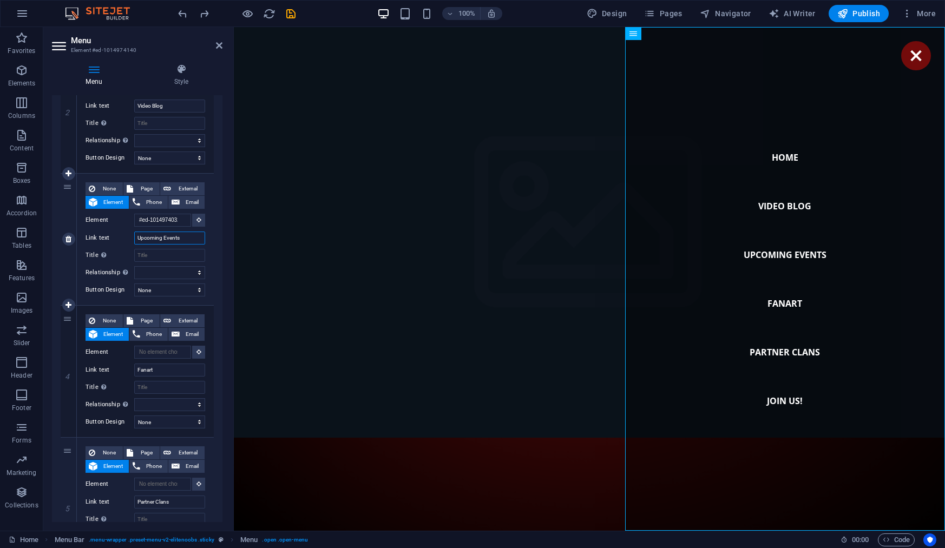
scroll to position [329, 0]
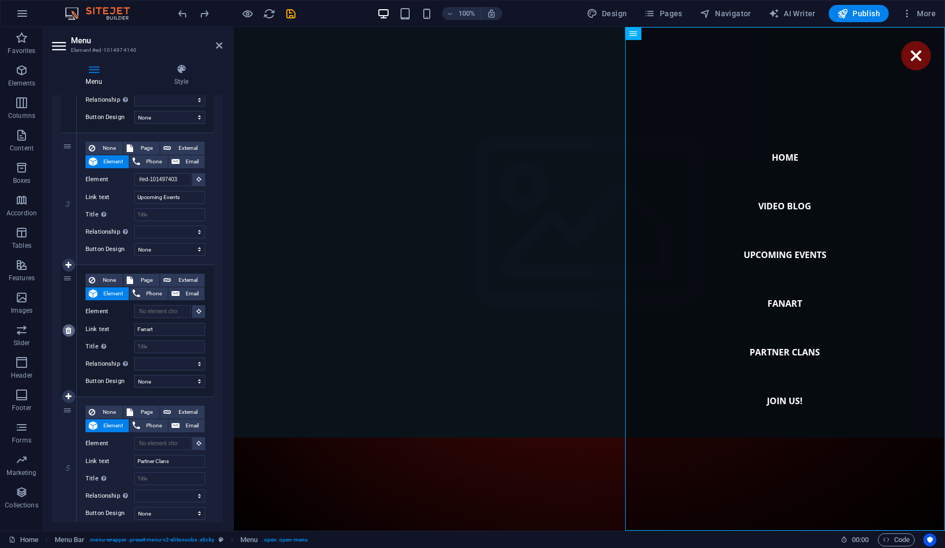
click at [67, 329] on icon at bounding box center [68, 331] width 6 height 8
select select
type input "Partner Clans"
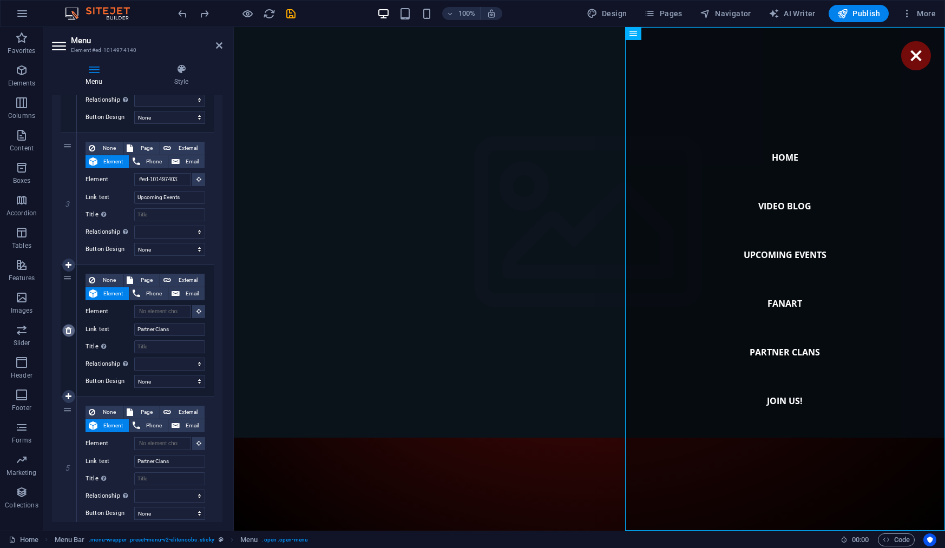
select select
type input "#ed-1014973858"
type input "Join us!"
select select
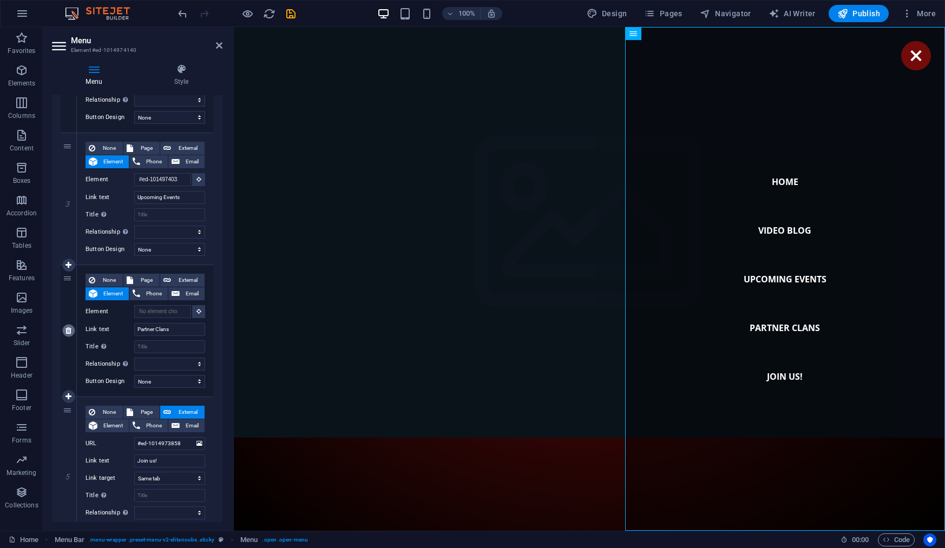
click at [66, 329] on icon at bounding box center [68, 331] width 6 height 8
select select
type input "#ed-1014973858"
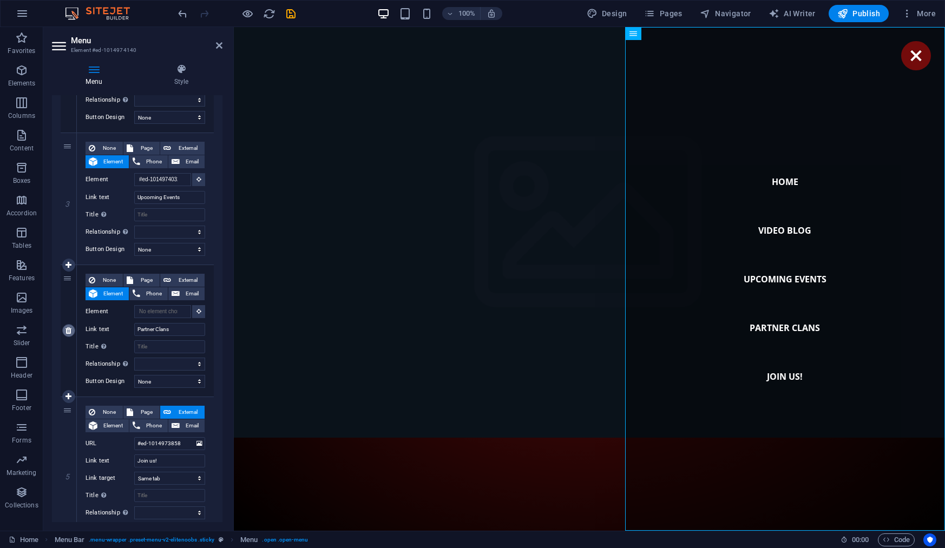
type input "Join us!"
select select
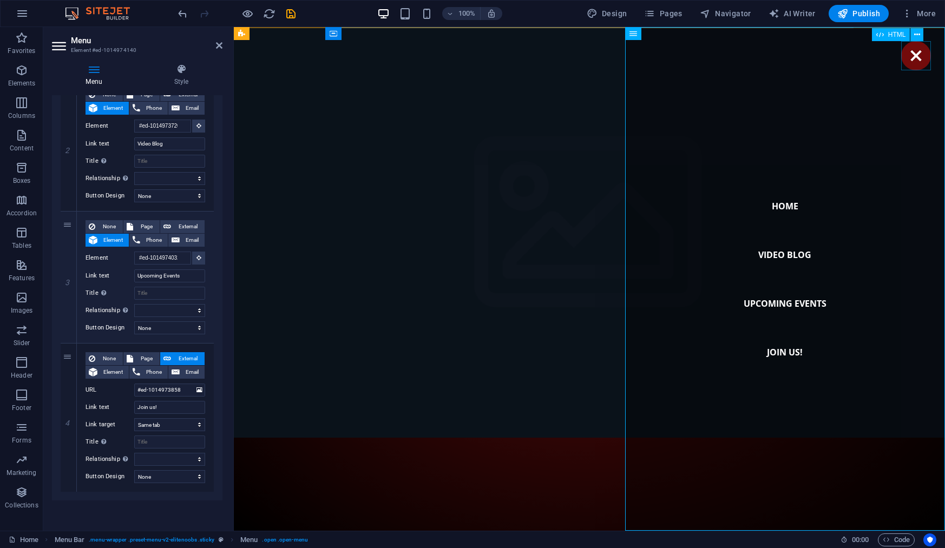
click at [917, 55] on div "Menu" at bounding box center [916, 55] width 30 height 29
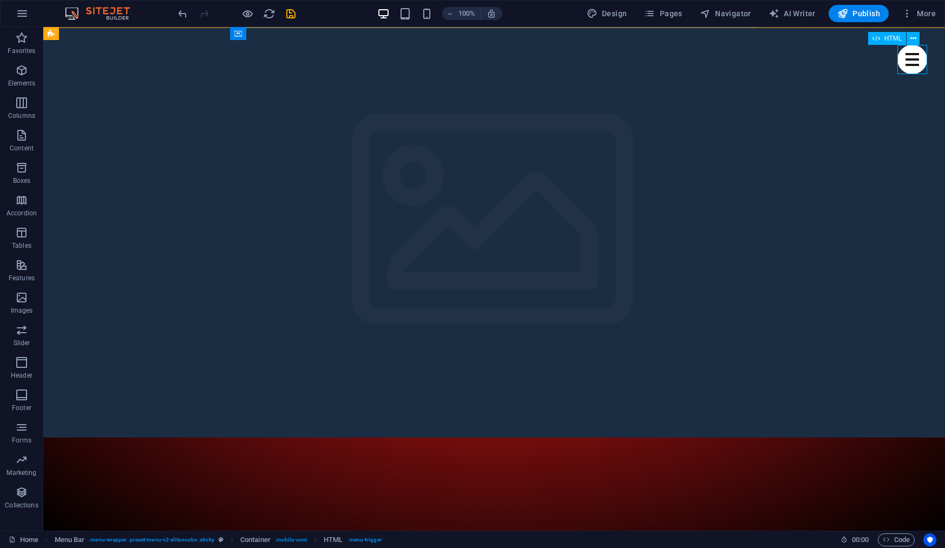
click at [906, 61] on div "Menu" at bounding box center [912, 59] width 30 height 29
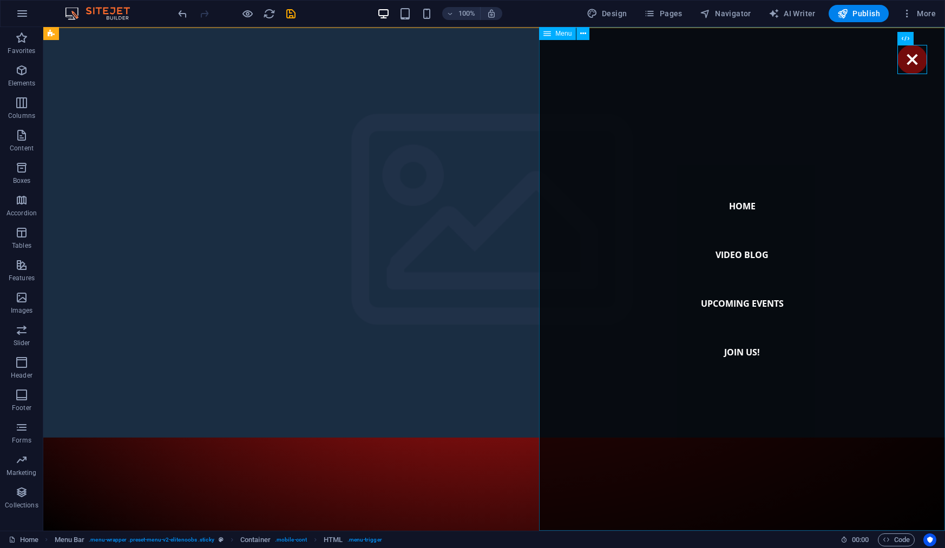
click at [735, 307] on nav "Home Video Blog Upcoming Events Join us!" at bounding box center [742, 279] width 406 height 504
click at [743, 304] on nav "Home Video Blog Upcoming Events Join us!" at bounding box center [742, 279] width 406 height 504
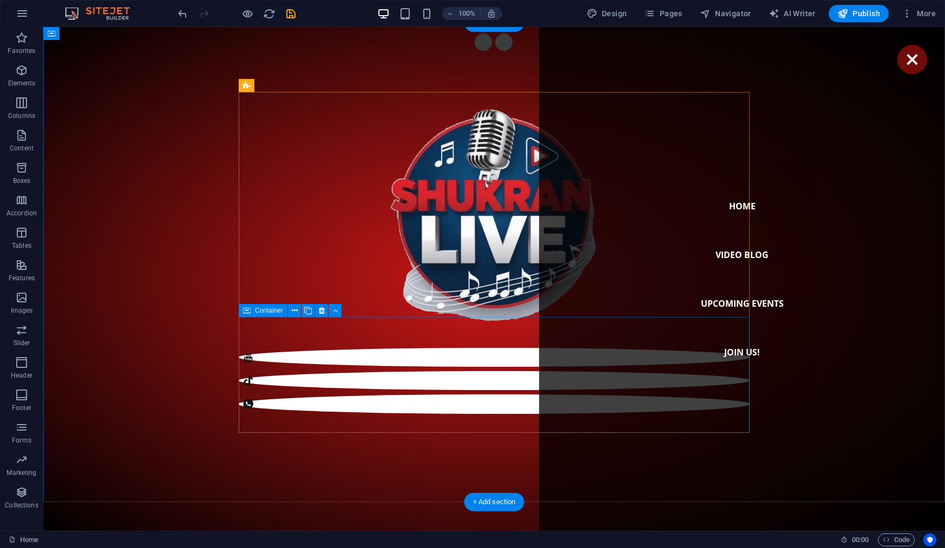
scroll to position [861, 0]
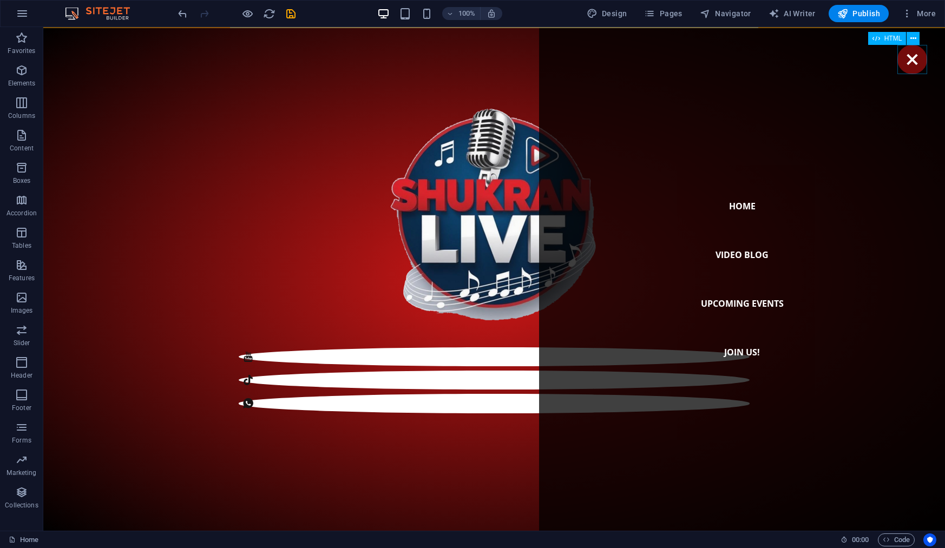
click at [916, 68] on div "Menu" at bounding box center [912, 59] width 30 height 29
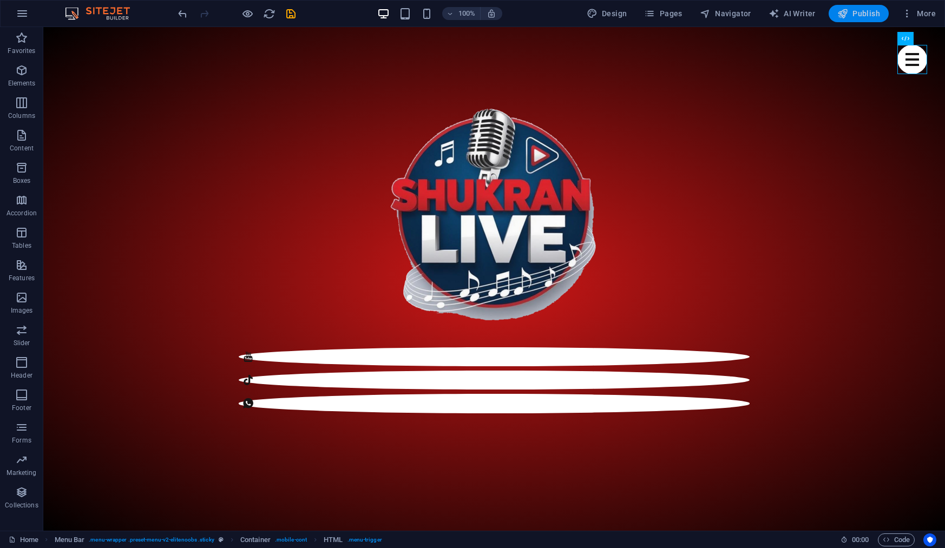
click at [862, 16] on span "Publish" at bounding box center [858, 13] width 43 height 11
checkbox input "false"
